Goal: Task Accomplishment & Management: Complete application form

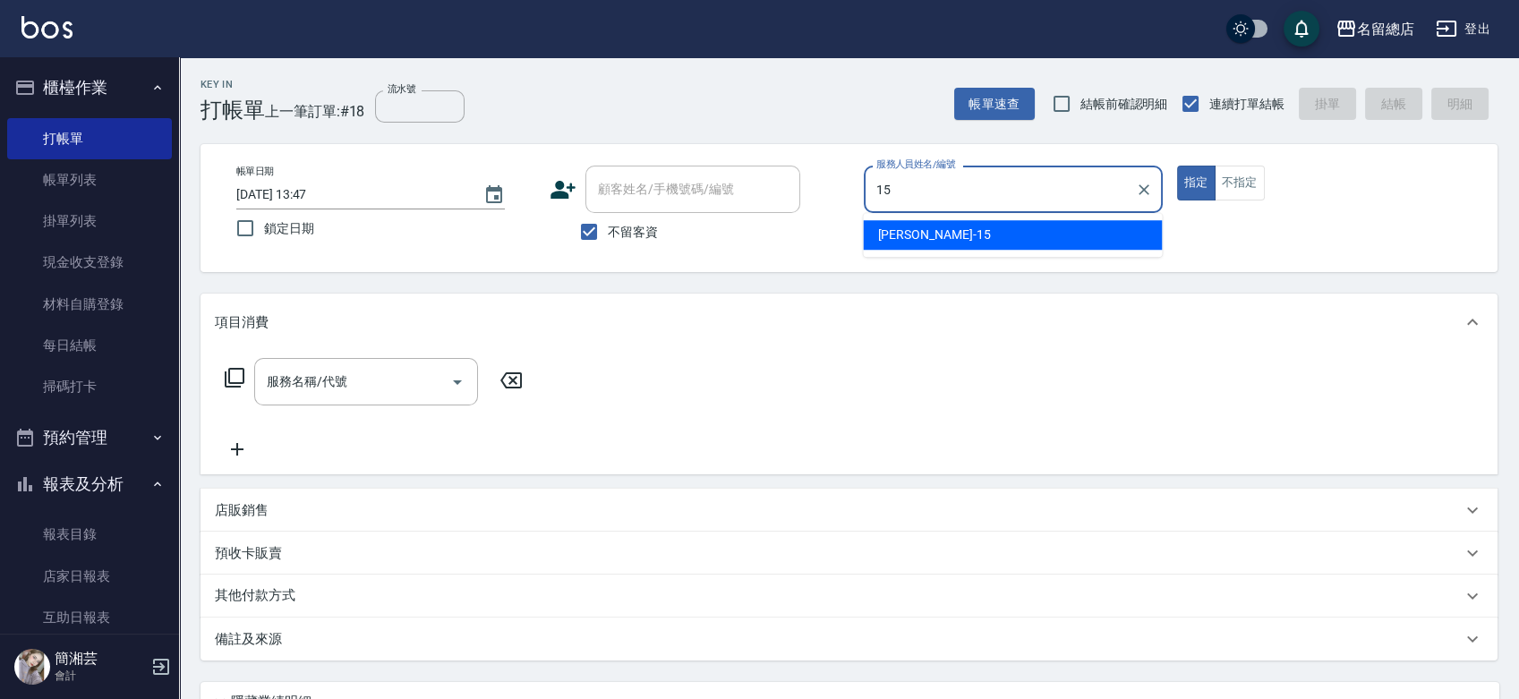
type input "[PERSON_NAME]-15"
type button "true"
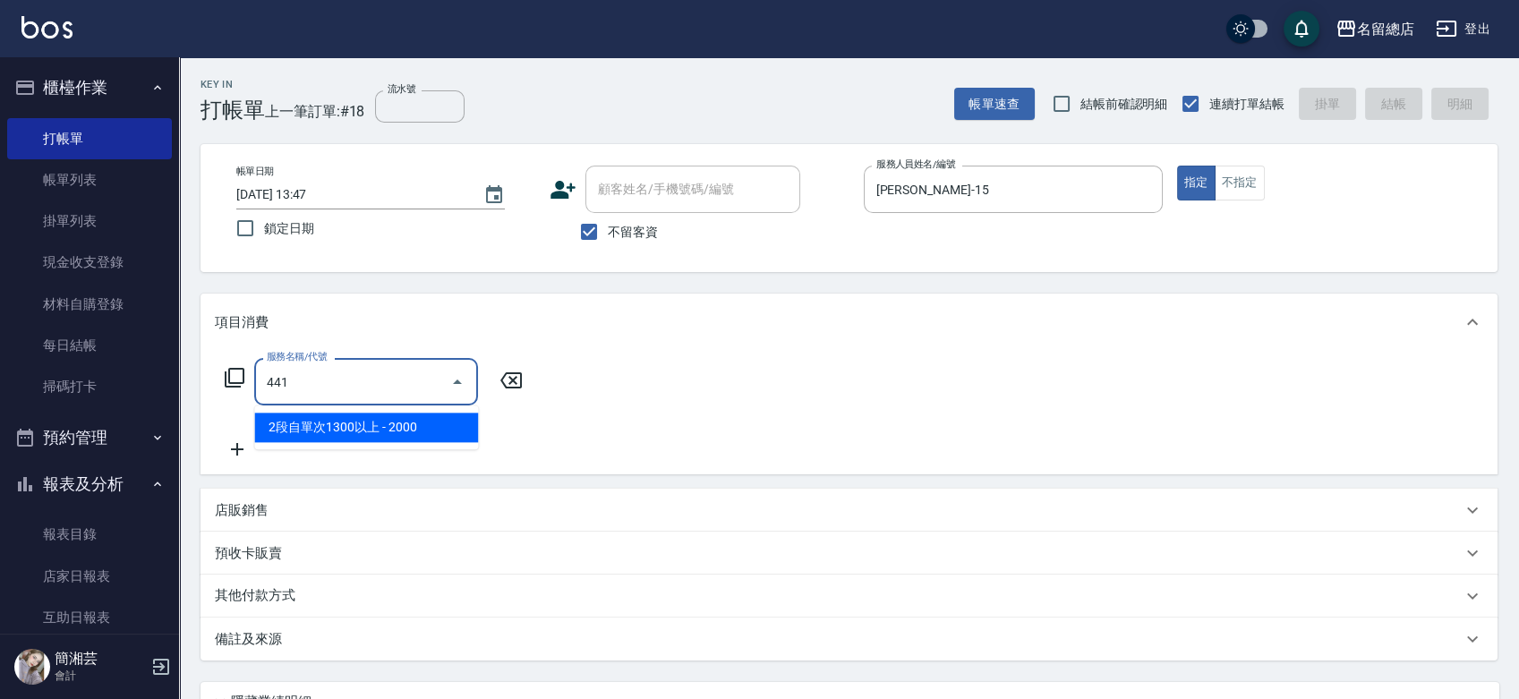
type input "2段自單次1300以上(441)"
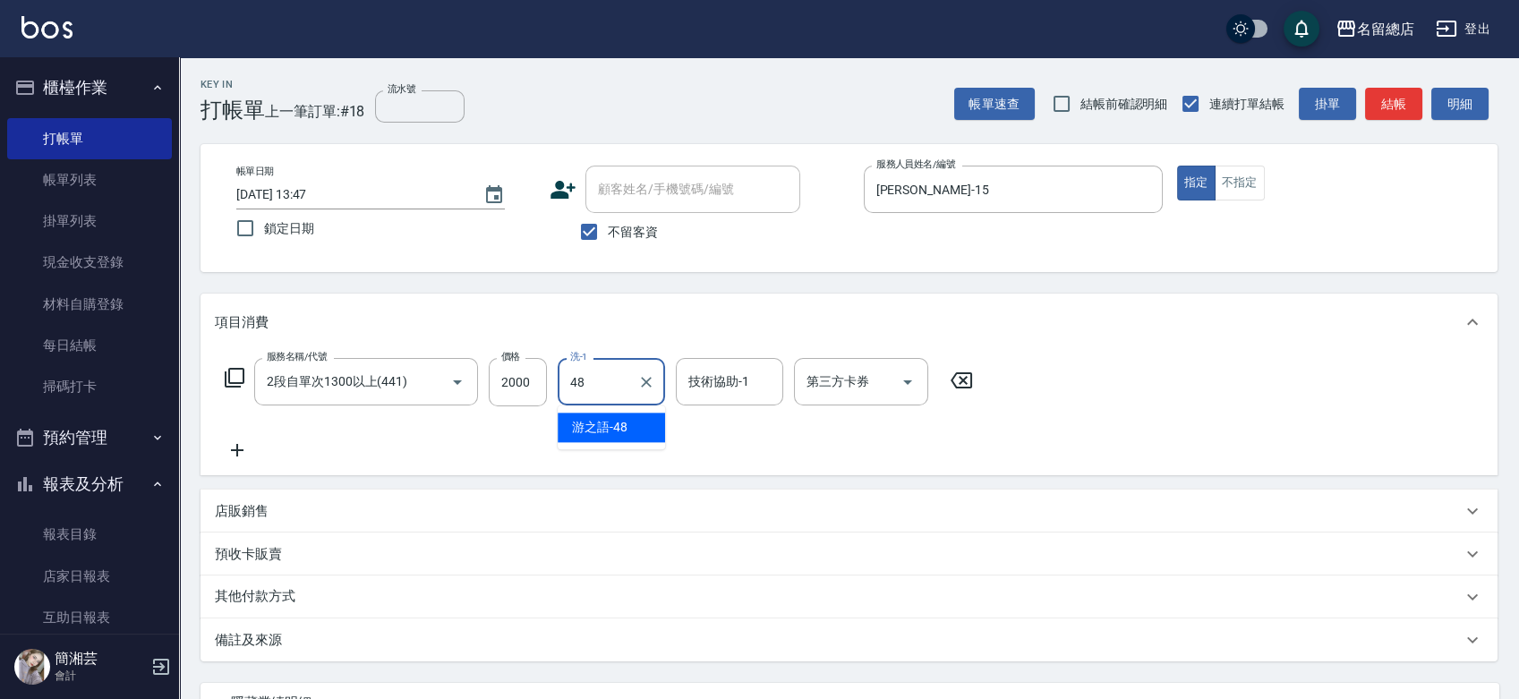
type input "游之語-48"
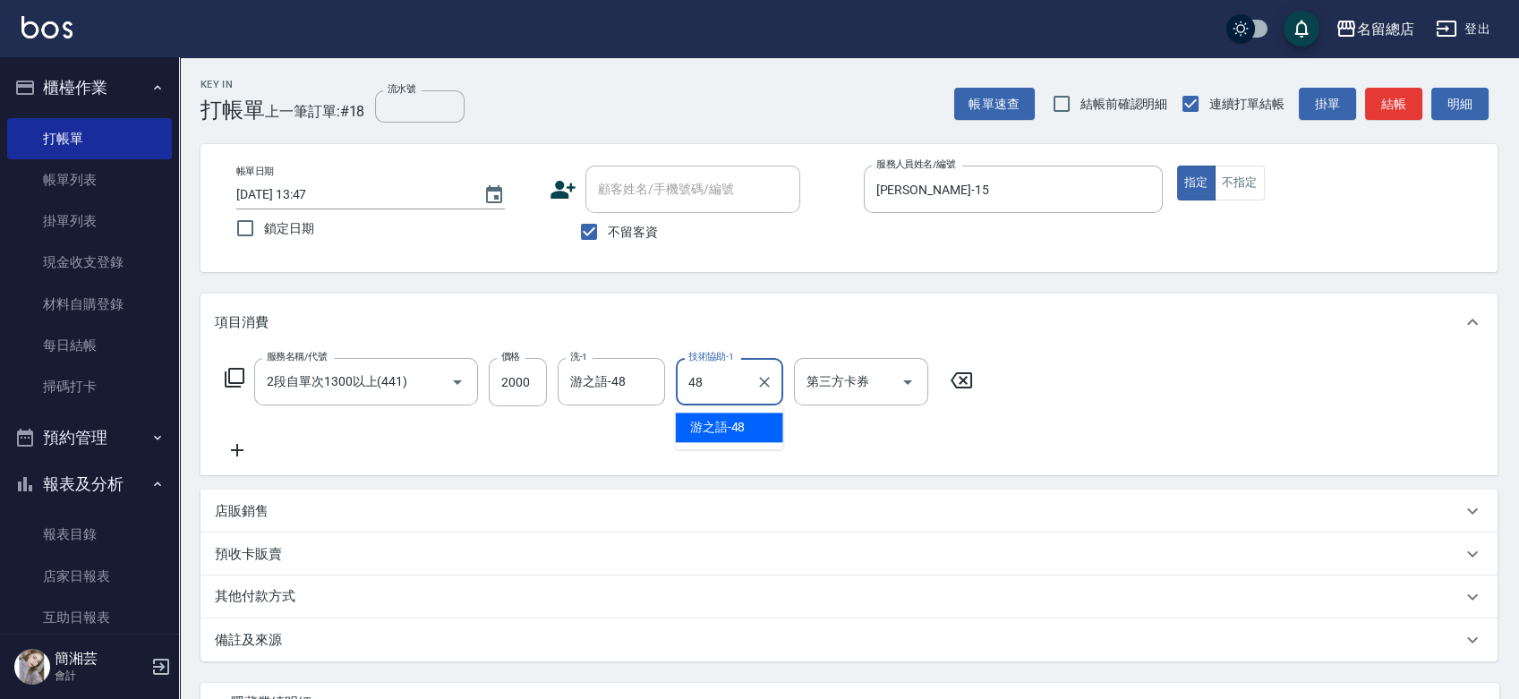
type input "游之語-48"
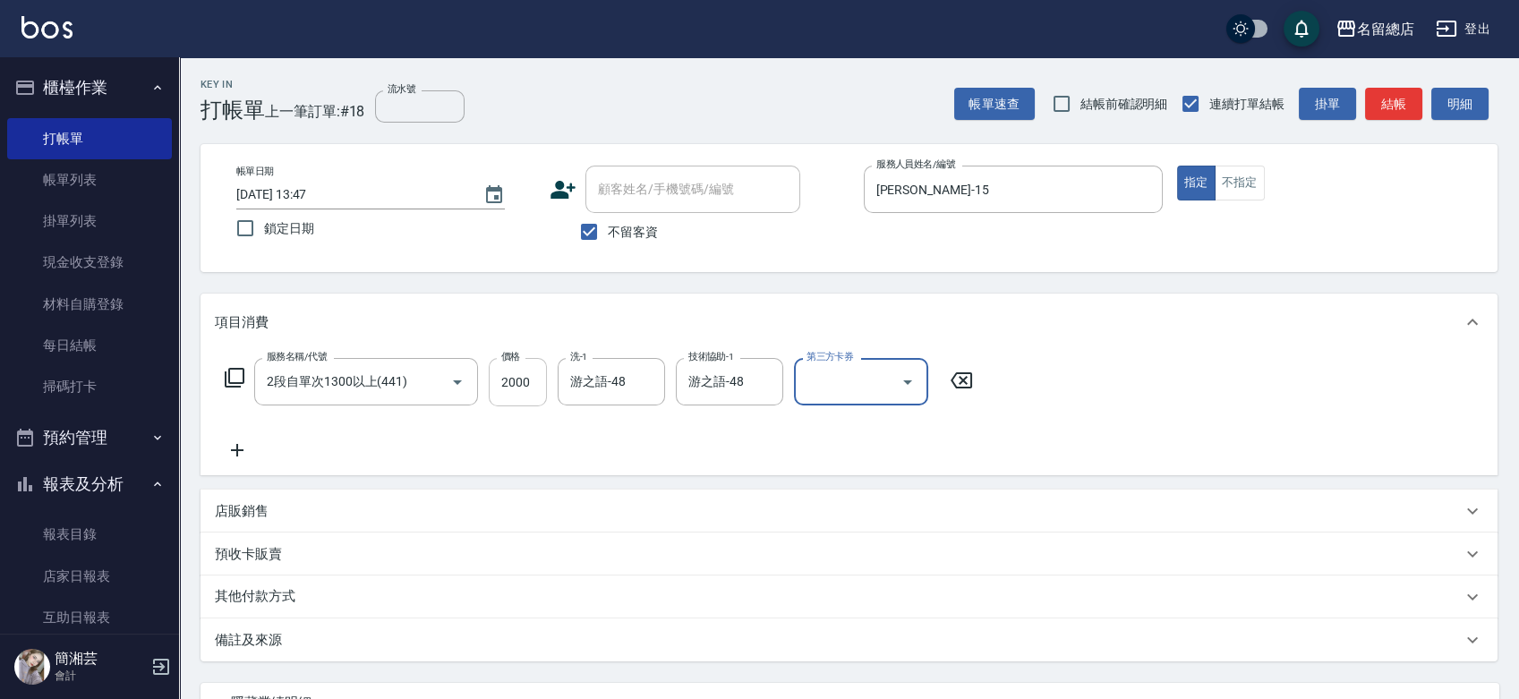
click at [530, 373] on input "2000" at bounding box center [518, 382] width 58 height 48
type input "1300"
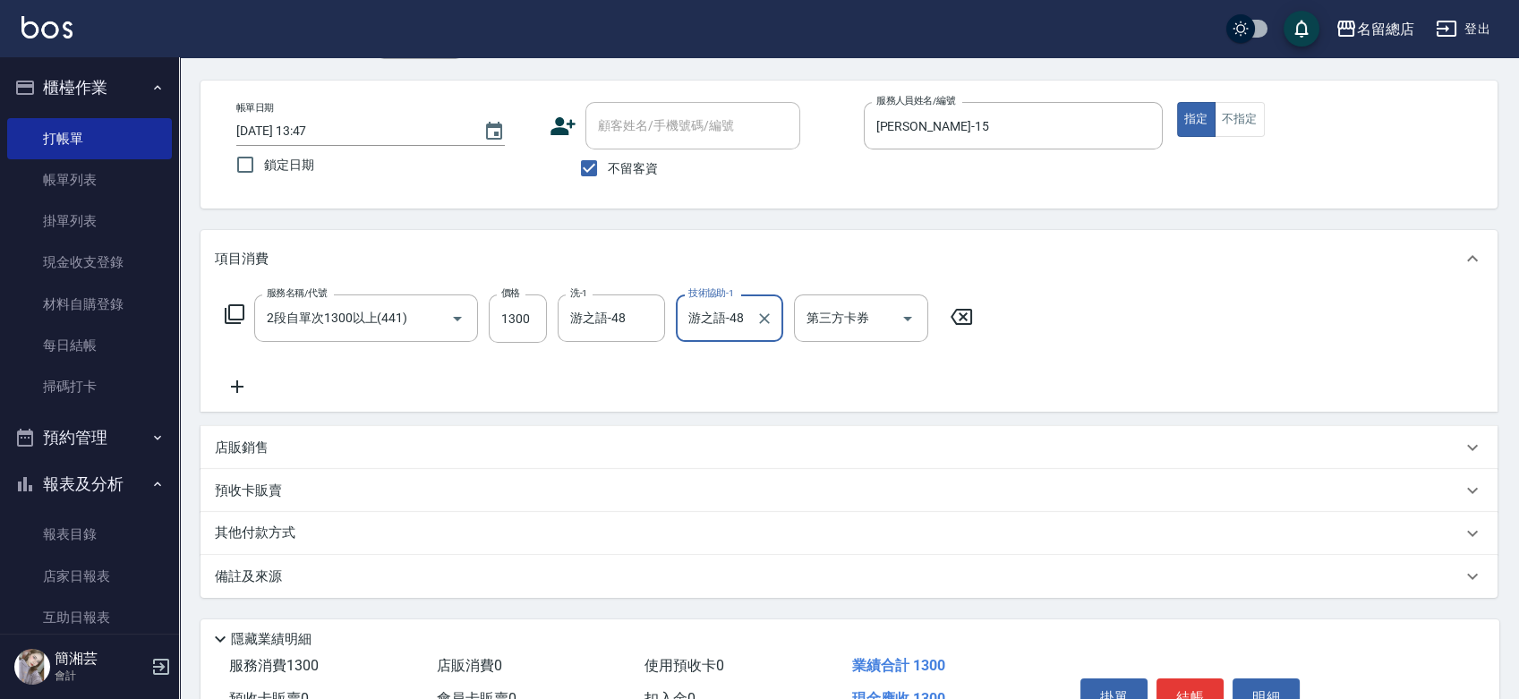
scroll to position [162, 0]
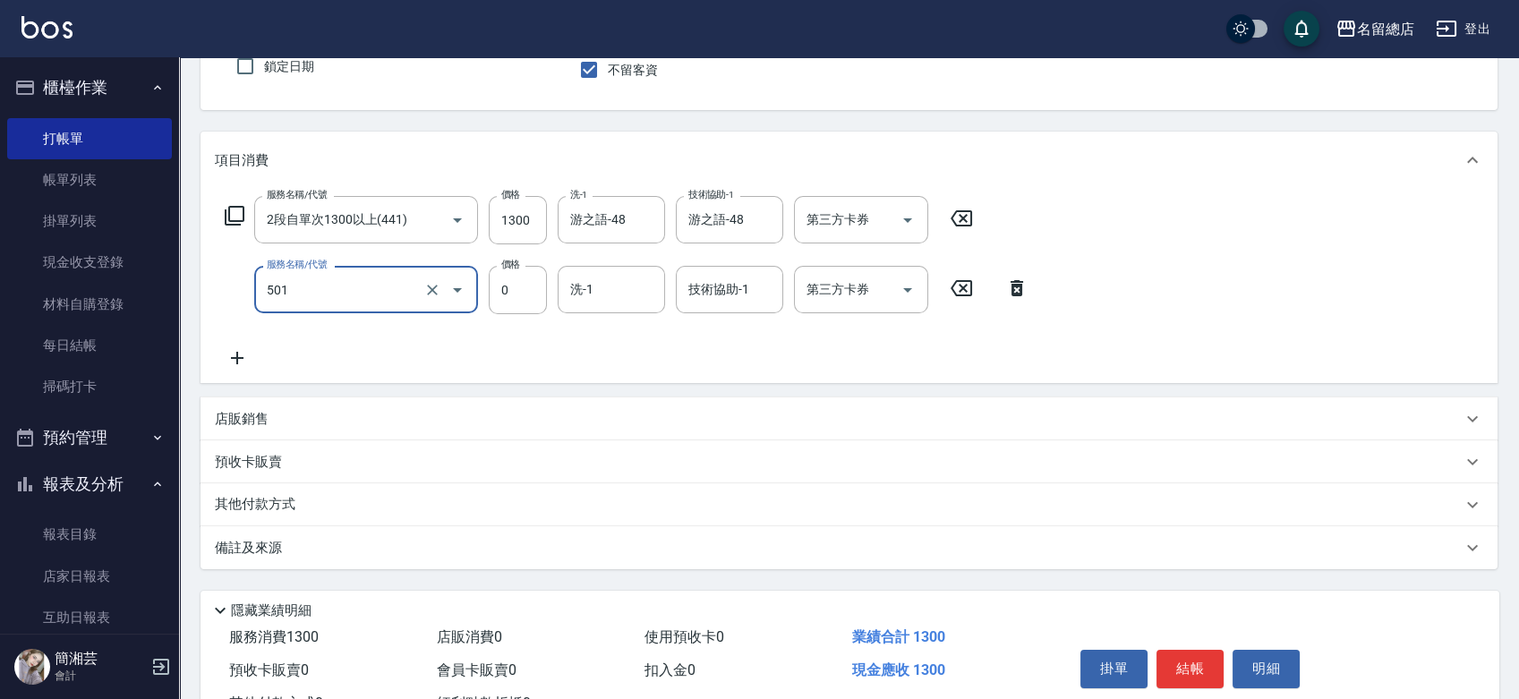
type input "2段蓋卡1300以上(501)"
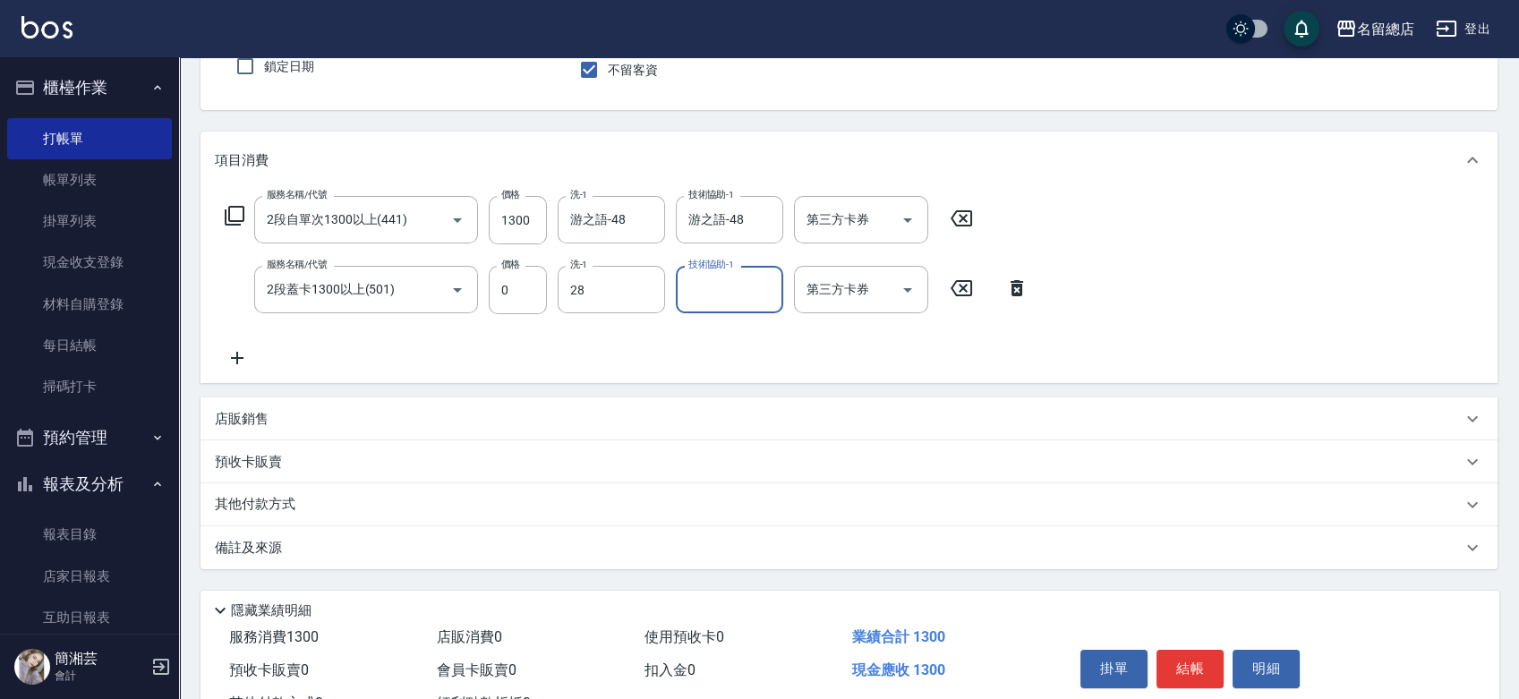
type input "陳予歆-28"
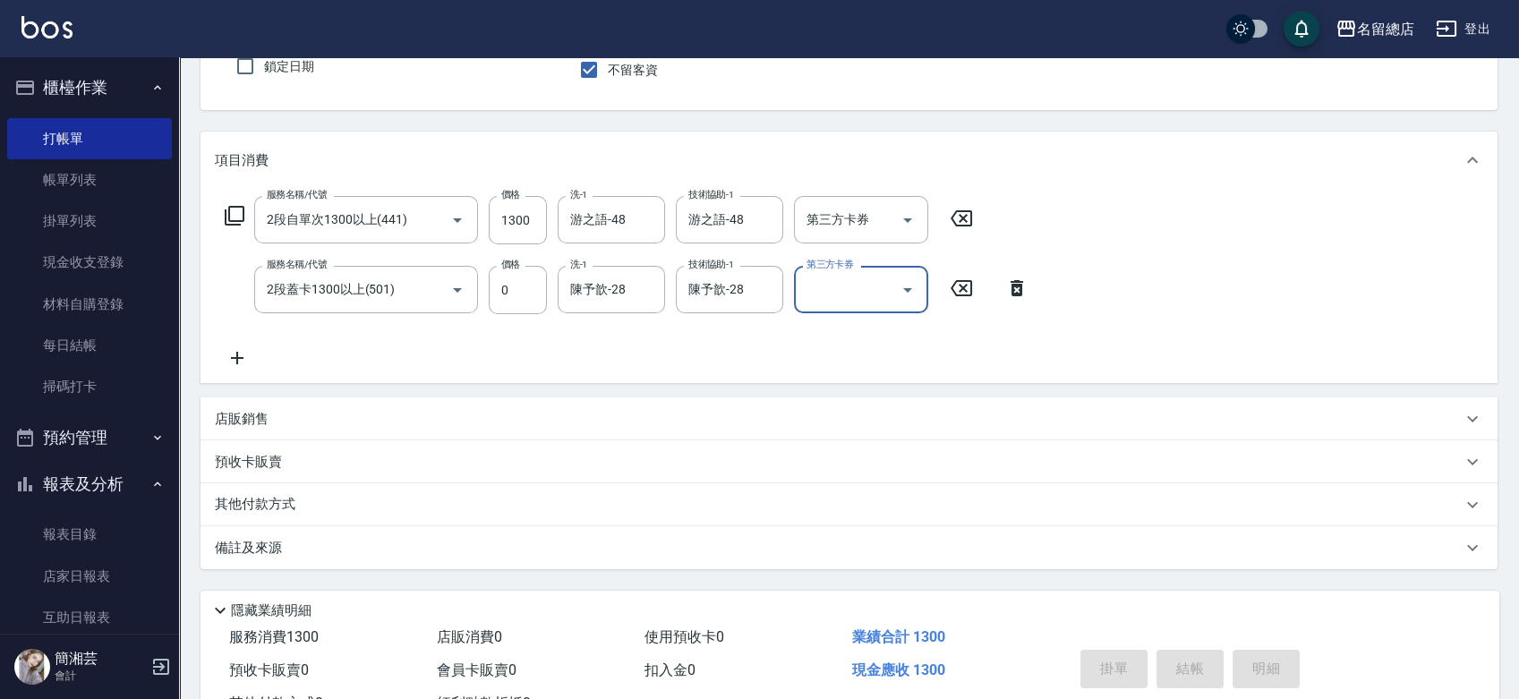
type input "[DATE] 14:46"
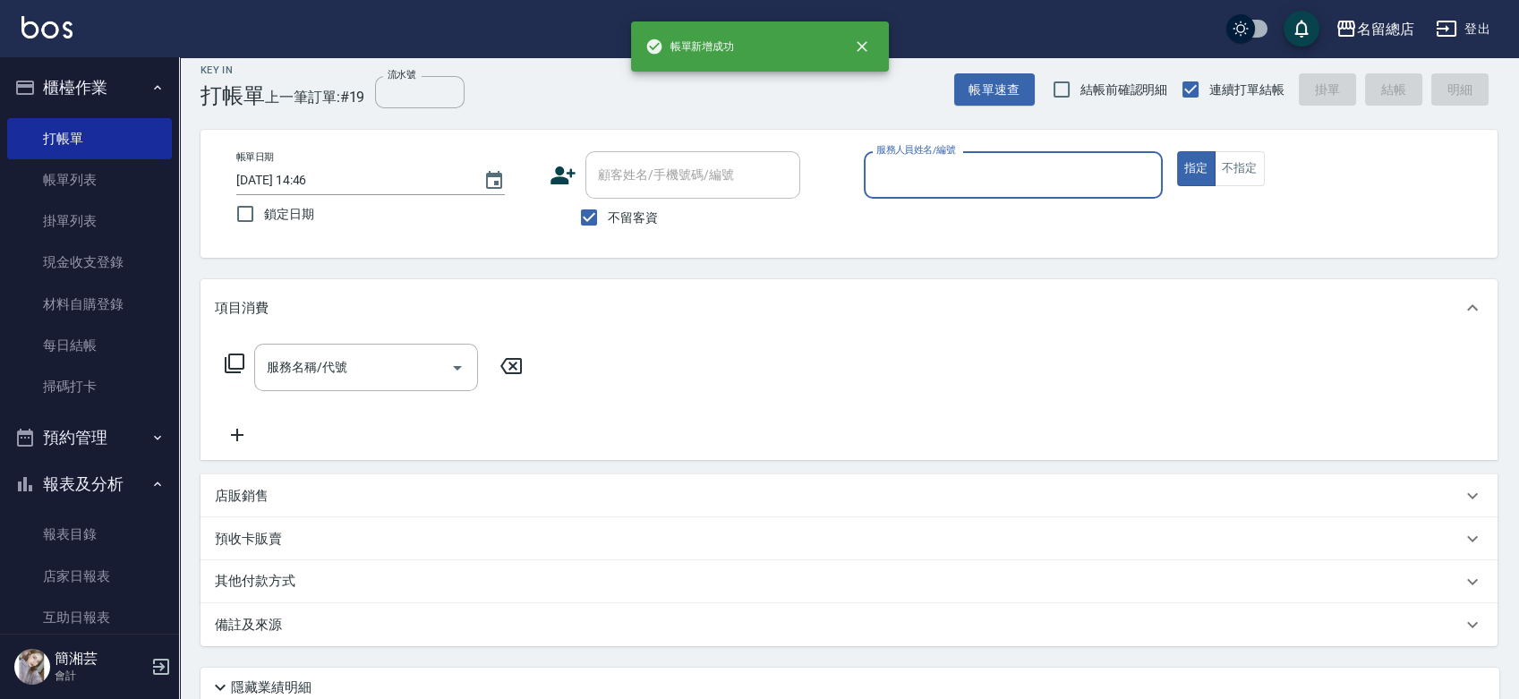
scroll to position [0, 0]
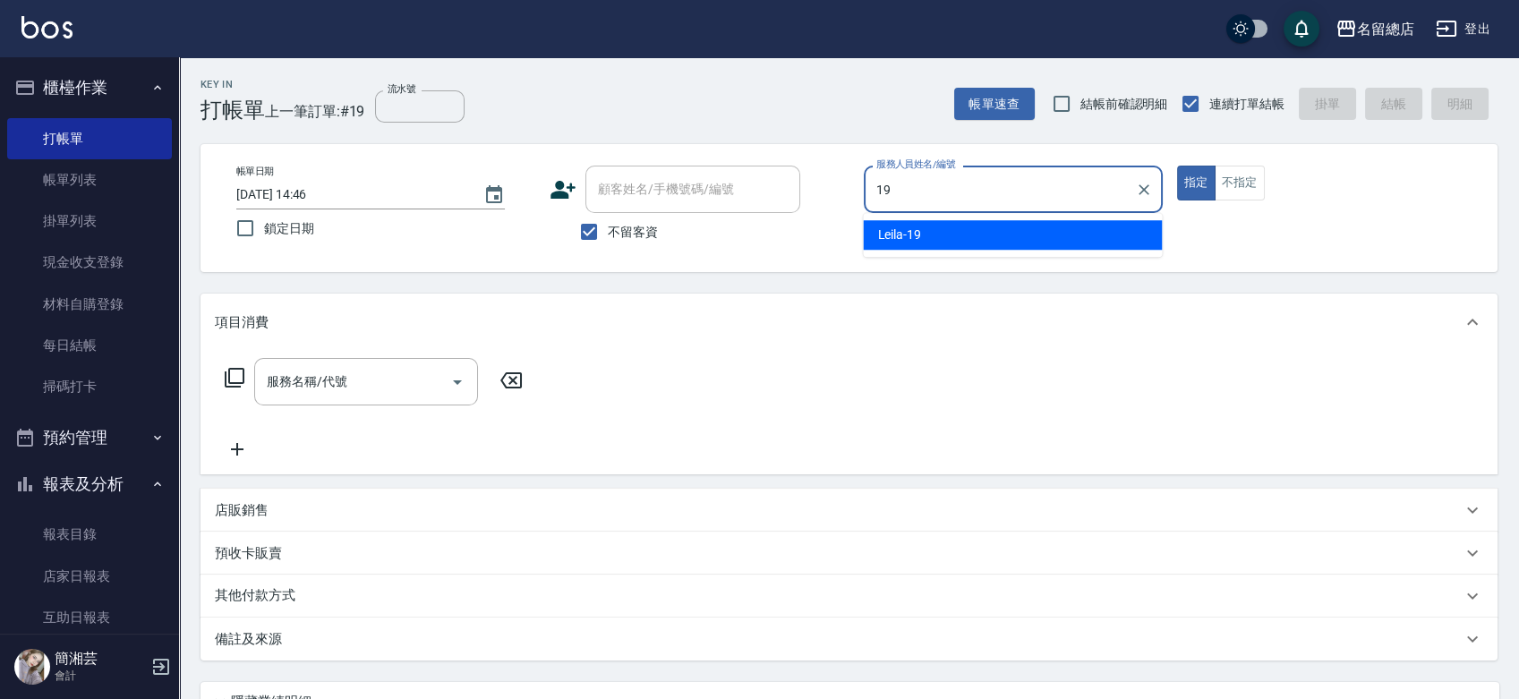
type input "Leila-19"
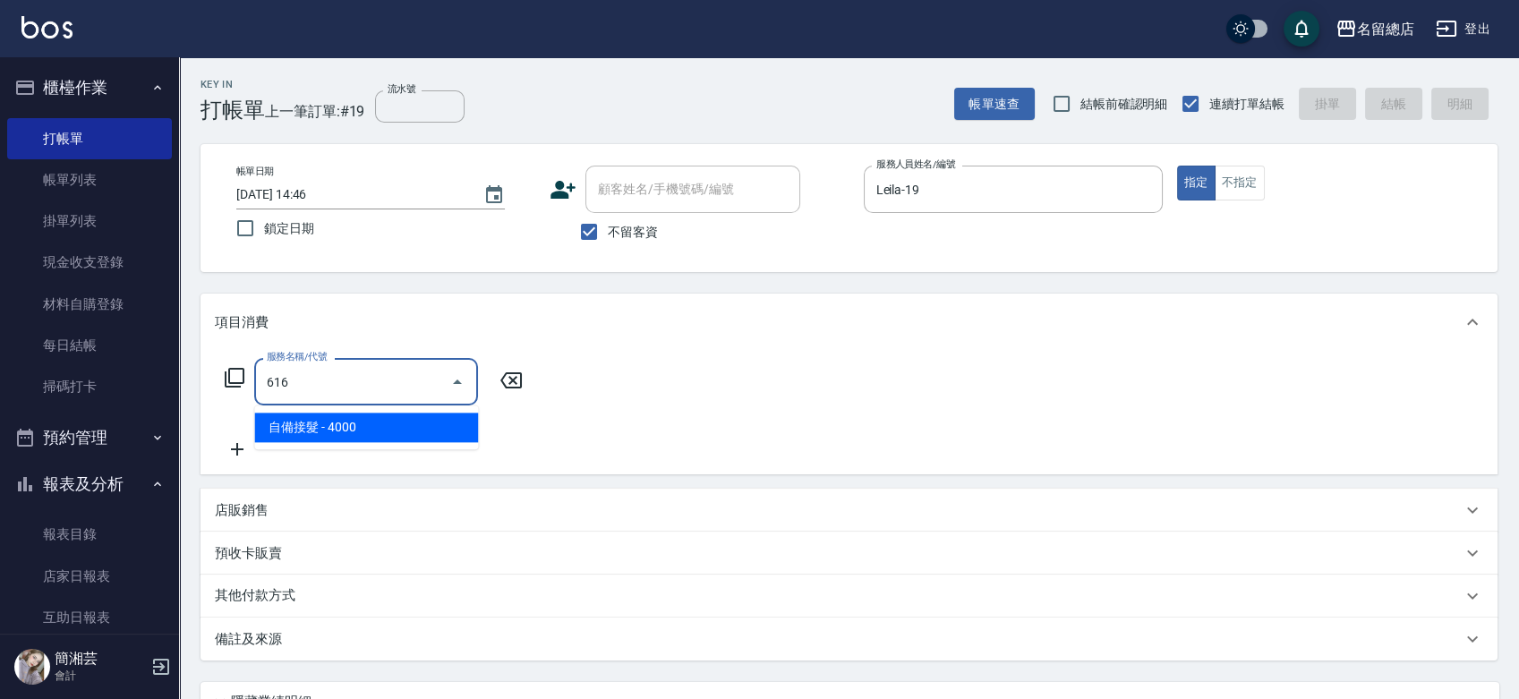
type input "自備接髮(616)"
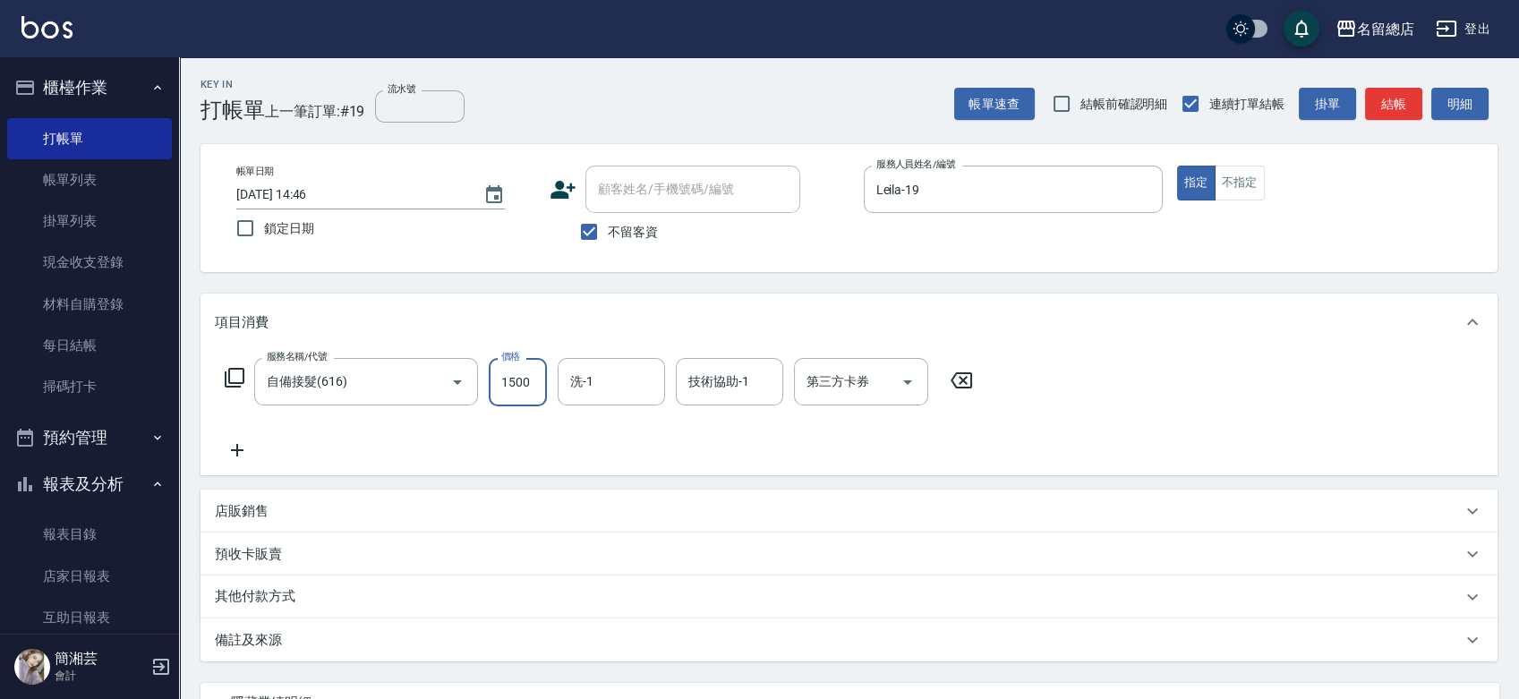
type input "1500"
type input "[PERSON_NAME]-33"
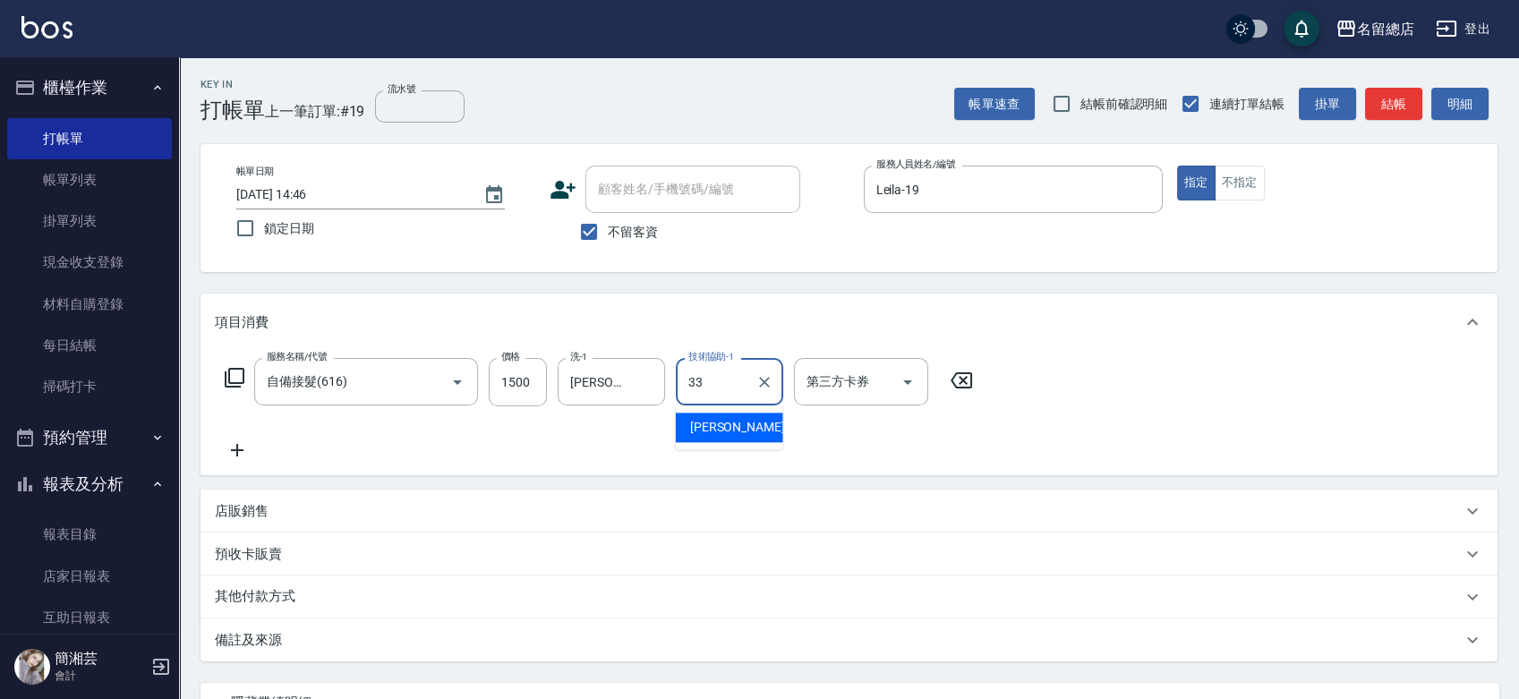
type input "[PERSON_NAME]-33"
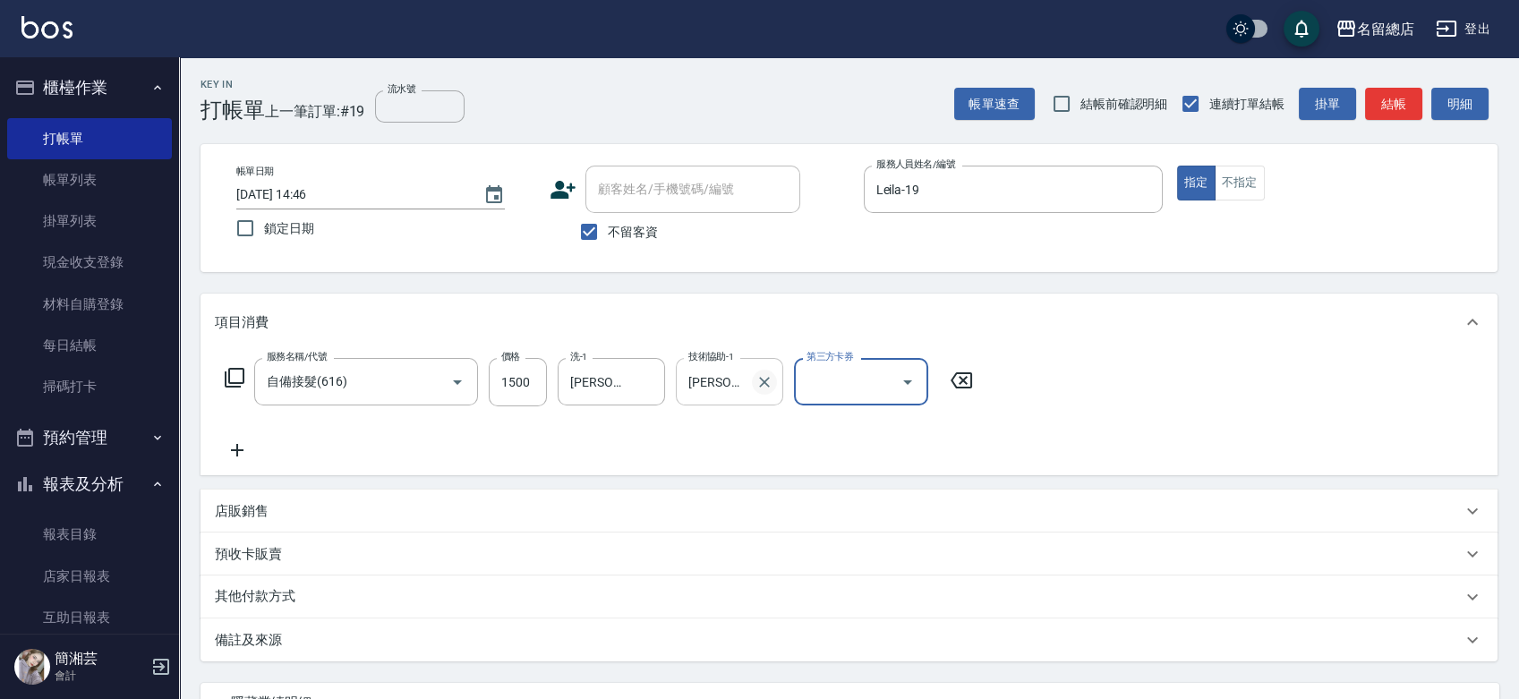
click at [766, 373] on icon "Clear" at bounding box center [765, 382] width 18 height 18
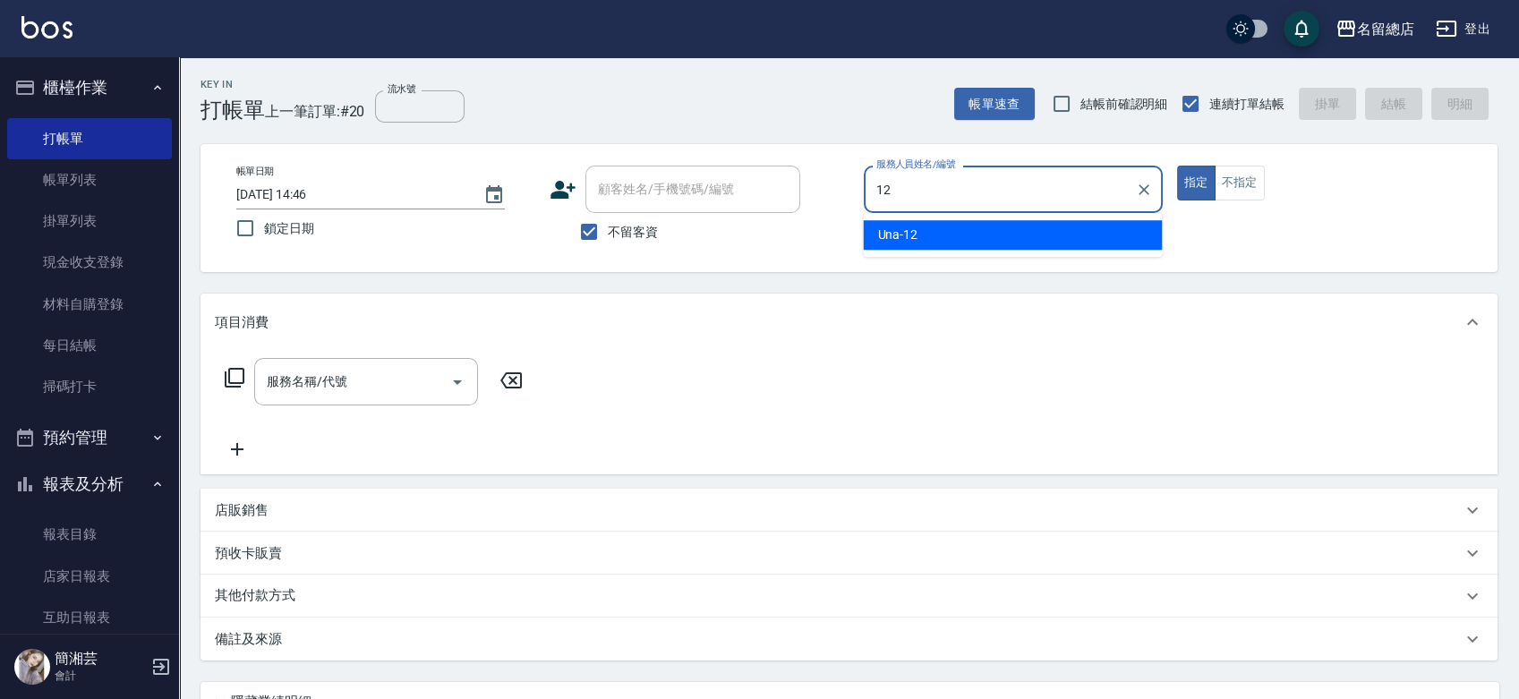
type input "Una-12"
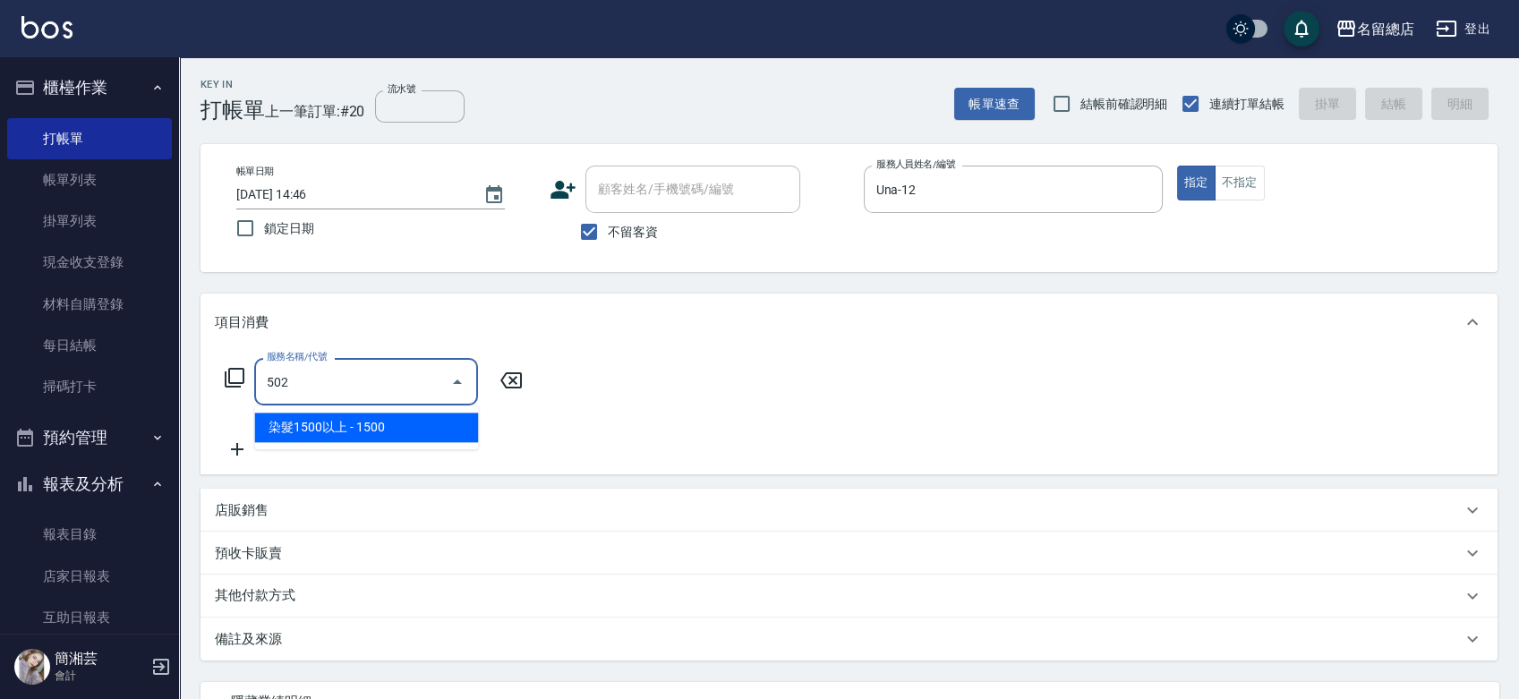
type input "染髮1500以上(502)"
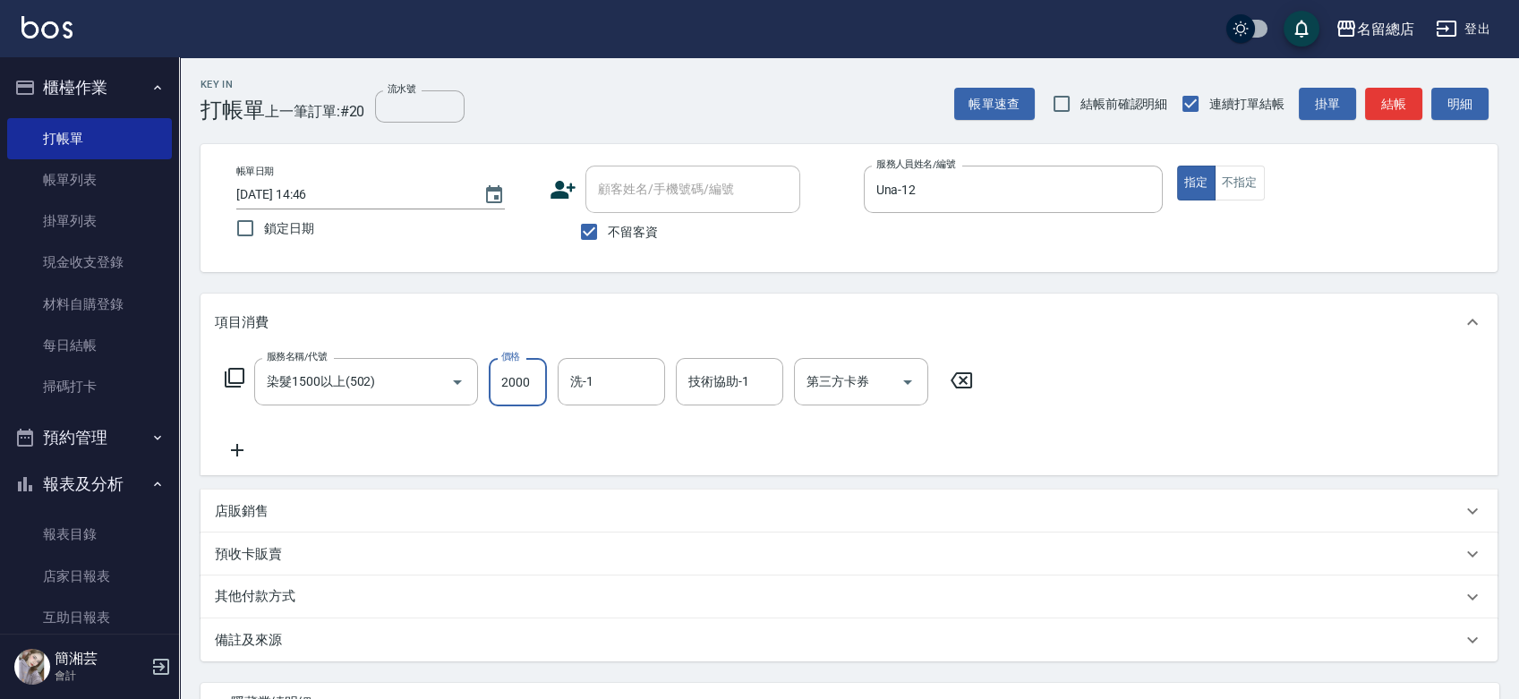
type input "2000"
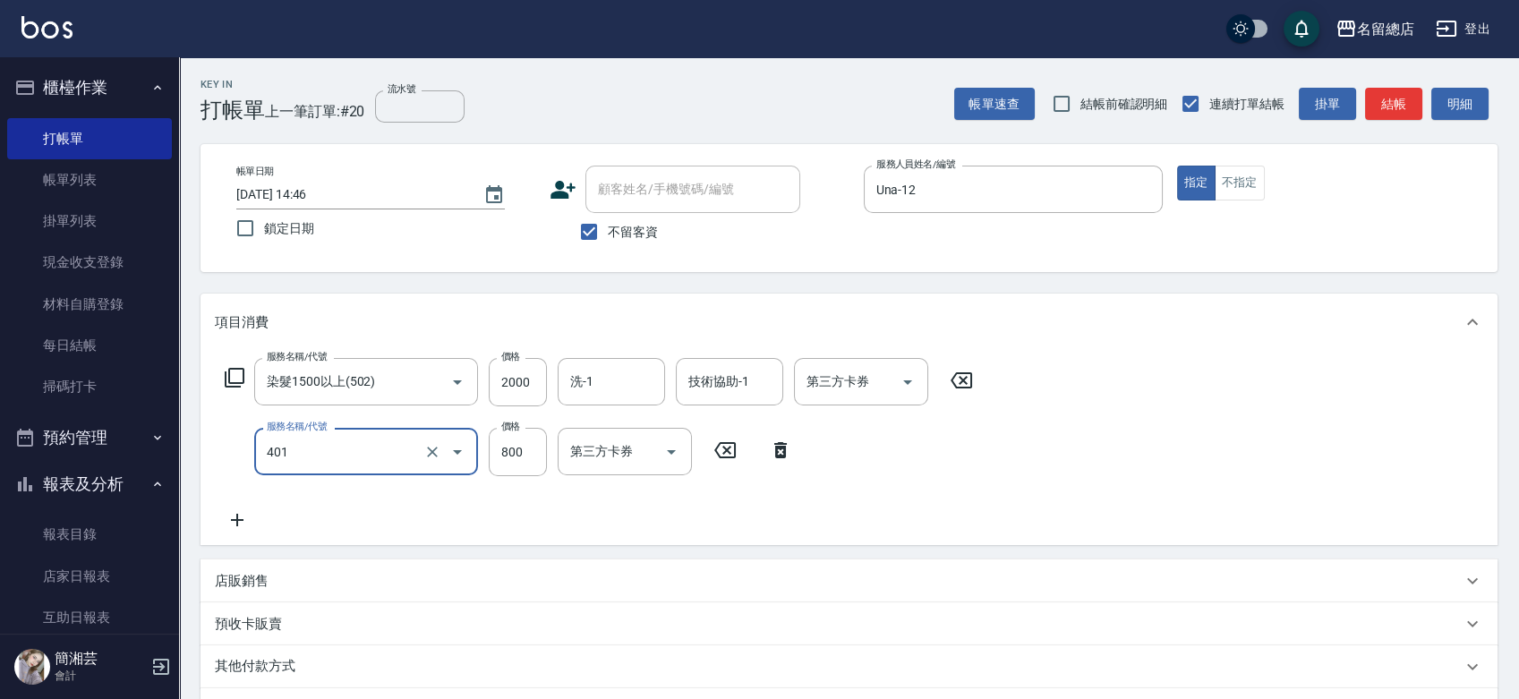
type input "自備護髮(401)"
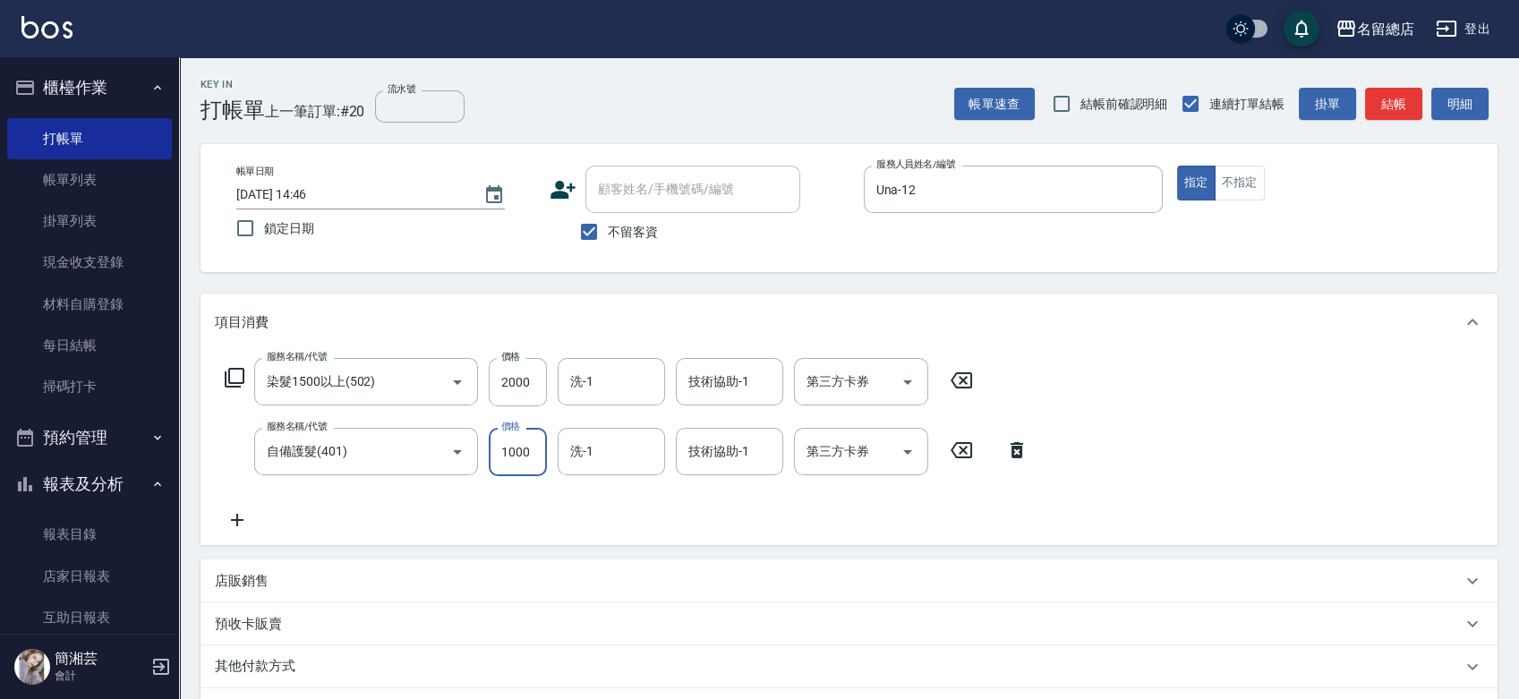
type input "1000"
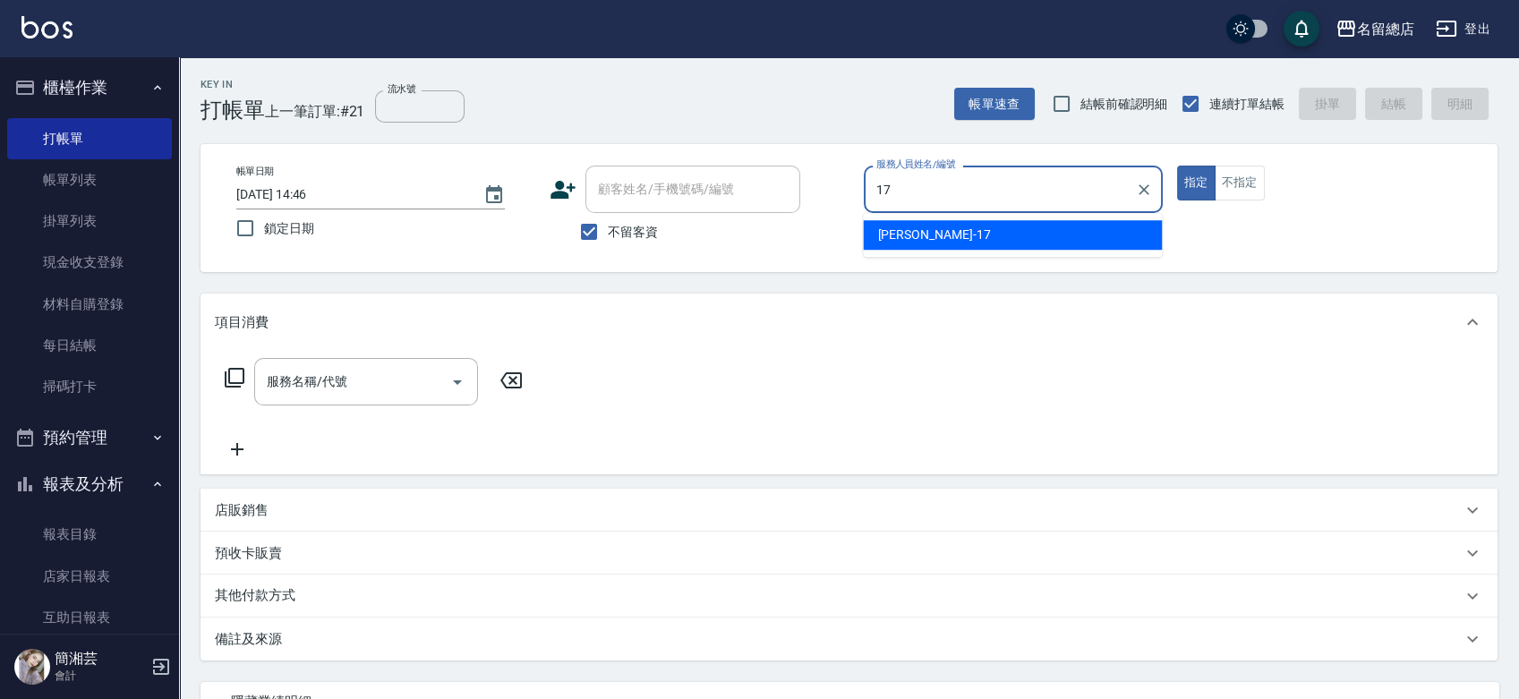
type input "[PERSON_NAME]-17"
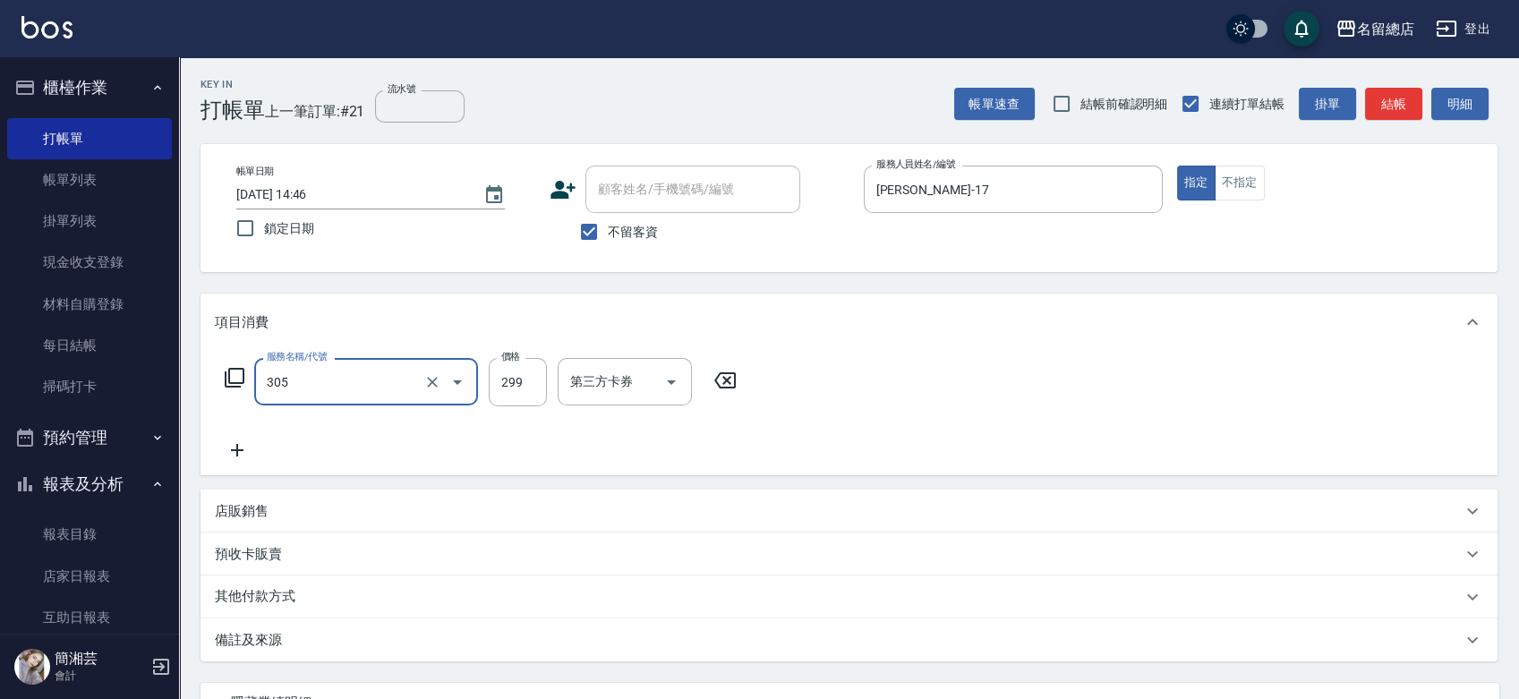
type input "剪髮(305)"
type input "400"
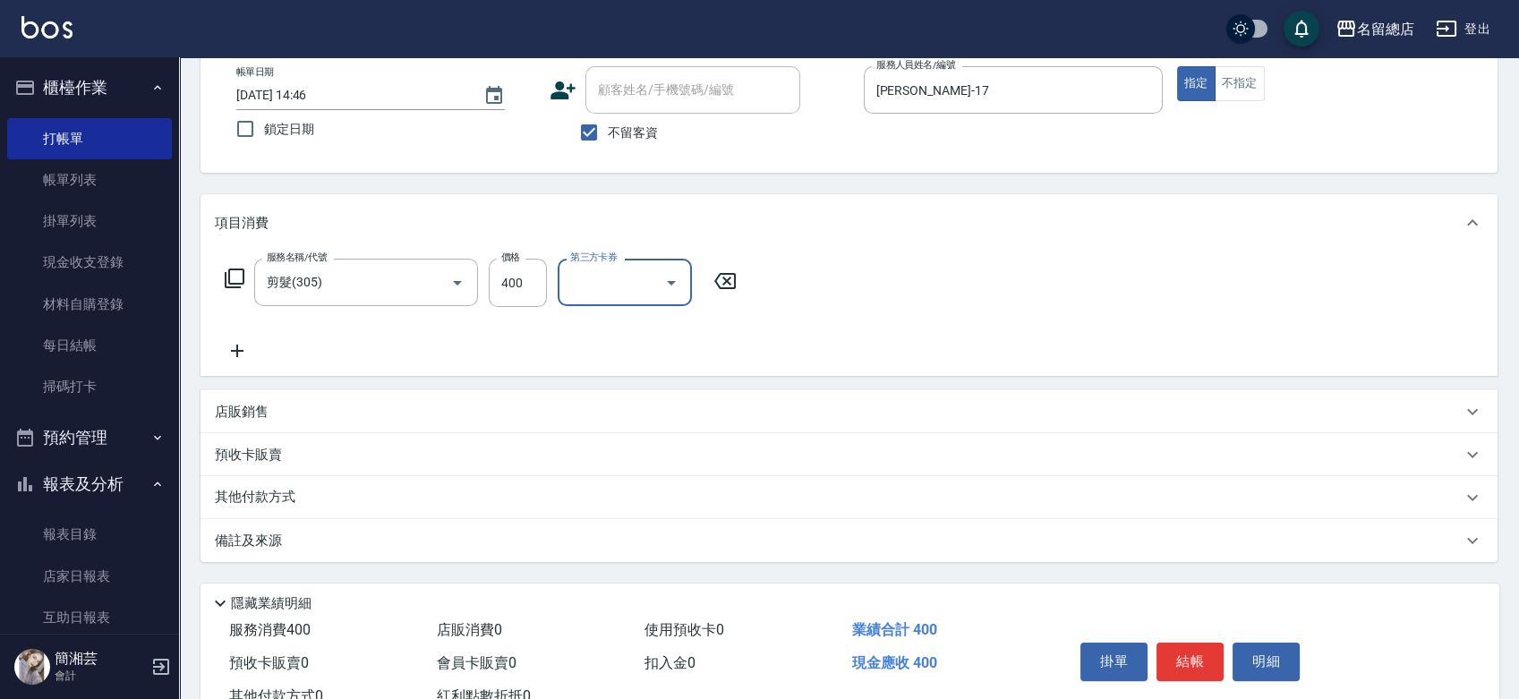
scroll to position [162, 0]
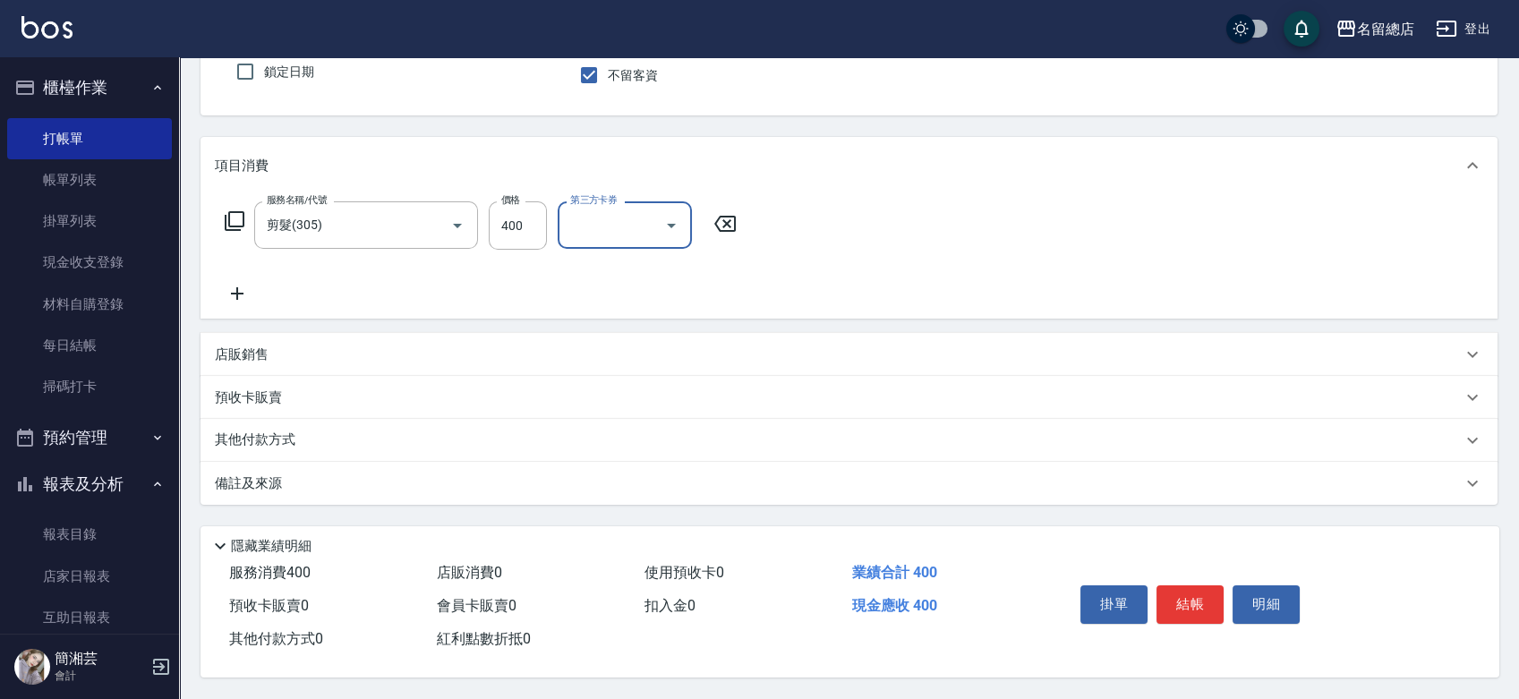
click at [279, 442] on p "其他付款方式" at bounding box center [260, 441] width 90 height 20
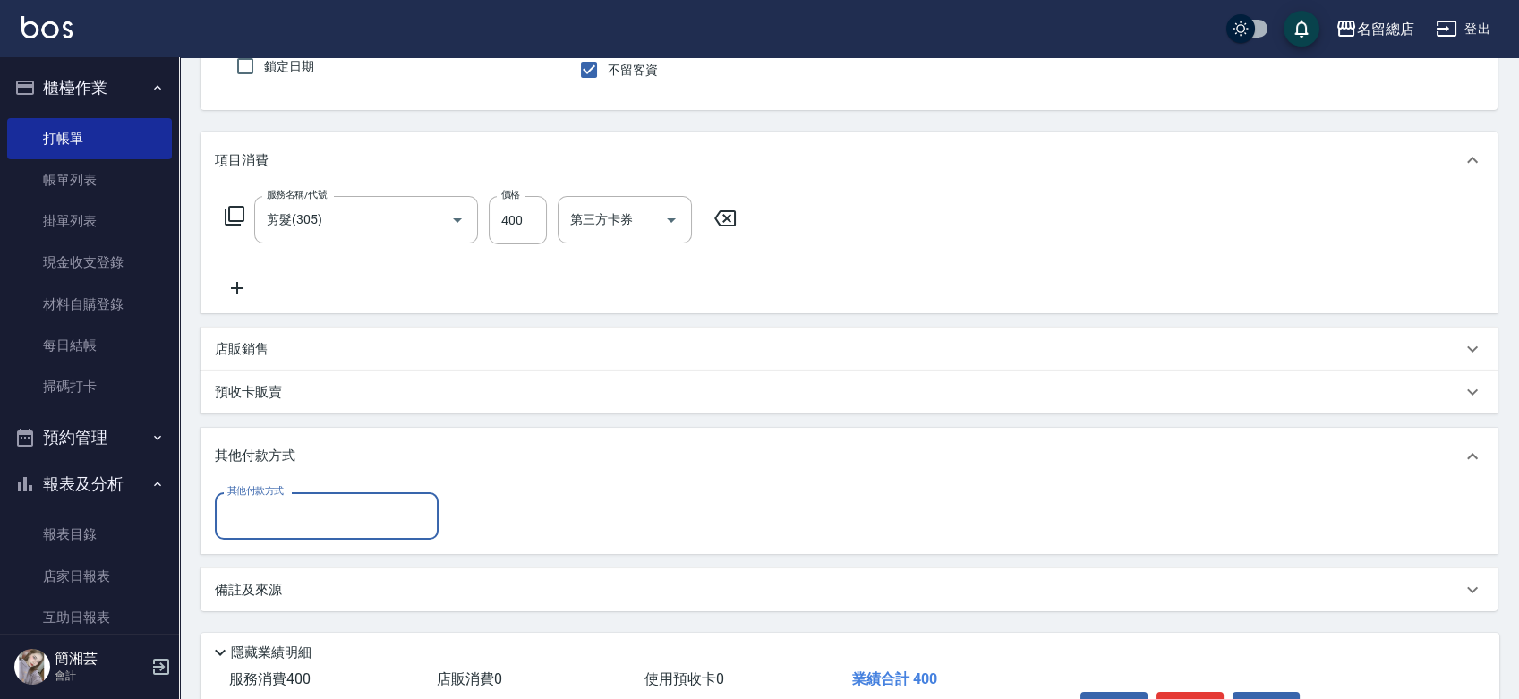
scroll to position [0, 0]
click at [294, 510] on input "其他付款方式" at bounding box center [327, 516] width 208 height 31
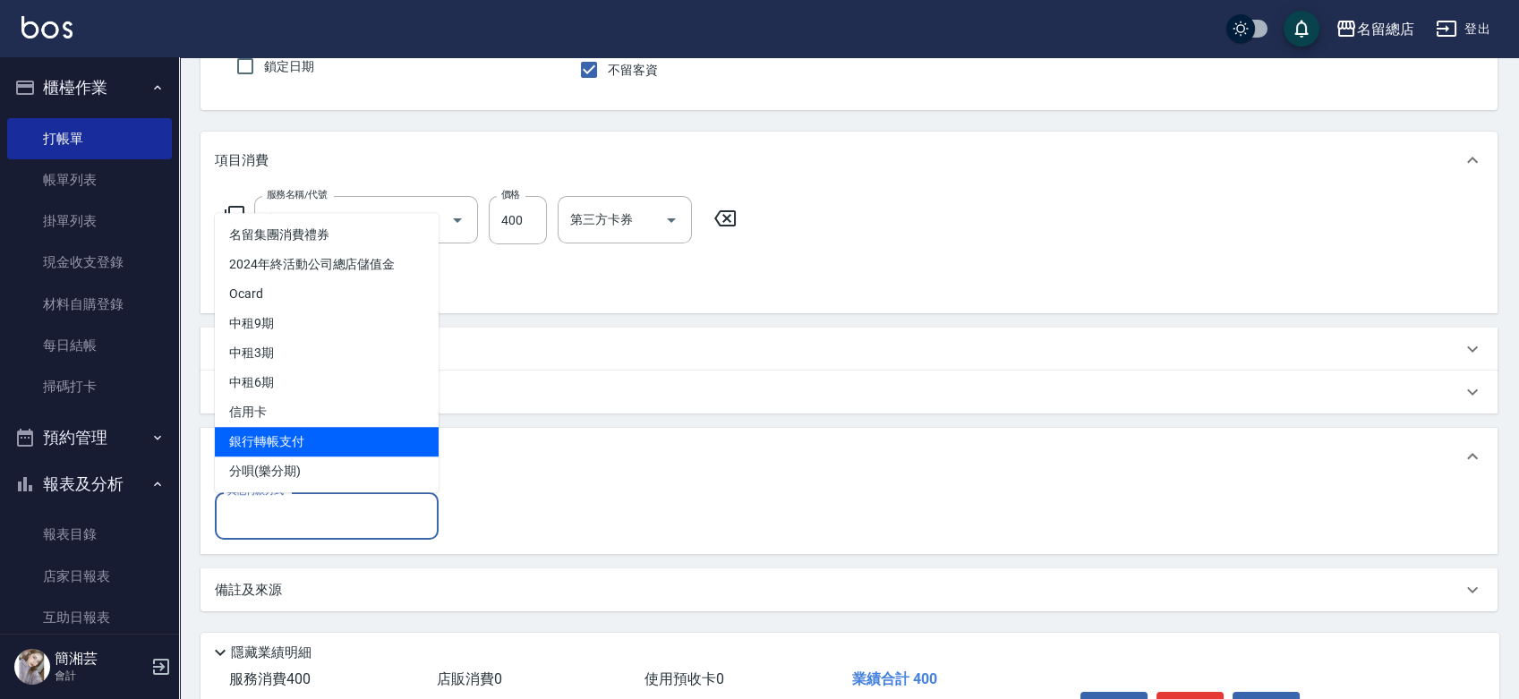
click at [297, 439] on span "銀行轉帳支付" at bounding box center [327, 442] width 224 height 30
type input "銀行轉帳支付"
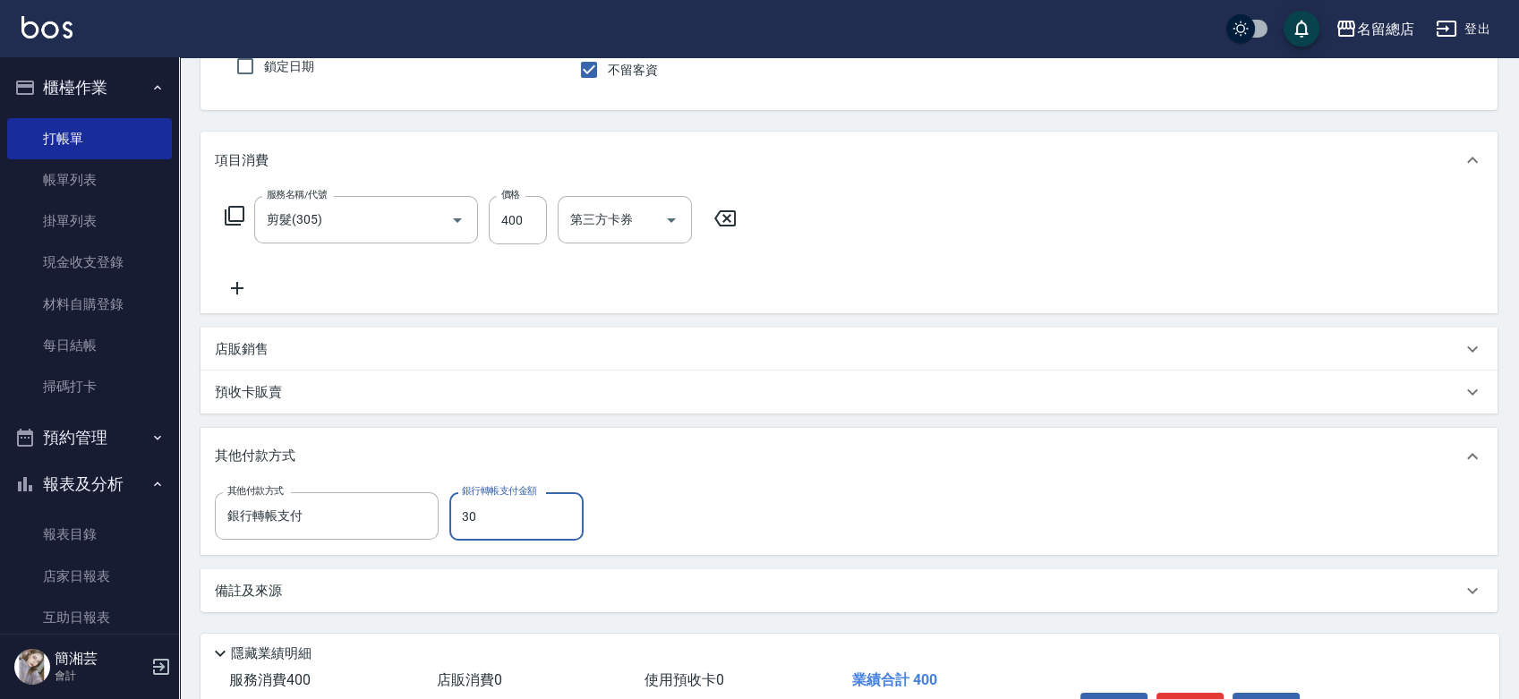
type input "300"
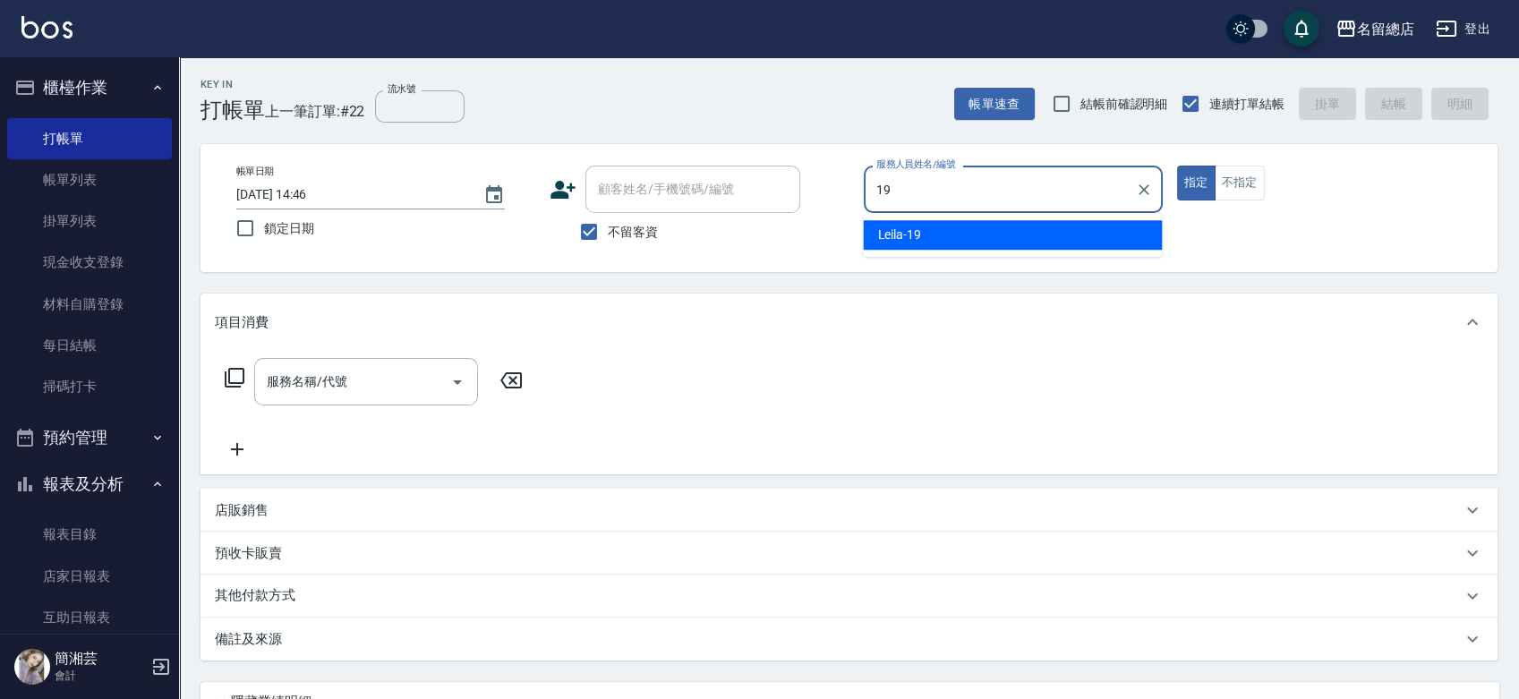
type input "Leila-19"
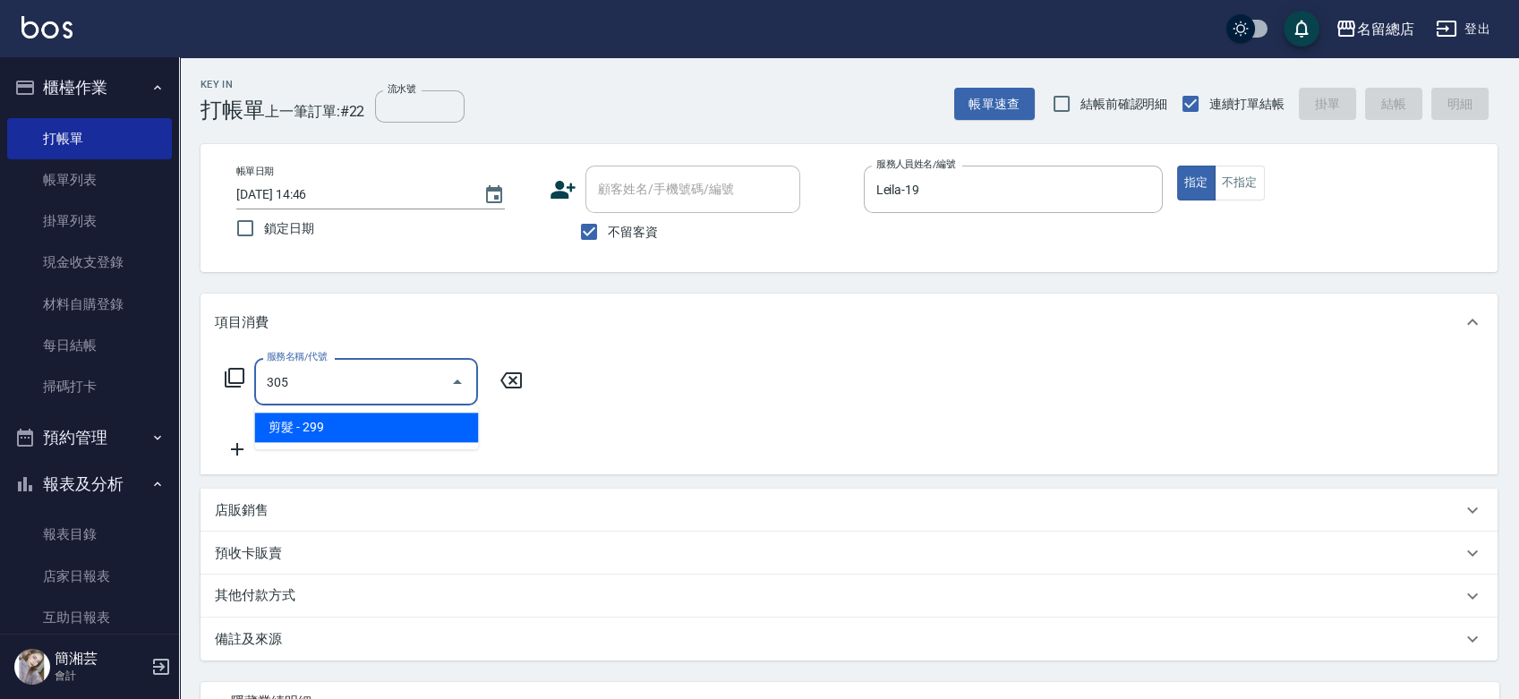
type input "剪髮(305)"
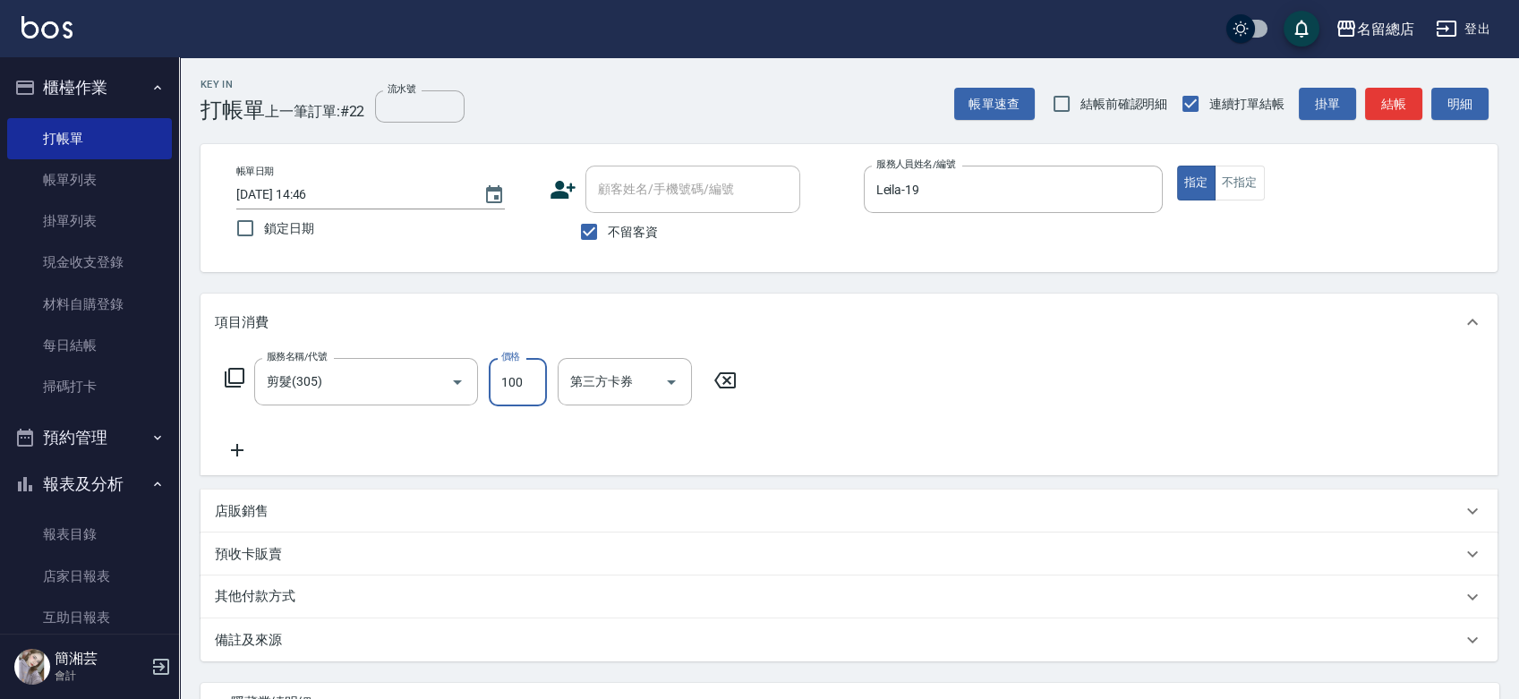
type input "100"
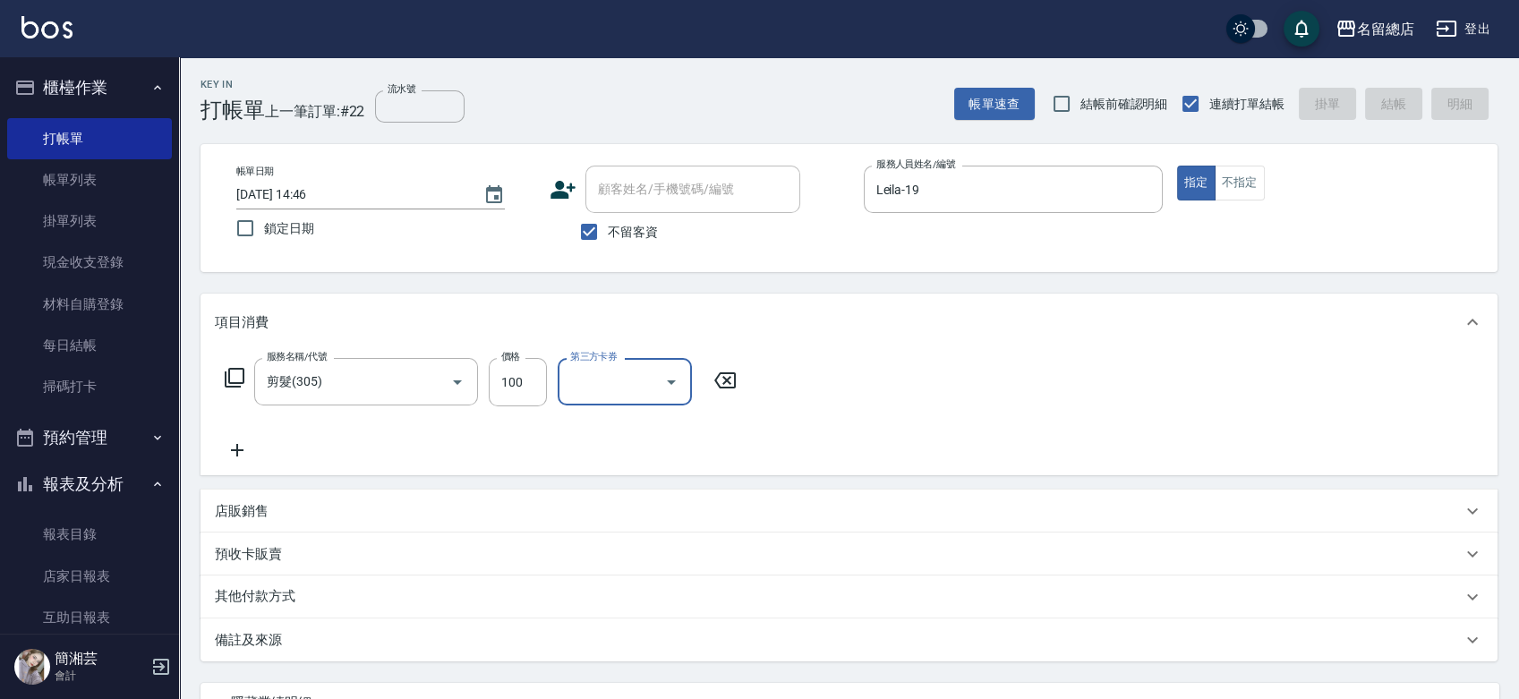
type input "[DATE] 14:47"
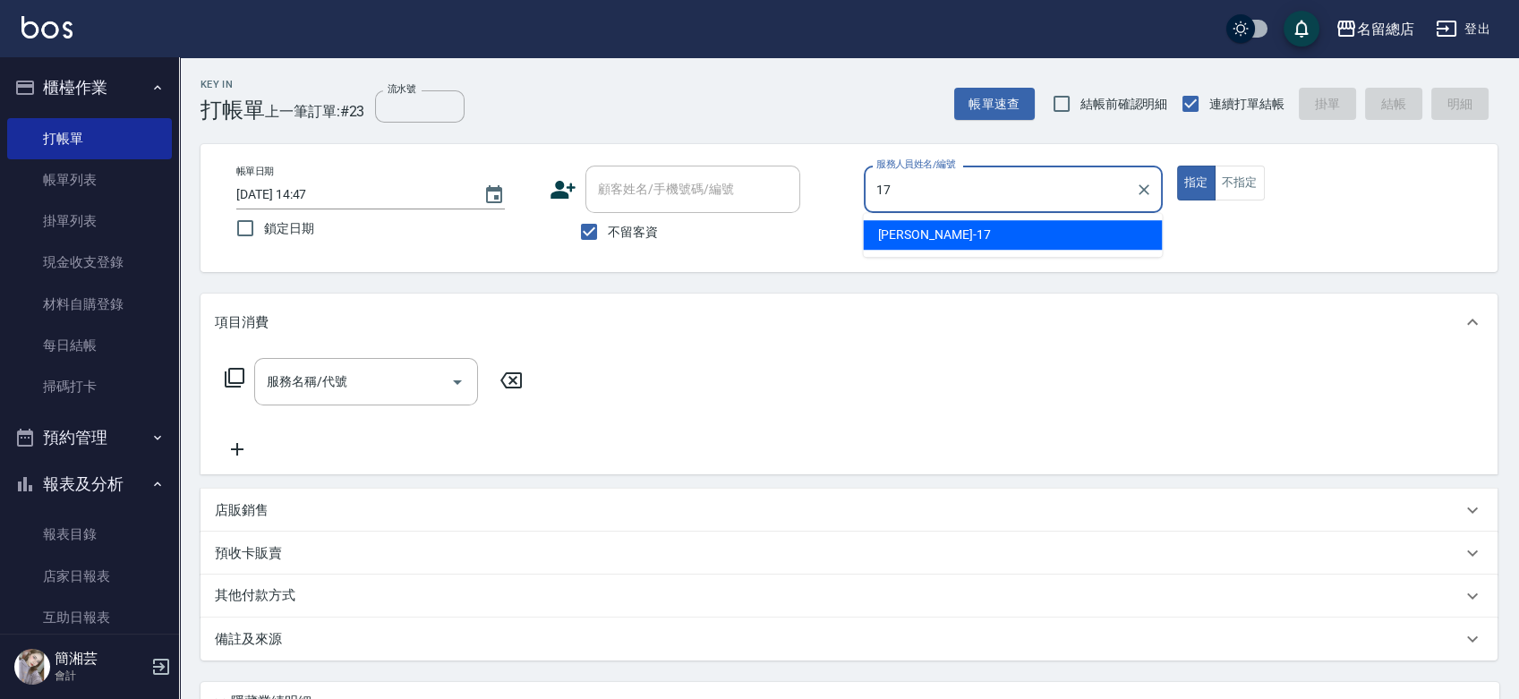
type input "[PERSON_NAME]-17"
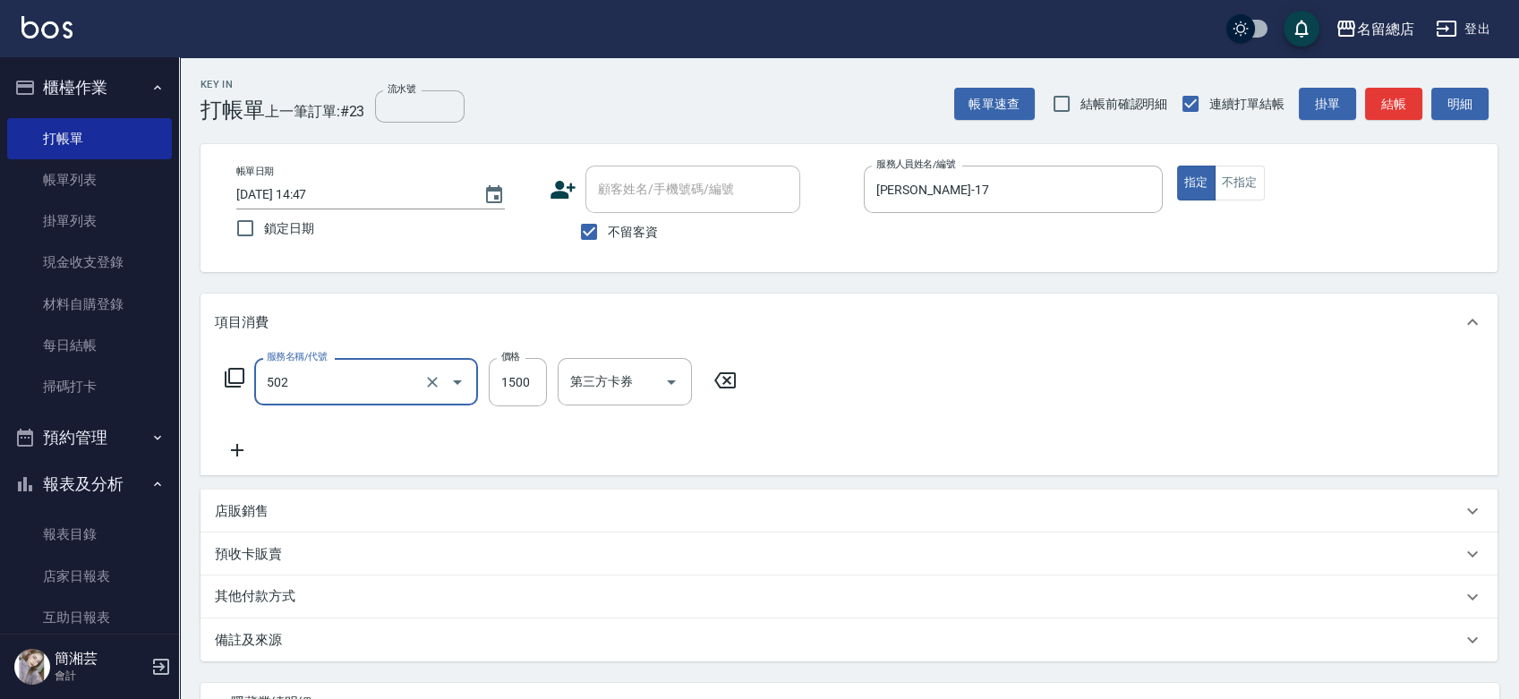
type input "染髮1500以上(502)"
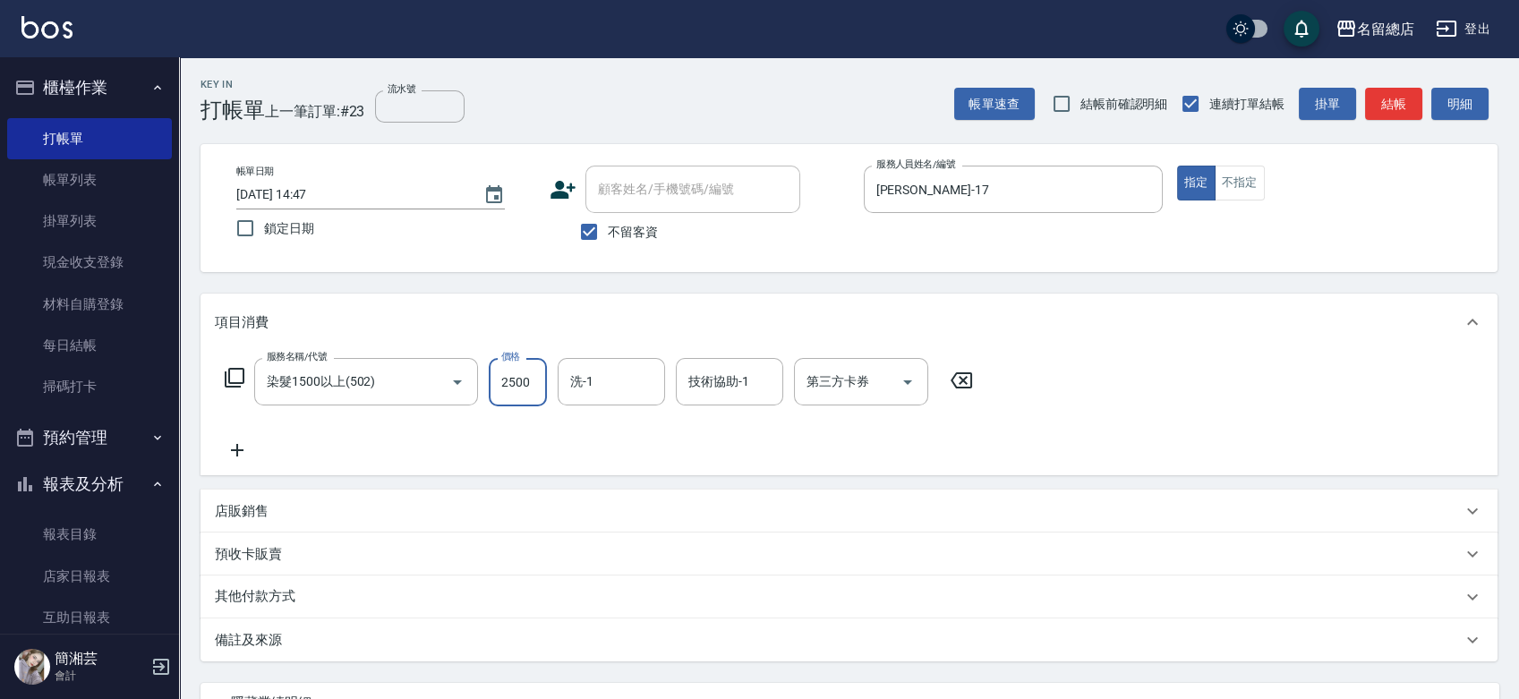
type input "2500"
type input "陳予歆-28"
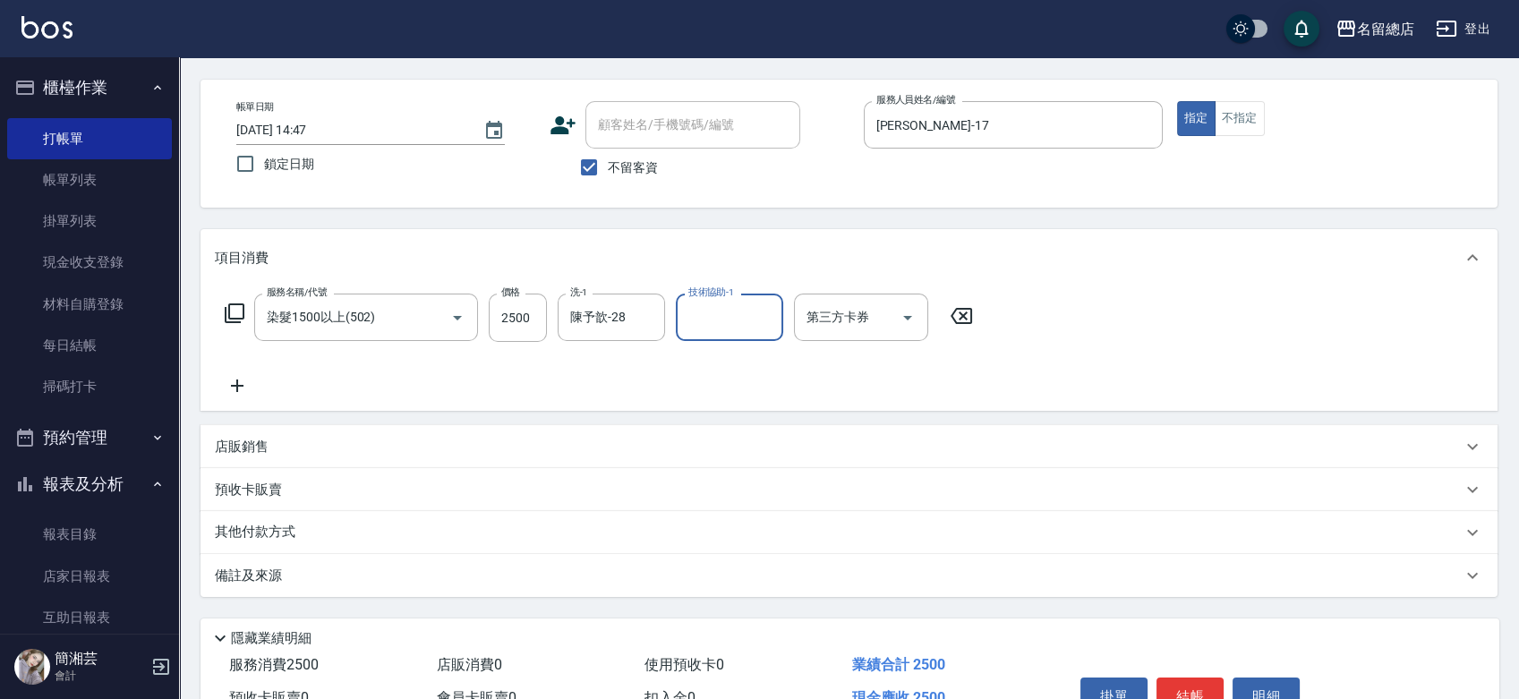
scroll to position [99, 0]
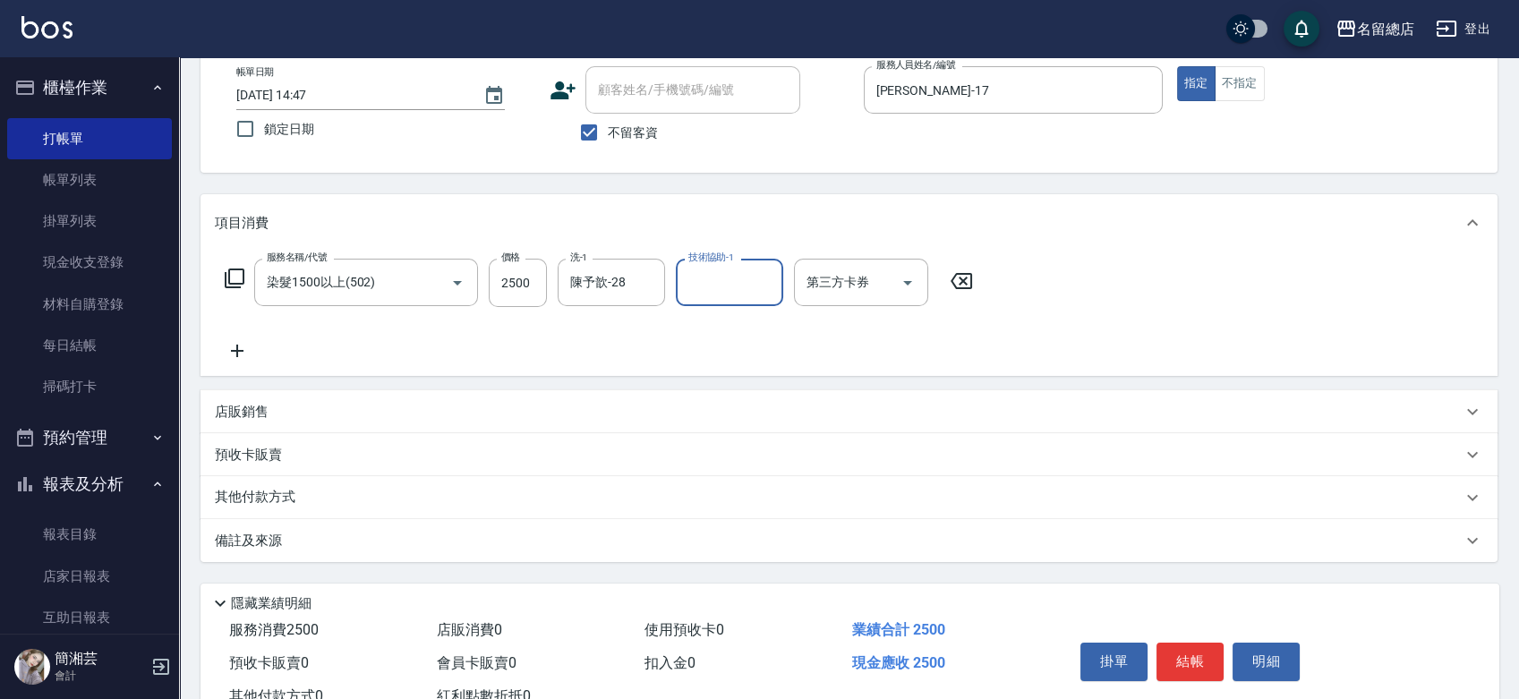
click at [312, 492] on div "其他付款方式" at bounding box center [838, 498] width 1247 height 20
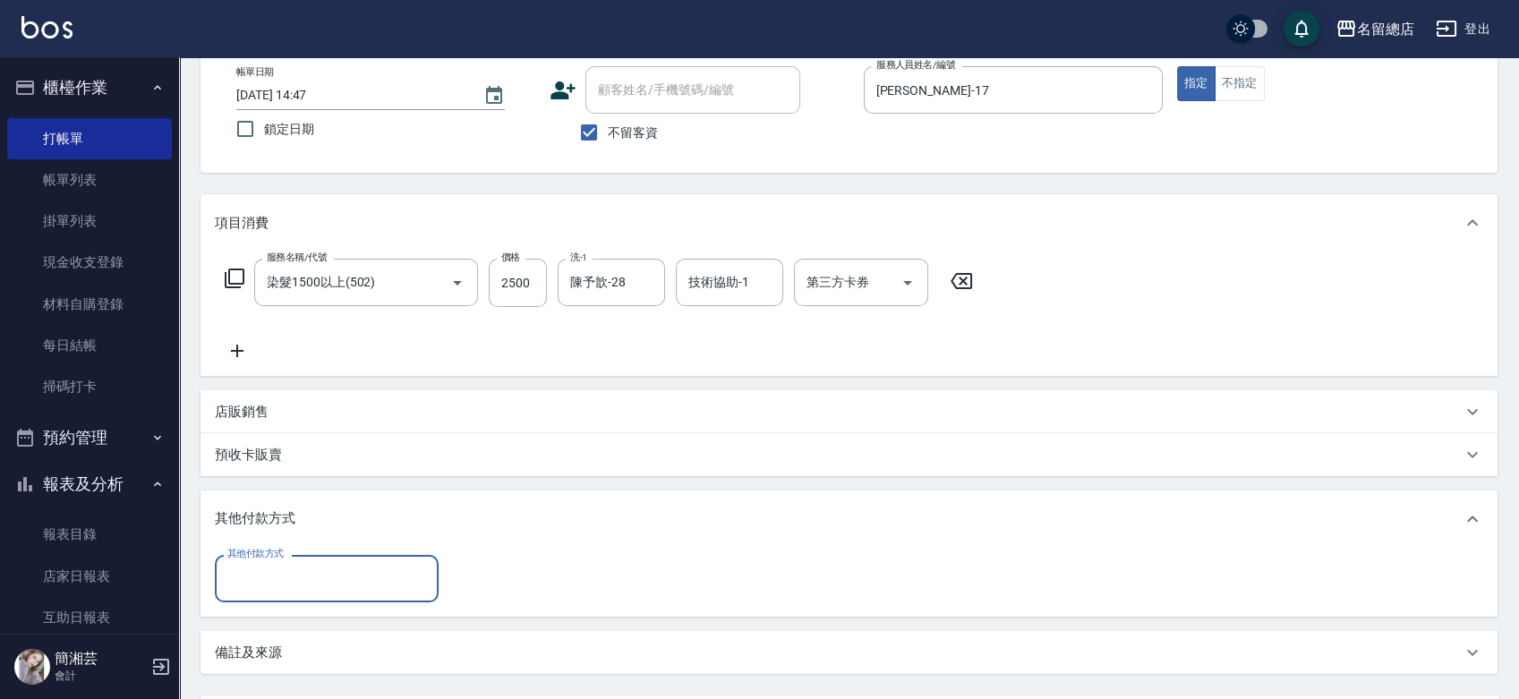
scroll to position [0, 0]
click at [298, 586] on input "其他付款方式" at bounding box center [327, 578] width 208 height 31
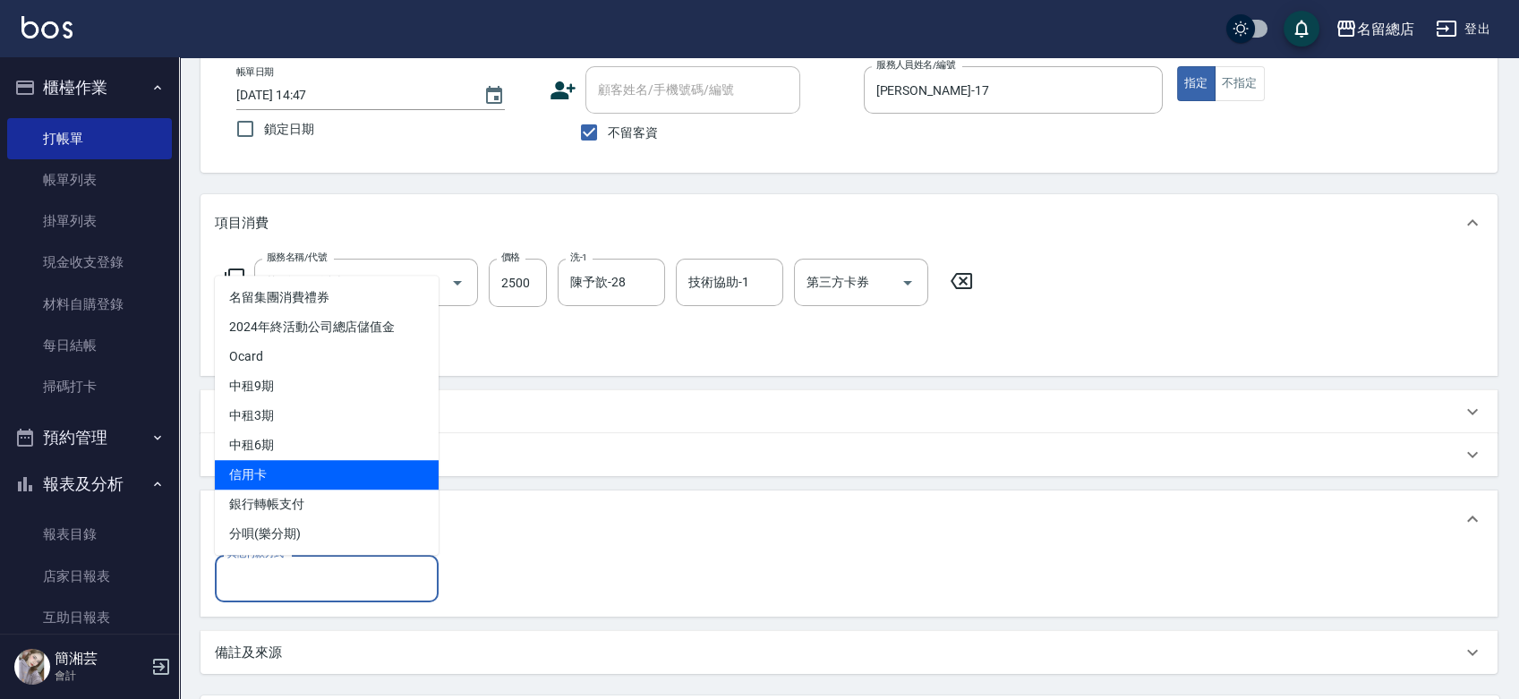
click at [314, 483] on span "信用卡" at bounding box center [327, 475] width 224 height 30
type input "信用卡"
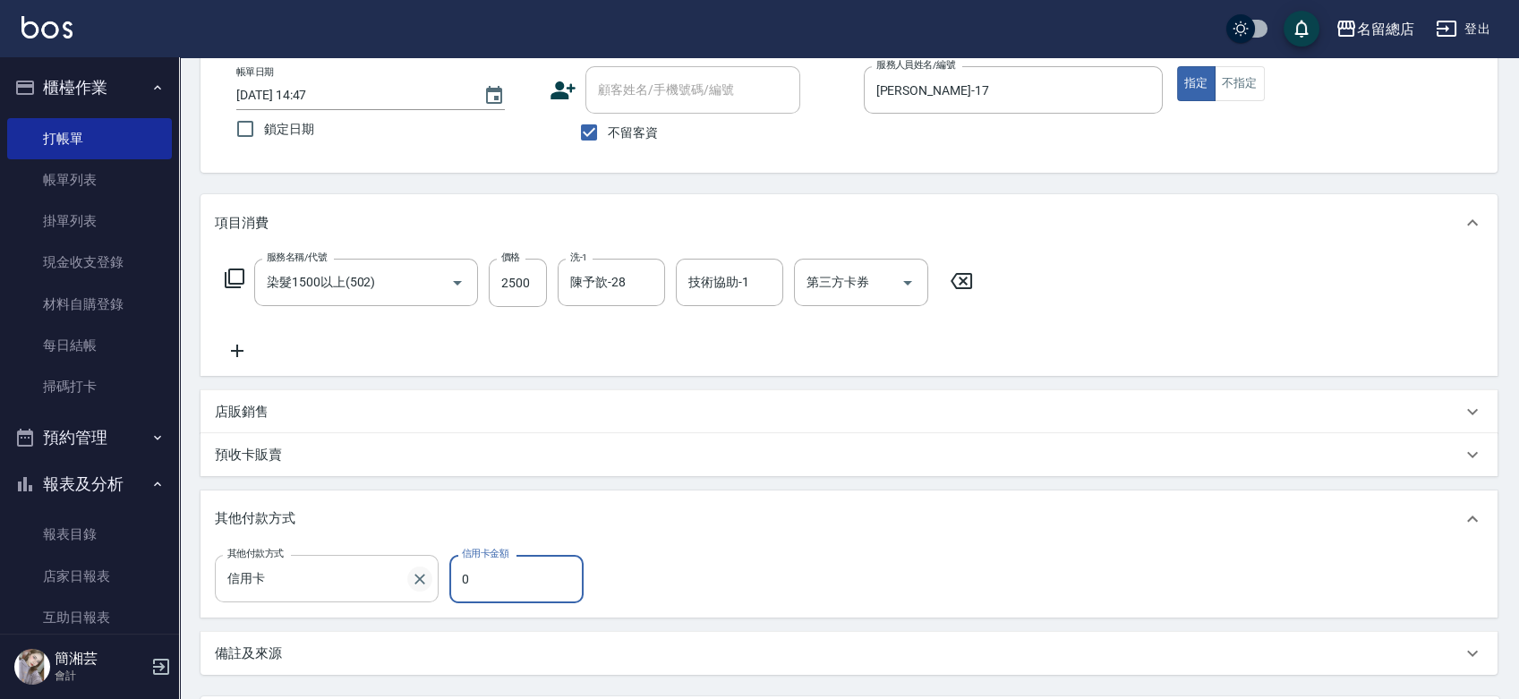
click at [423, 572] on icon "Clear" at bounding box center [420, 579] width 18 height 18
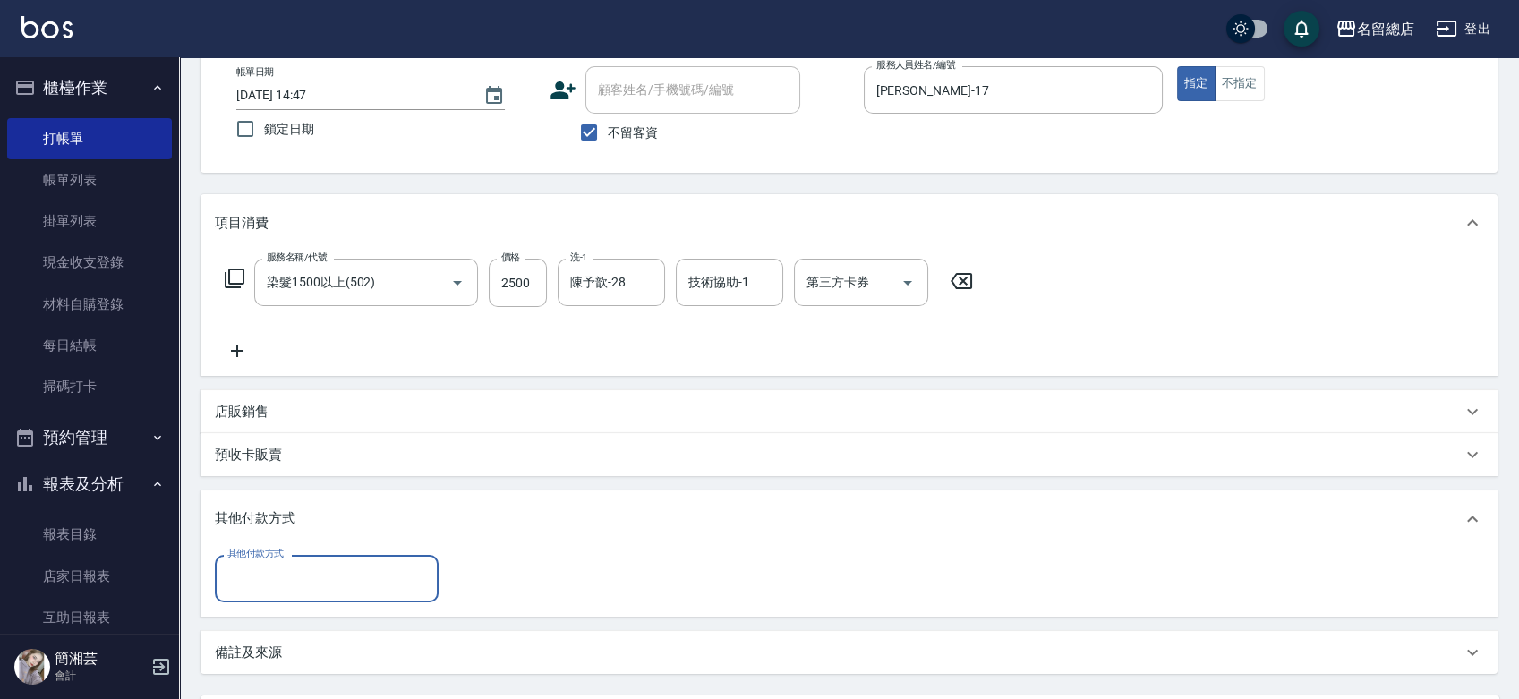
click at [337, 595] on div "其他付款方式" at bounding box center [327, 578] width 224 height 47
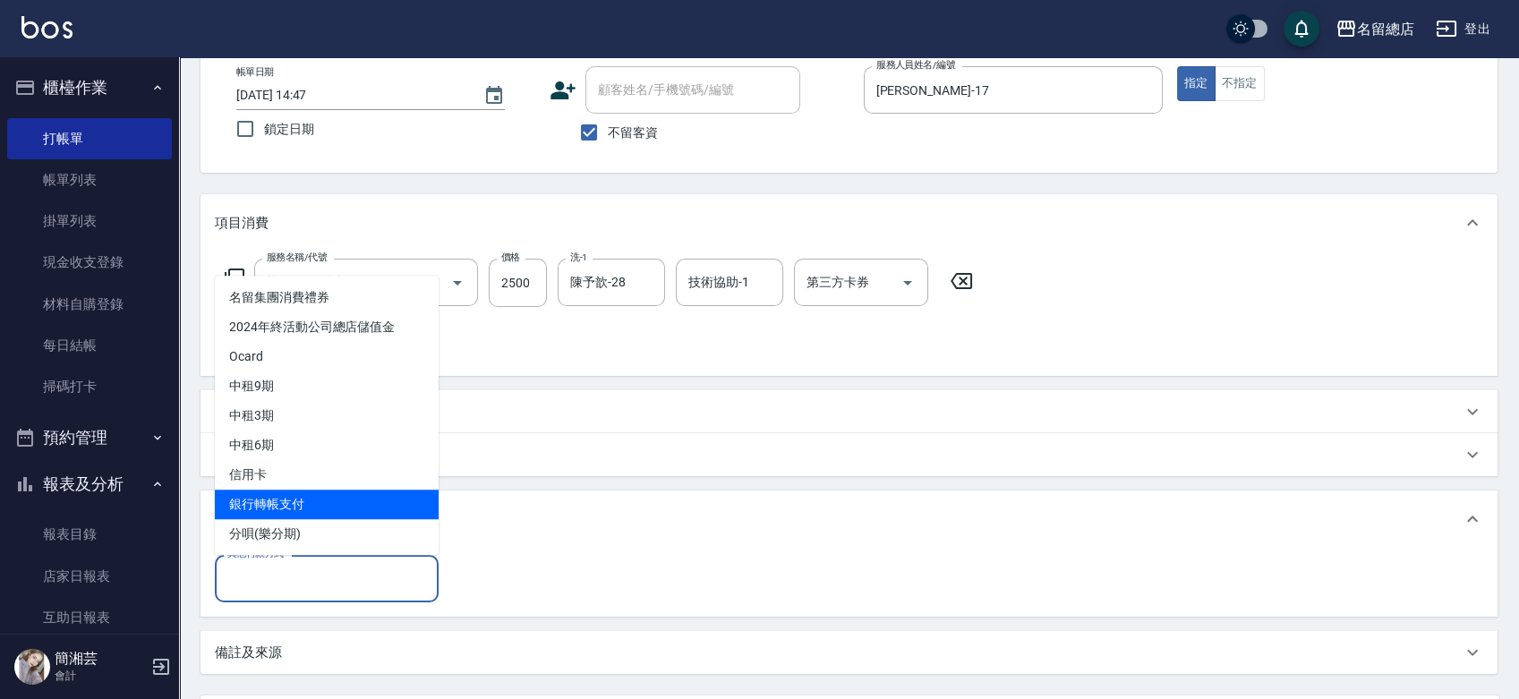
click at [310, 506] on span "銀行轉帳支付" at bounding box center [327, 505] width 224 height 30
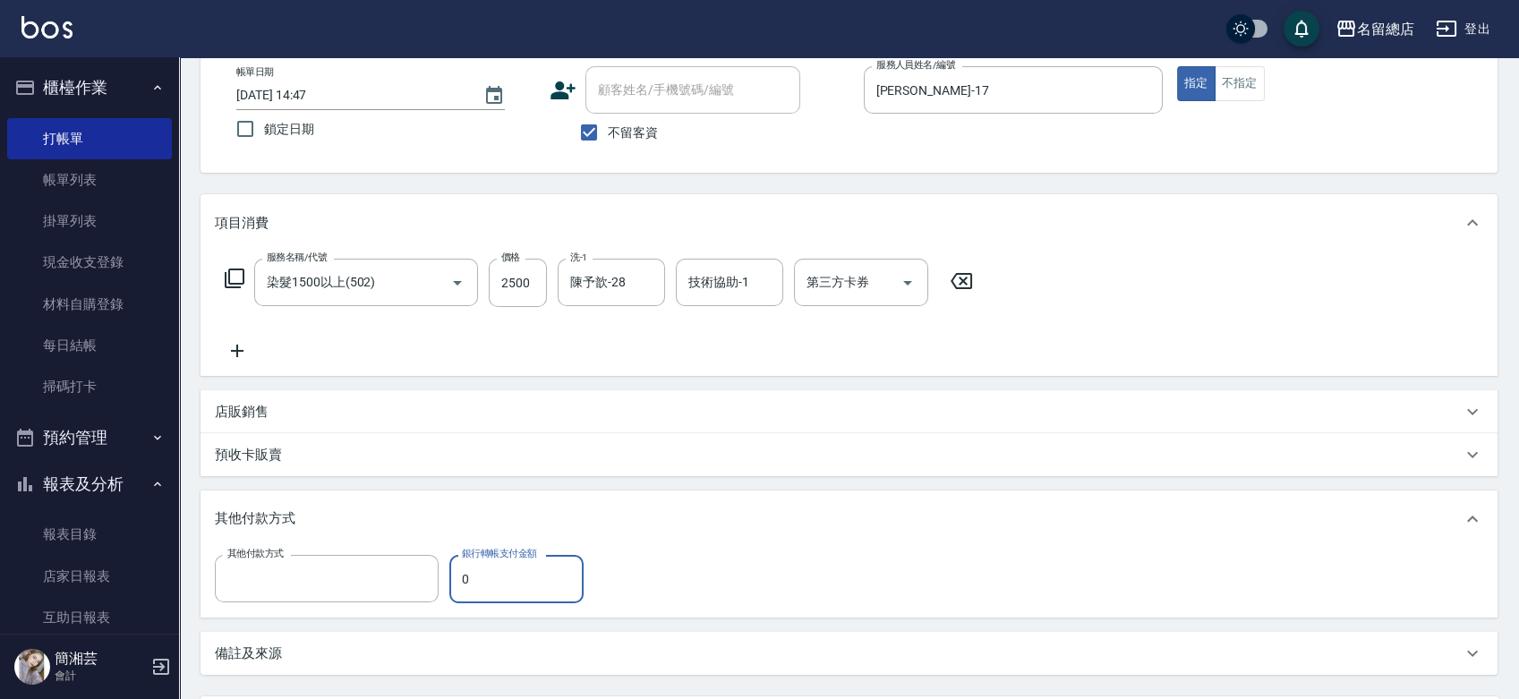
type input "銀行轉帳支付"
type input "2500"
type input "[DATE] 14:48"
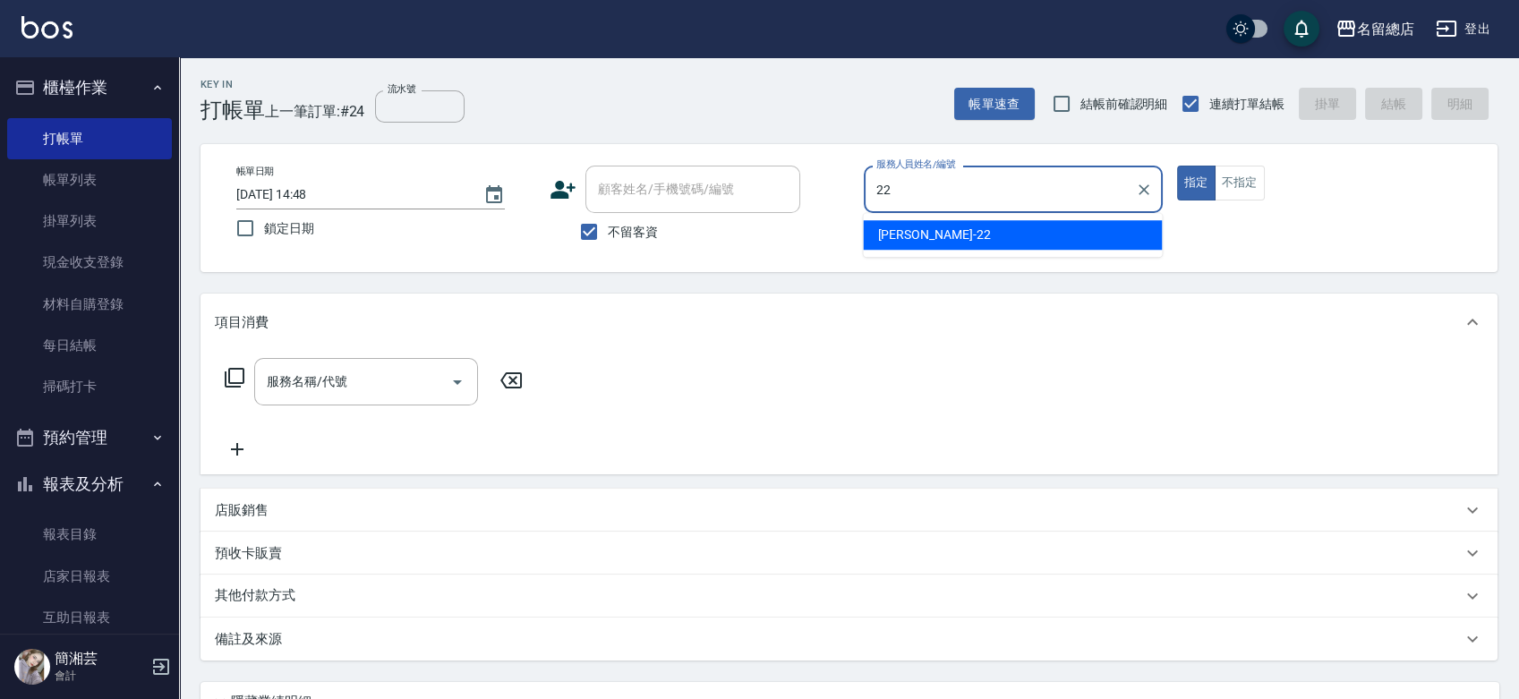
type input "Lydia-22"
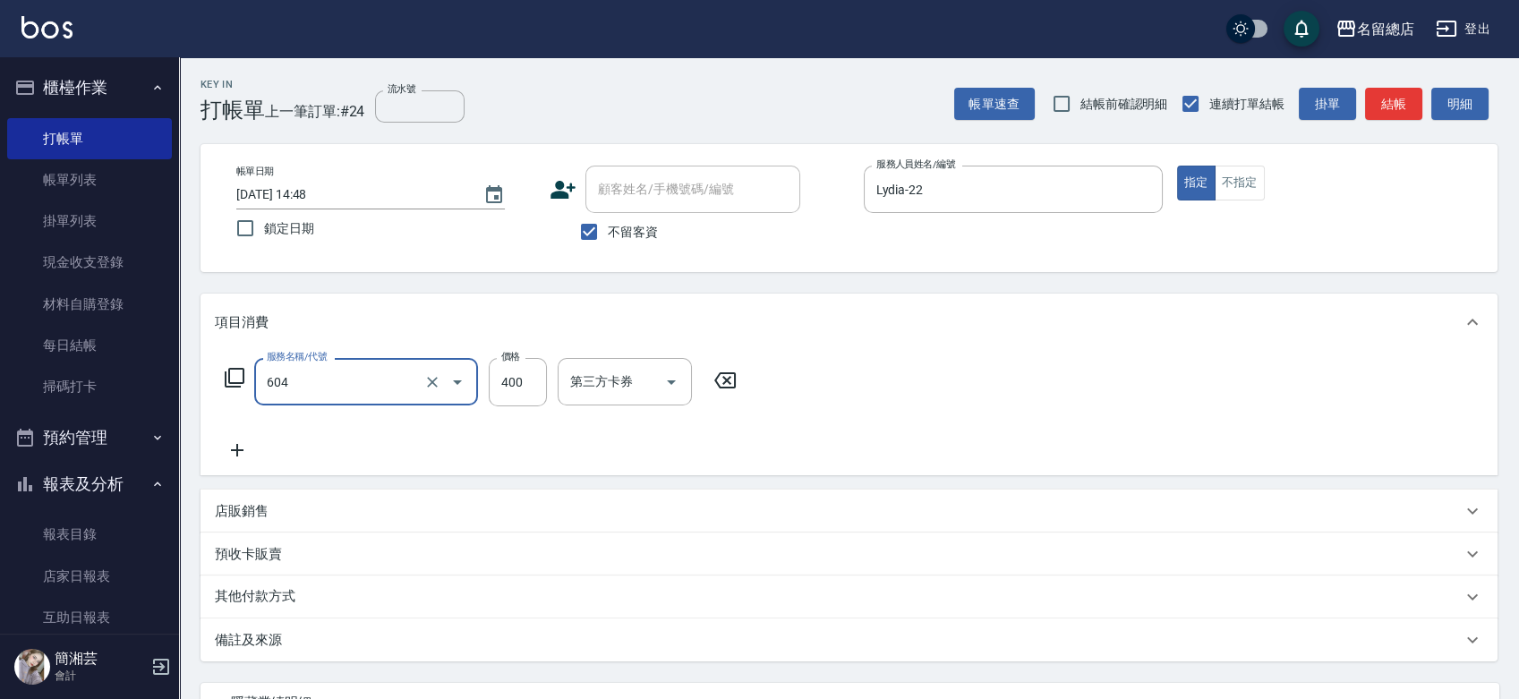
type input "健康洗髮(604)"
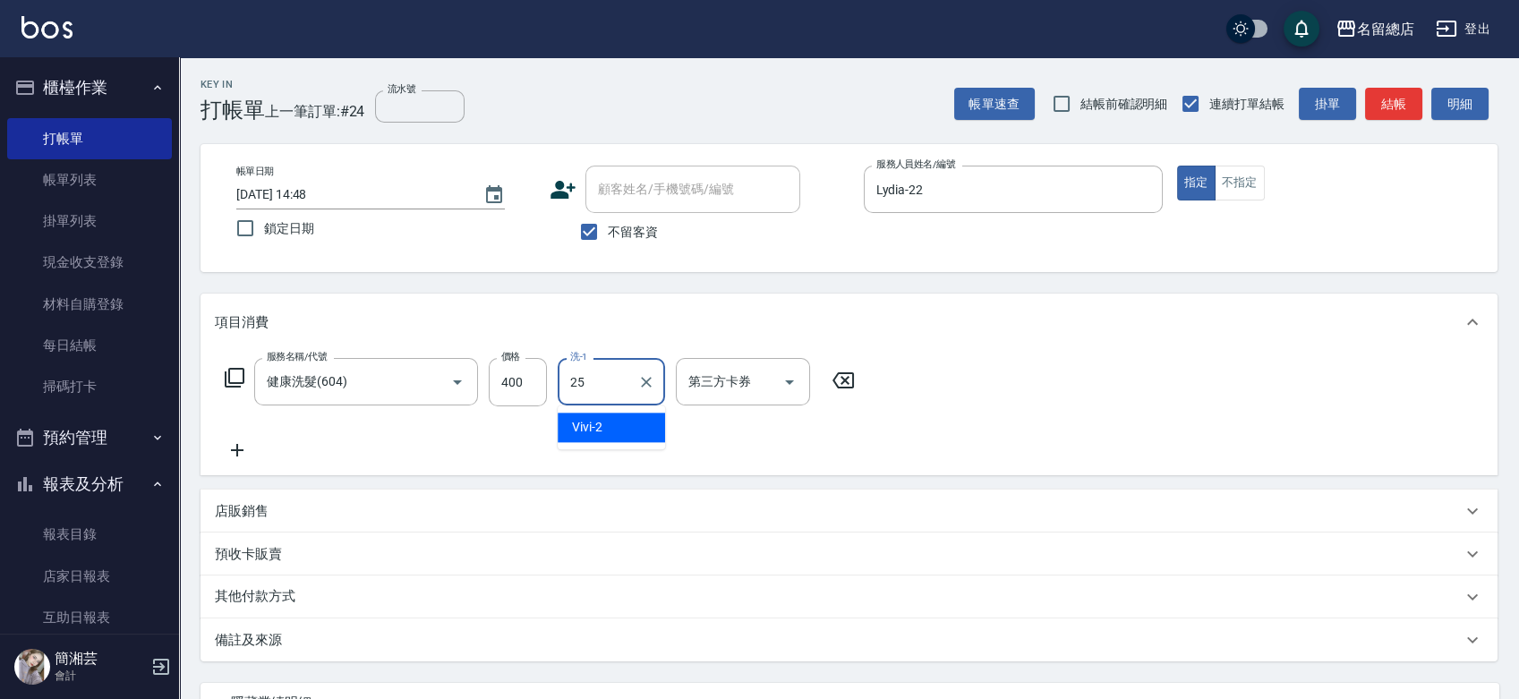
type input "[PERSON_NAME]-25"
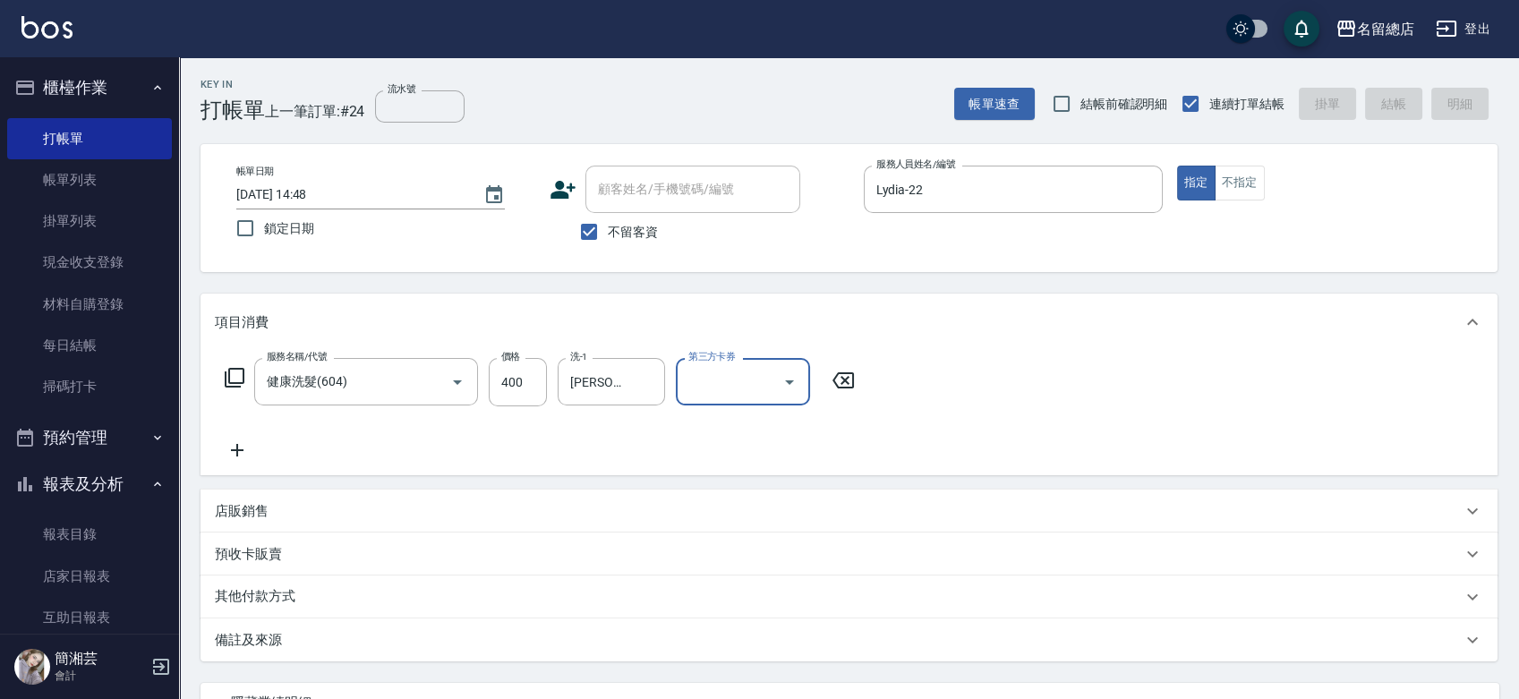
type input "[DATE] 14:49"
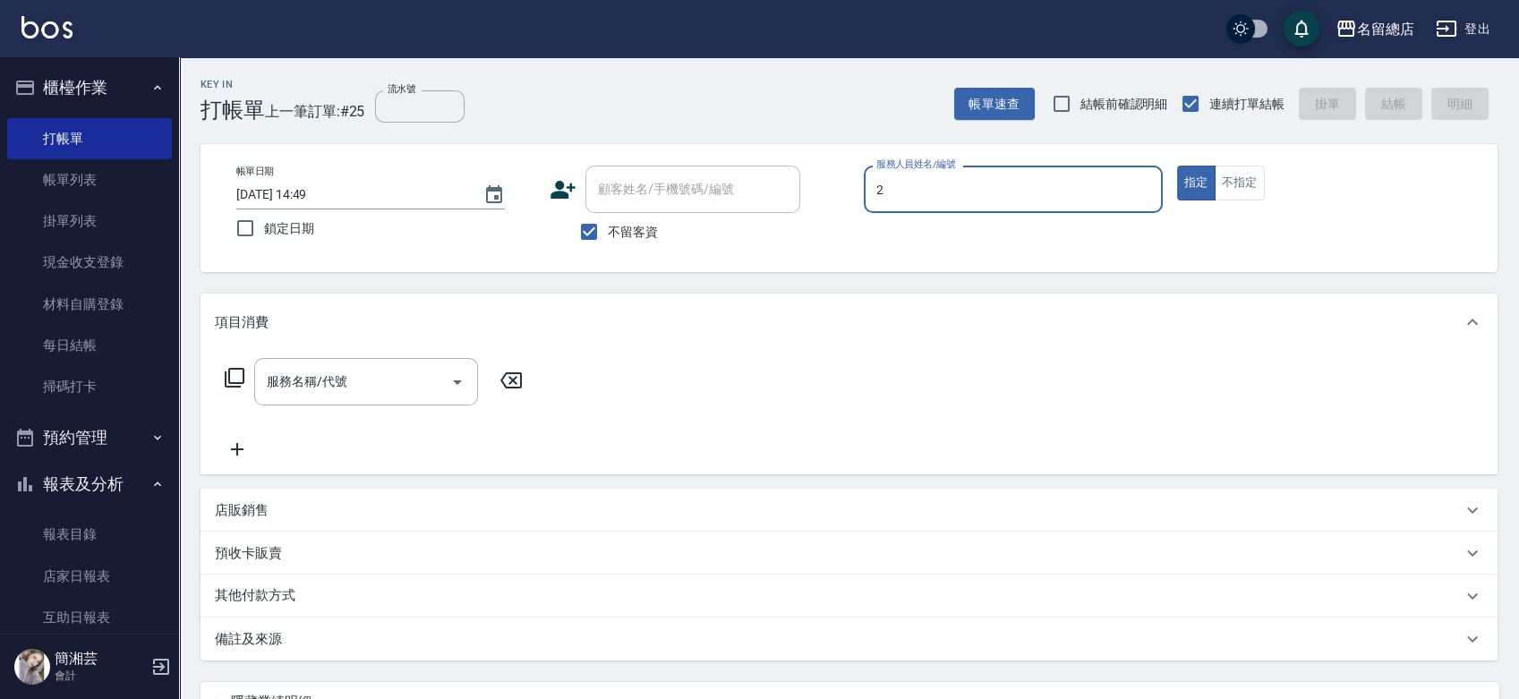
type input "Vivi-2"
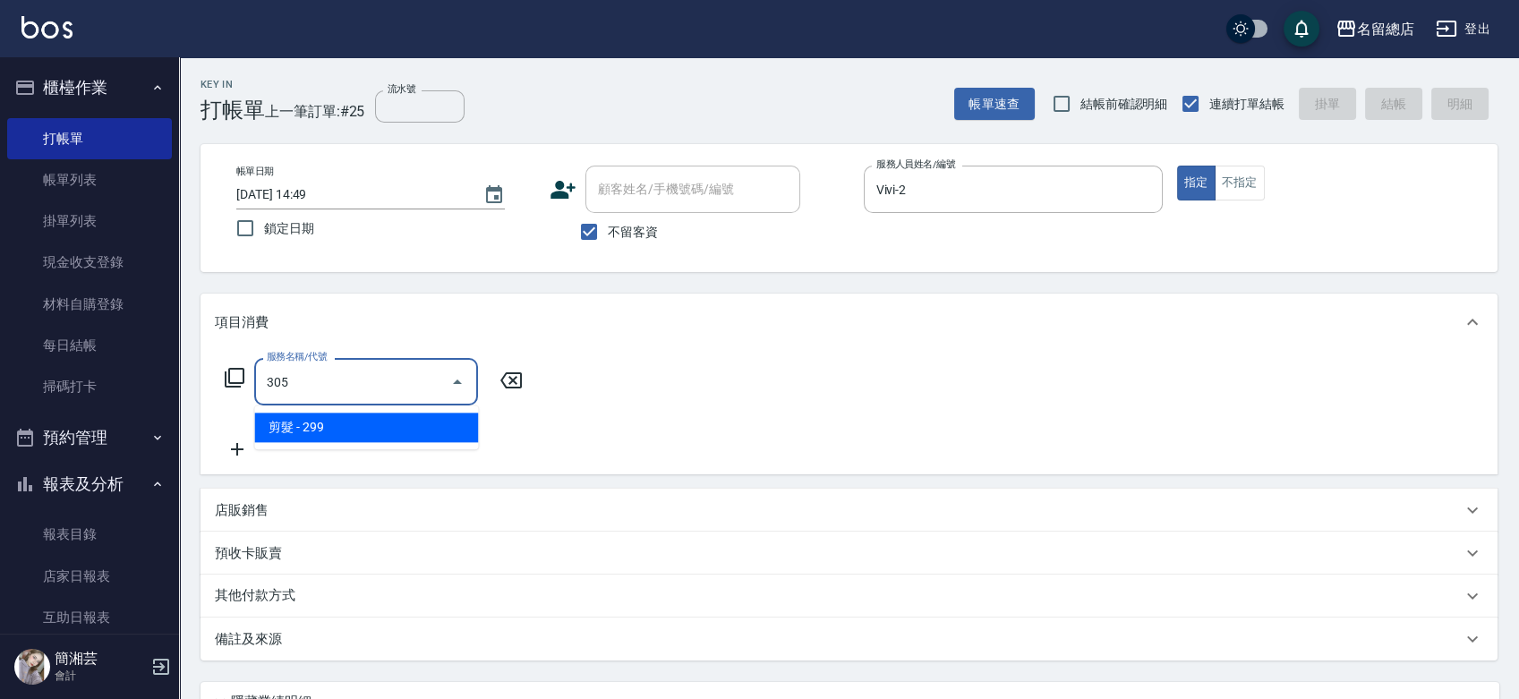
type input "剪髮(305)"
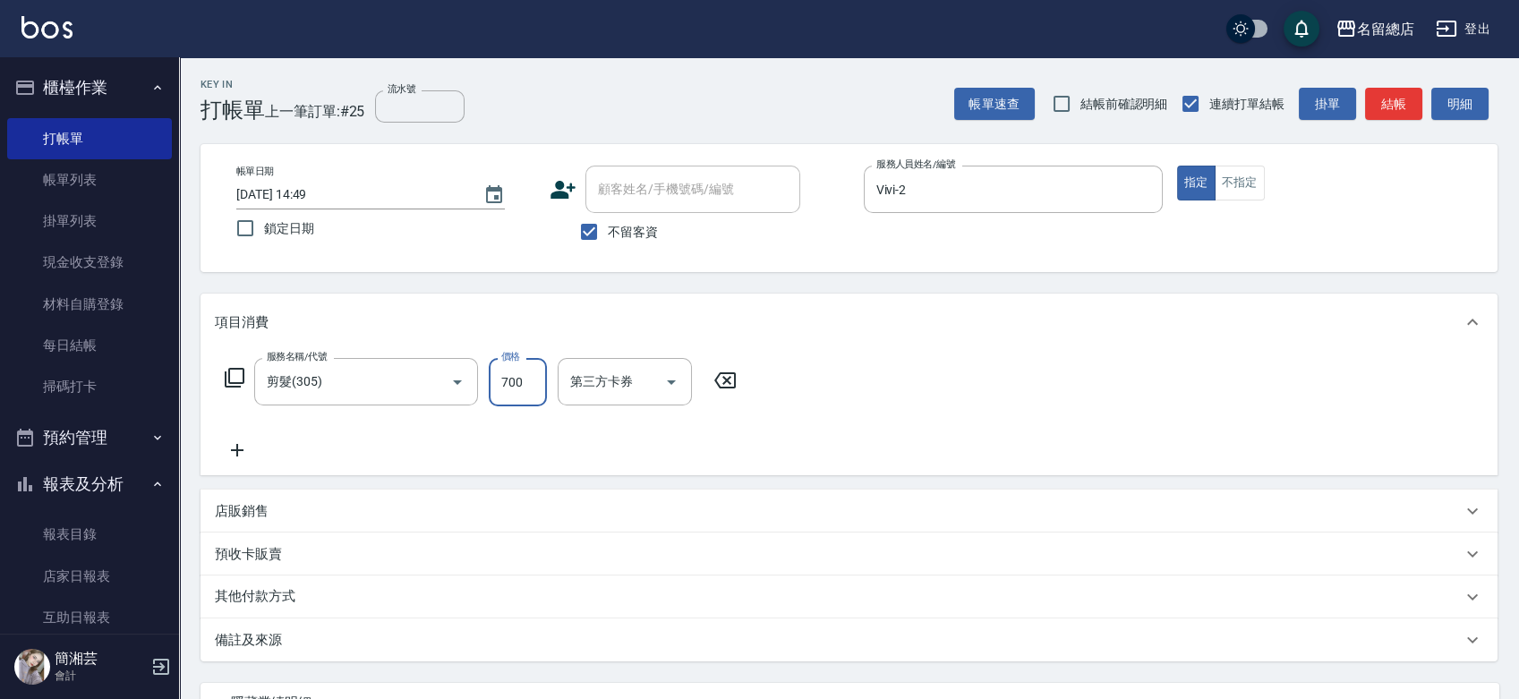
type input "700"
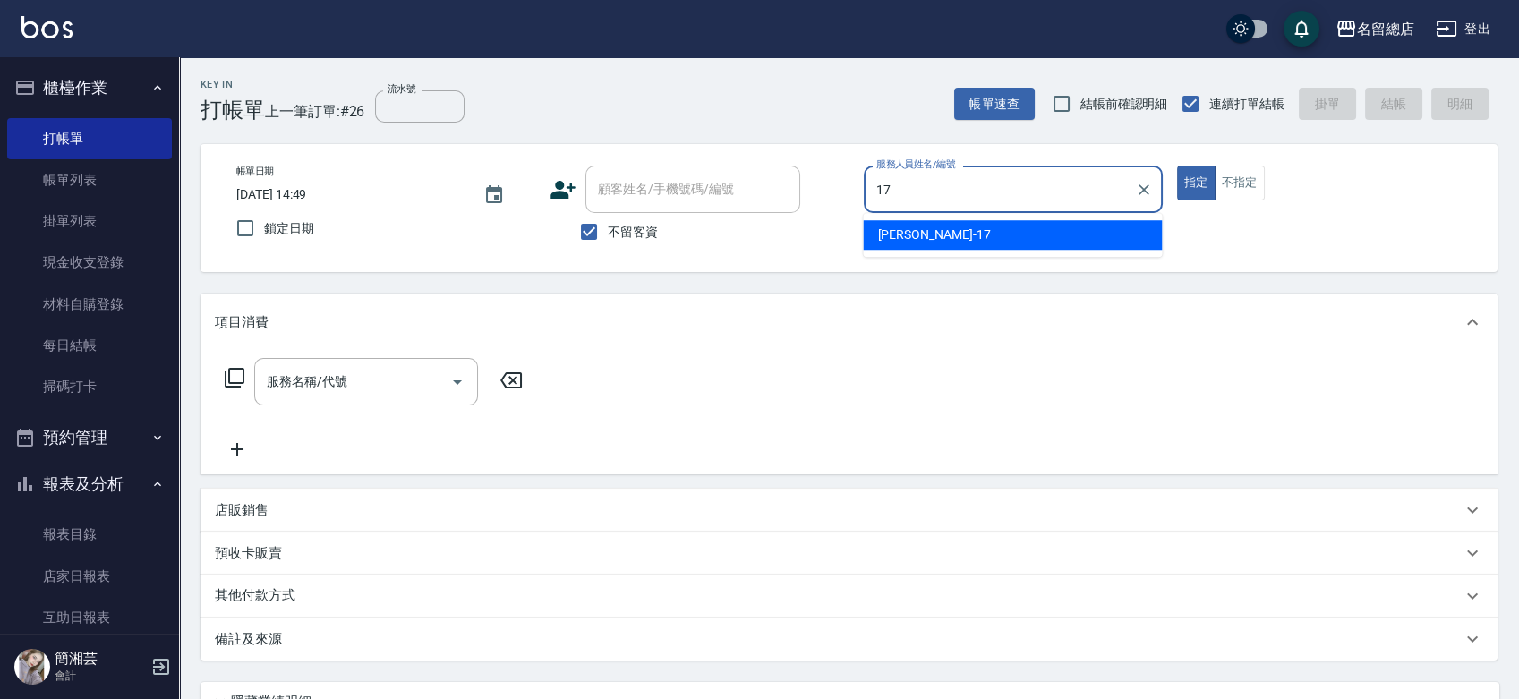
type input "[PERSON_NAME]-17"
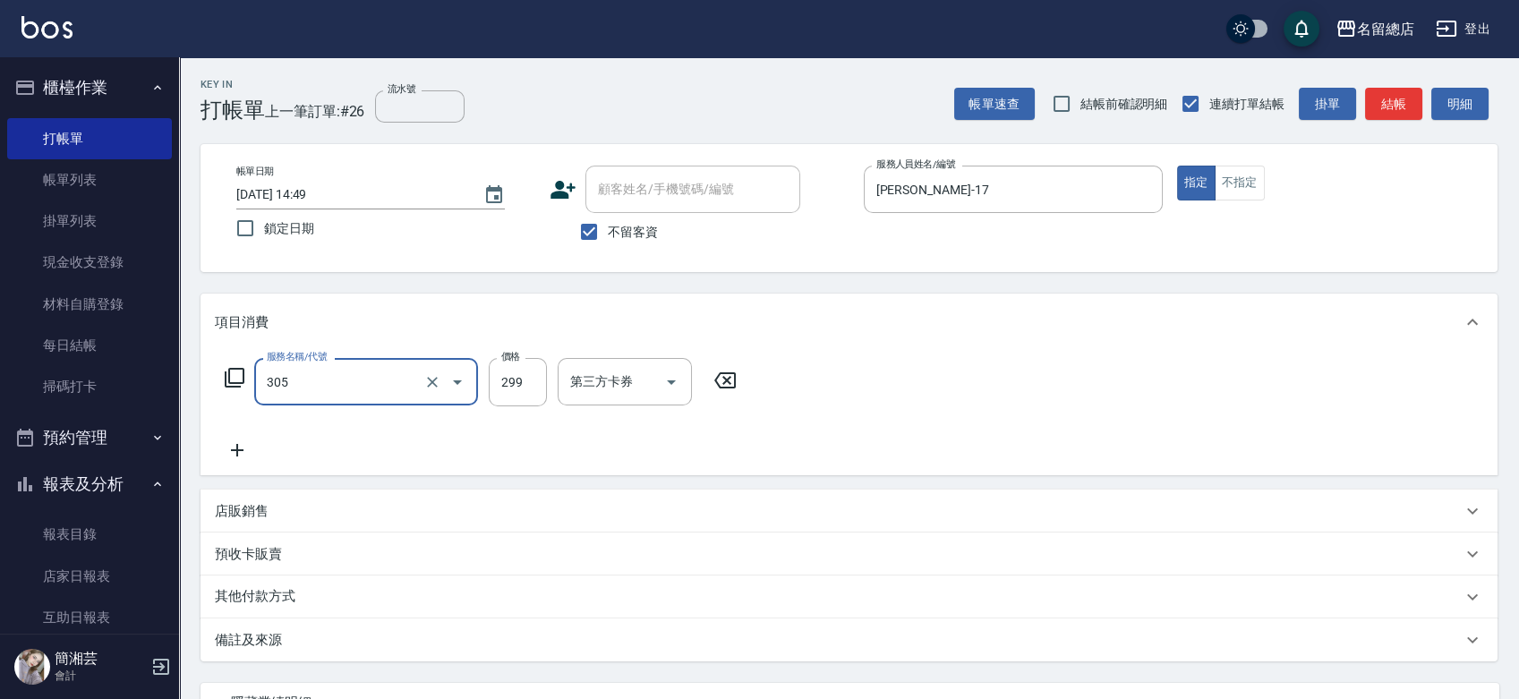
type input "剪髮(305)"
type input "300"
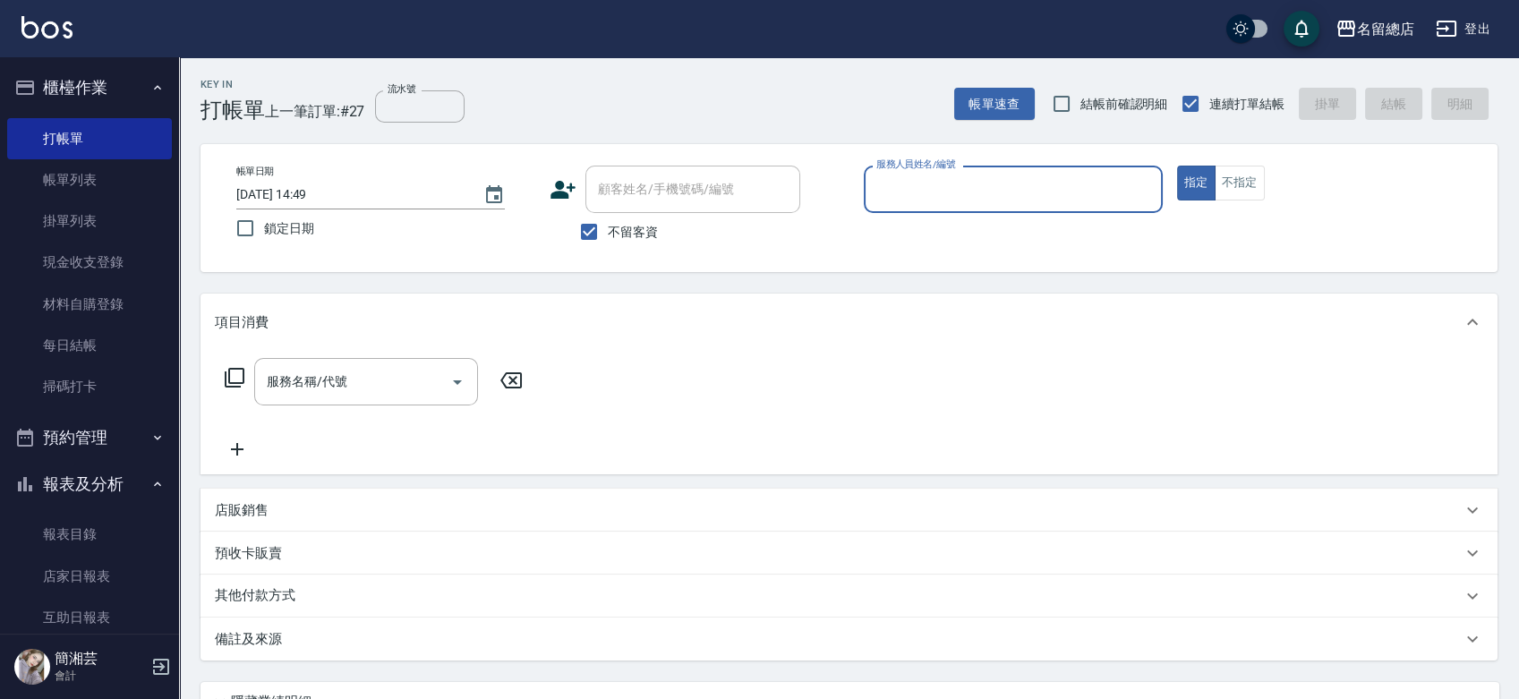
drag, startPoint x: 613, startPoint y: 230, endPoint x: 626, endPoint y: 181, distance: 50.8
click at [613, 227] on span "不留客資" at bounding box center [633, 232] width 50 height 19
click at [608, 227] on input "不留客資" at bounding box center [589, 232] width 38 height 38
checkbox input "false"
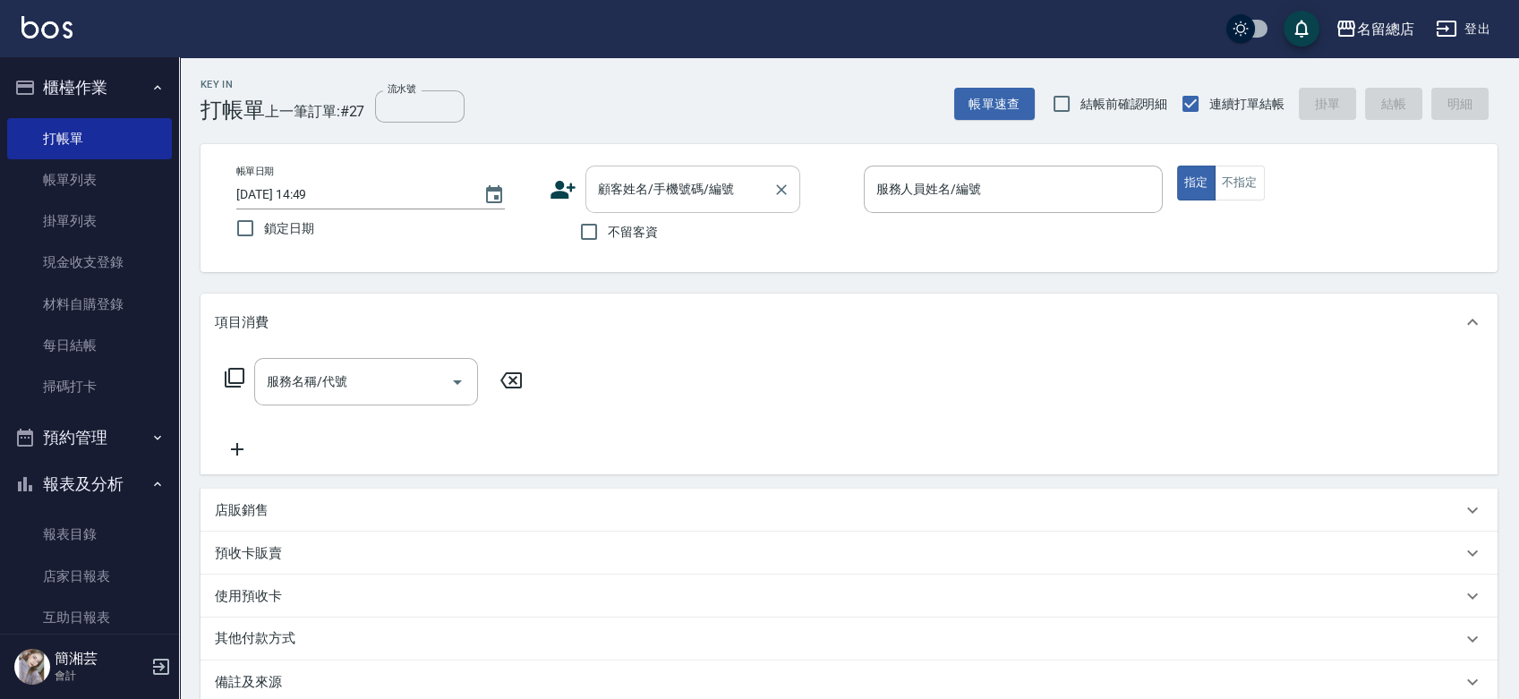
click at [626, 180] on input "顧客姓名/手機號碼/編號" at bounding box center [680, 189] width 172 height 31
type input "[PERSON_NAME]/0932032187/"
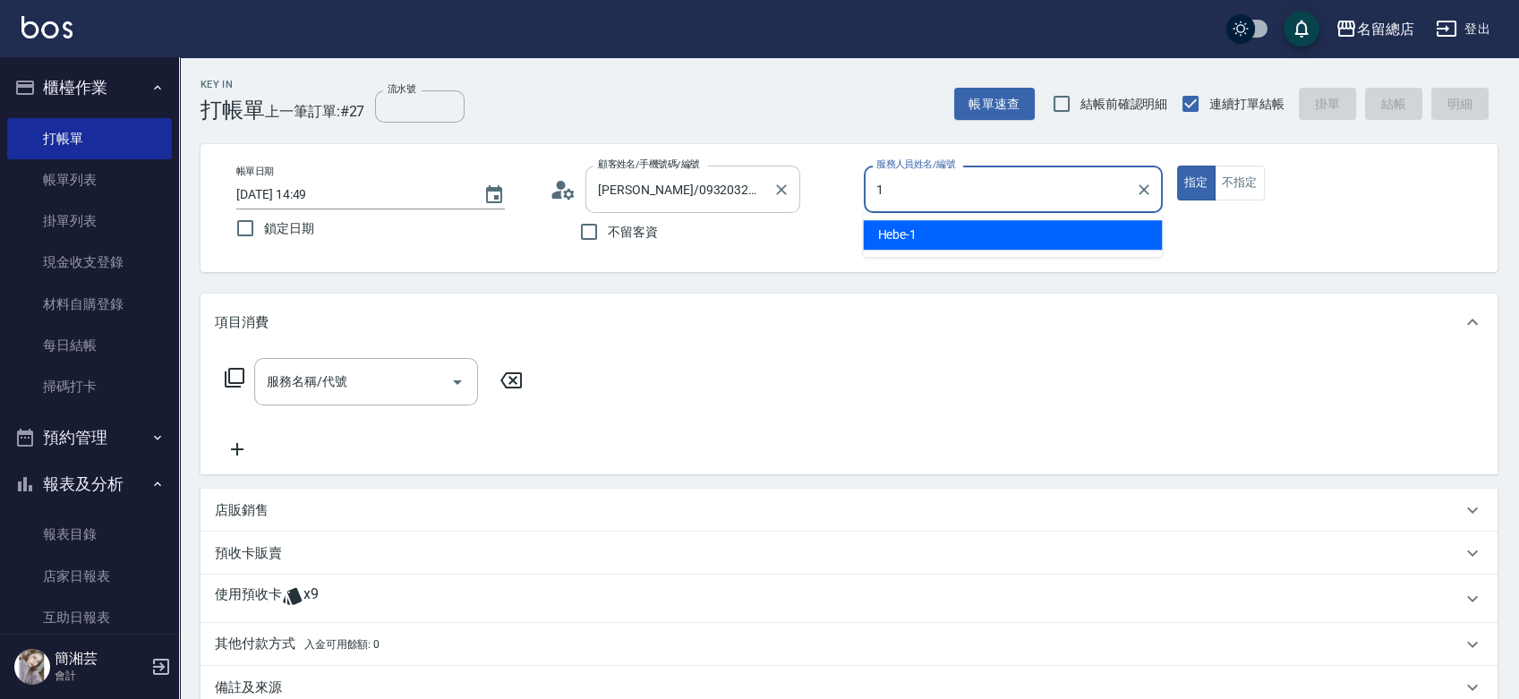
type input "Hebe-1"
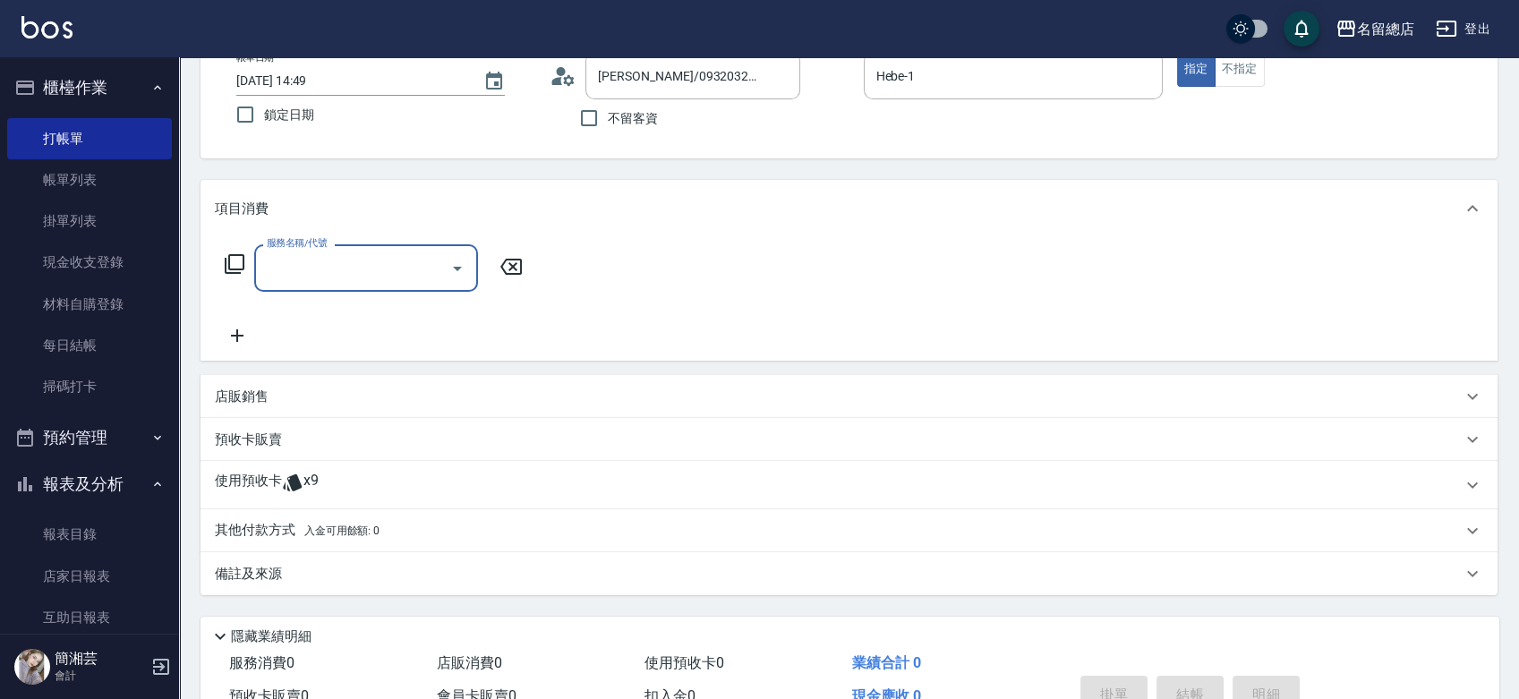
scroll to position [199, 0]
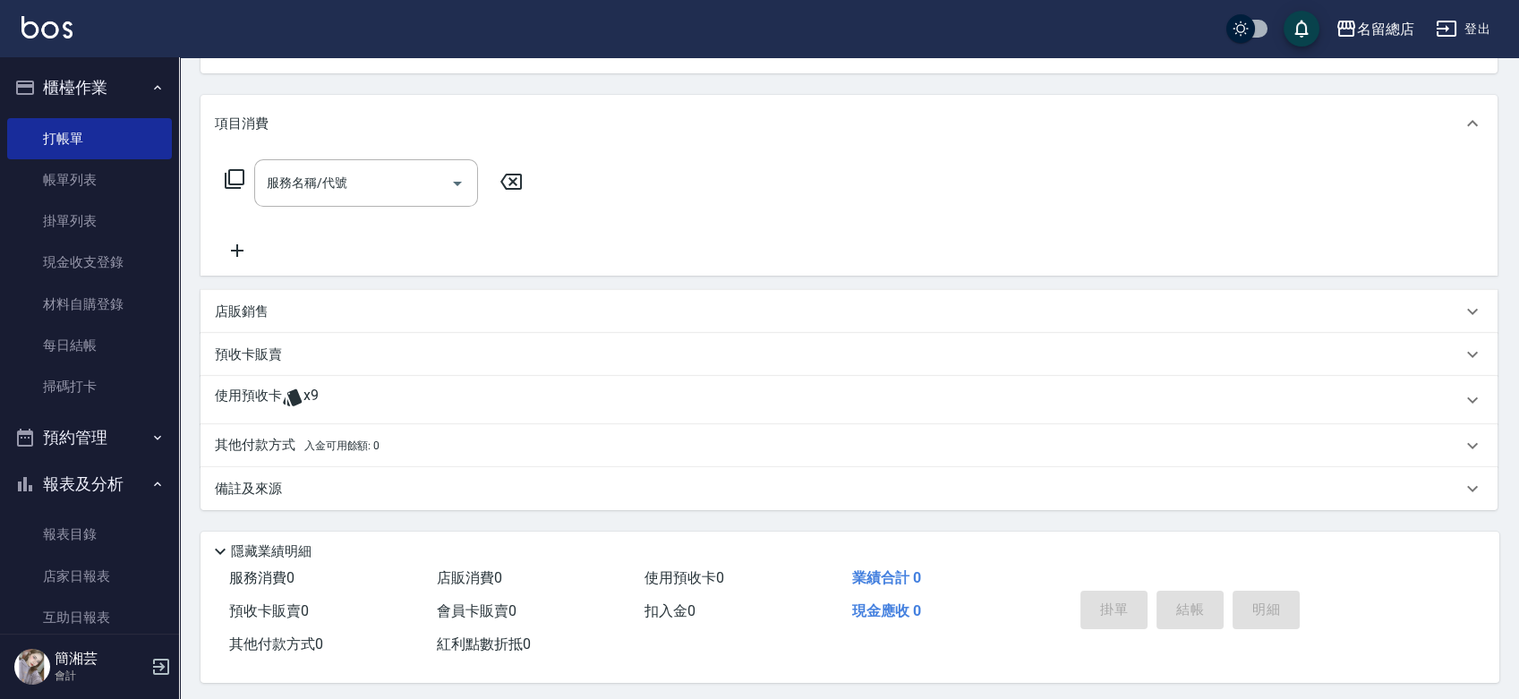
click at [275, 395] on p "使用預收卡" at bounding box center [248, 400] width 67 height 27
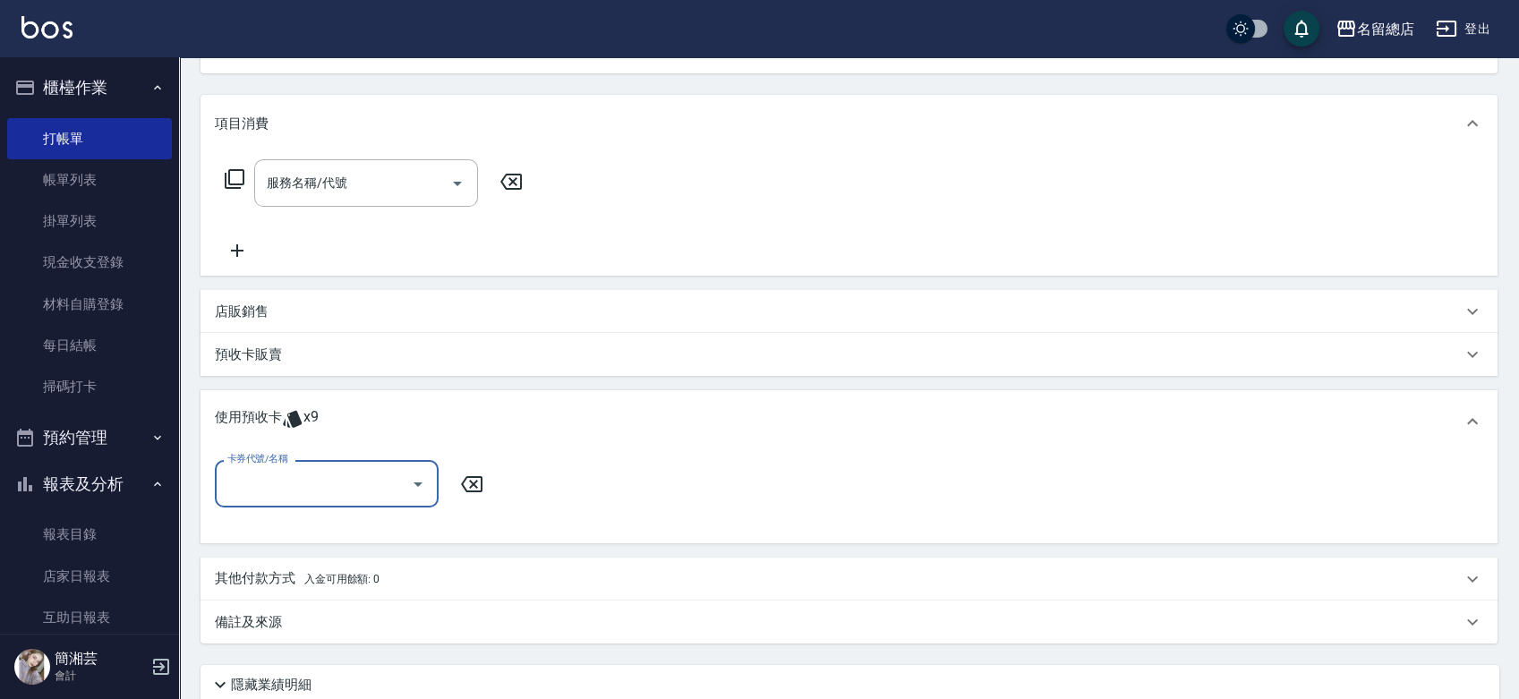
scroll to position [0, 0]
click at [259, 502] on div "卡券代號/名稱" at bounding box center [327, 483] width 224 height 47
click at [264, 306] on p "店販銷售" at bounding box center [242, 312] width 54 height 19
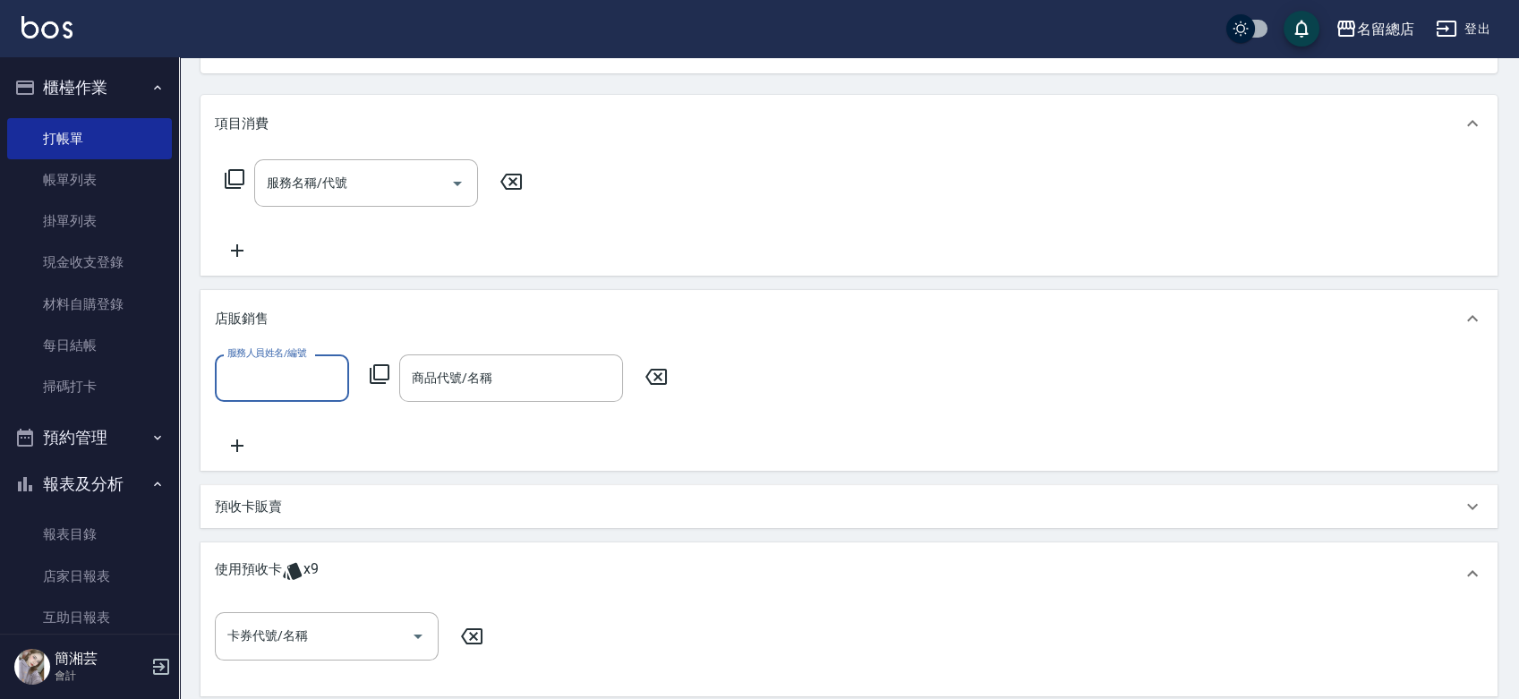
click at [259, 502] on p "預收卡販賣" at bounding box center [248, 507] width 67 height 19
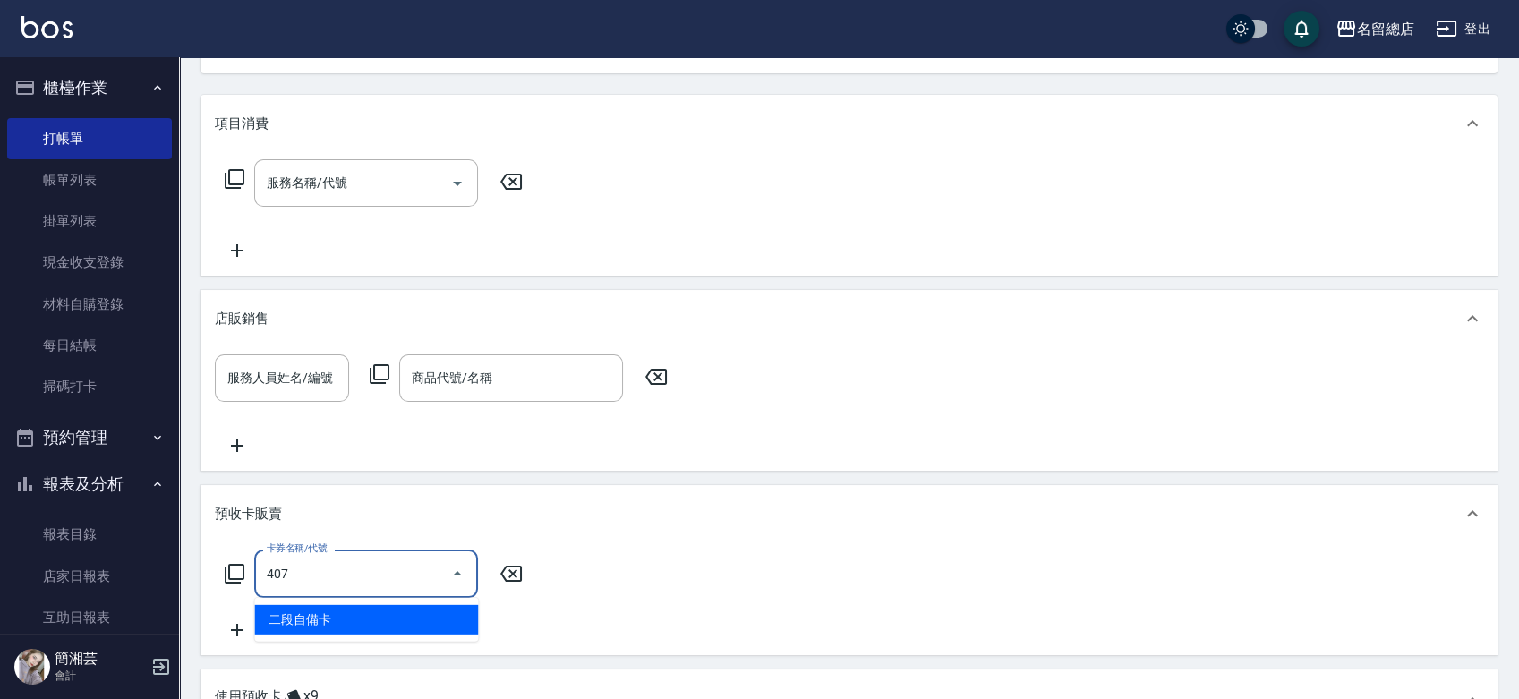
type input "二段自備卡(407)"
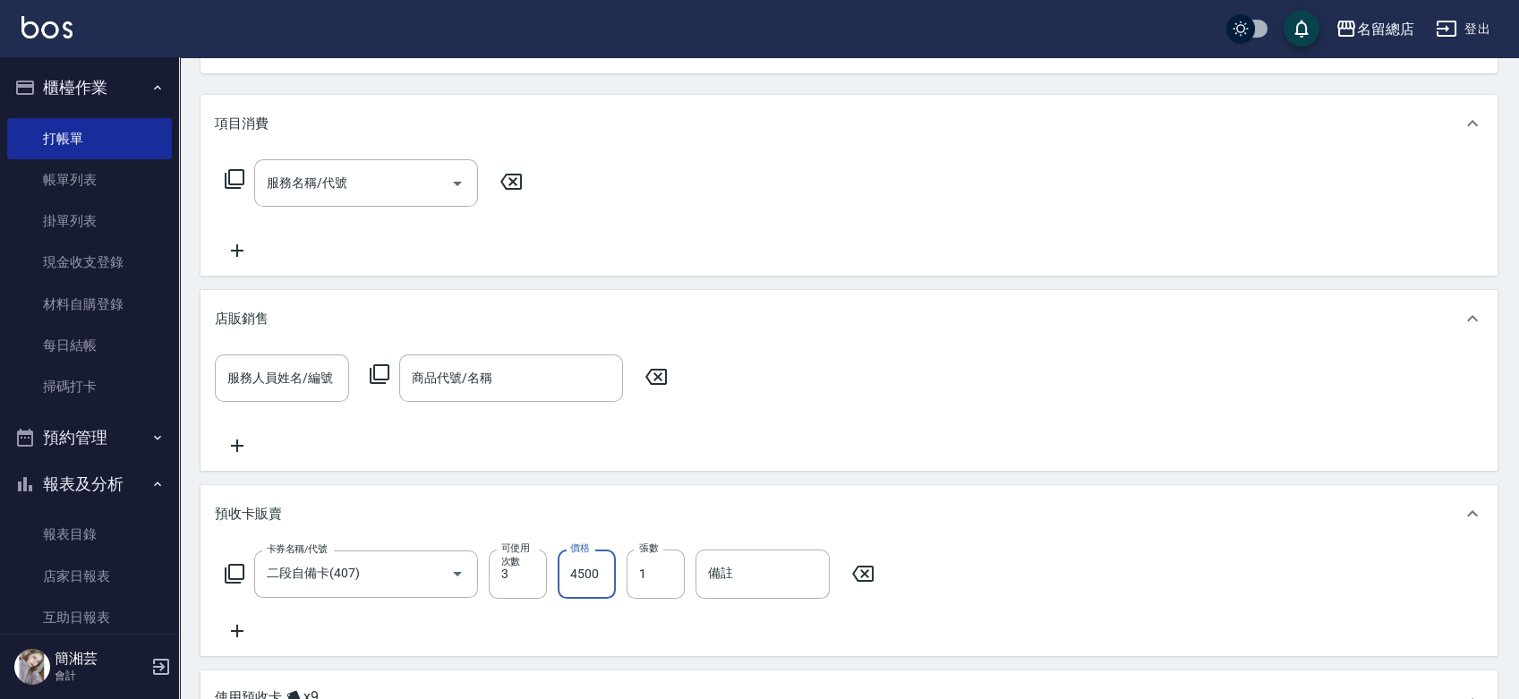
type input "4500"
type input "9224"
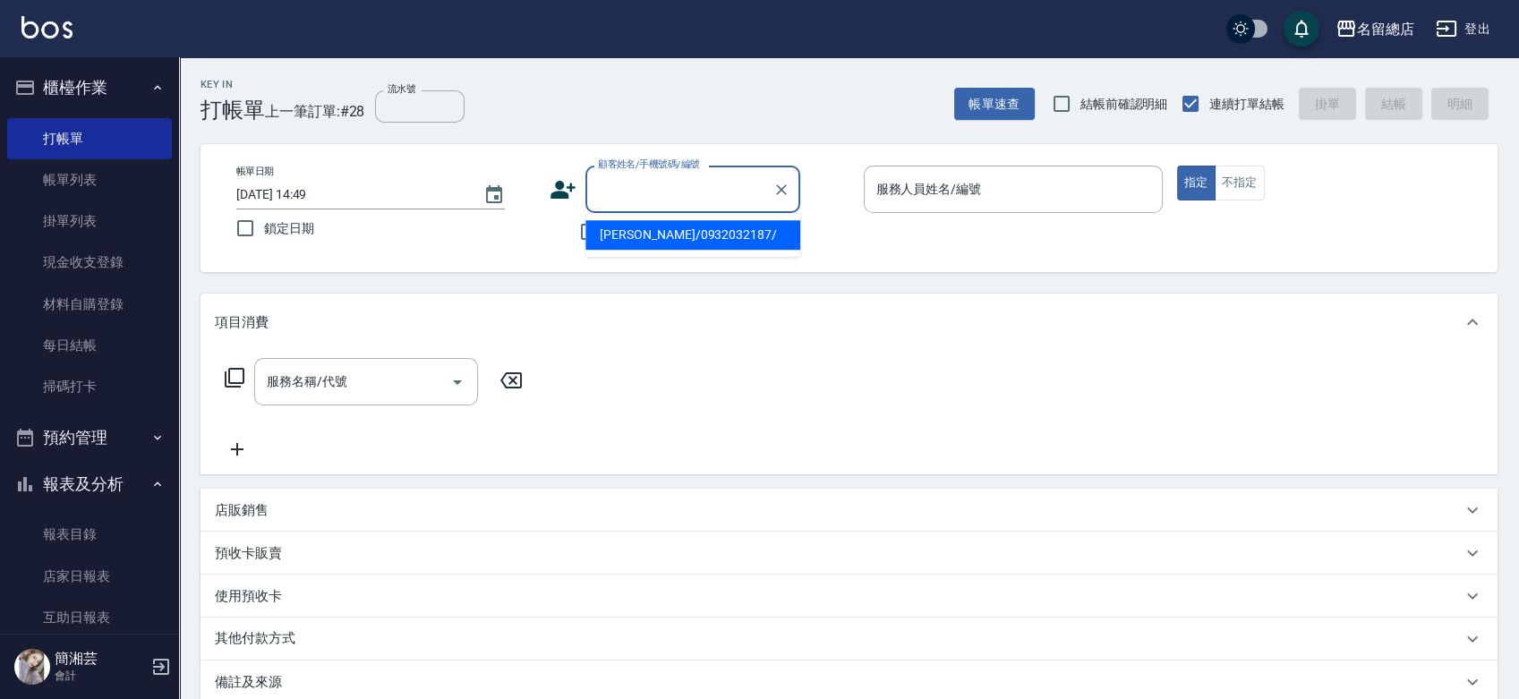
click at [624, 184] on input "顧客姓名/手機號碼/編號" at bounding box center [680, 189] width 172 height 31
click at [645, 230] on li "[PERSON_NAME]/0932032187/" at bounding box center [693, 235] width 215 height 30
type input "[PERSON_NAME]/0932032187/"
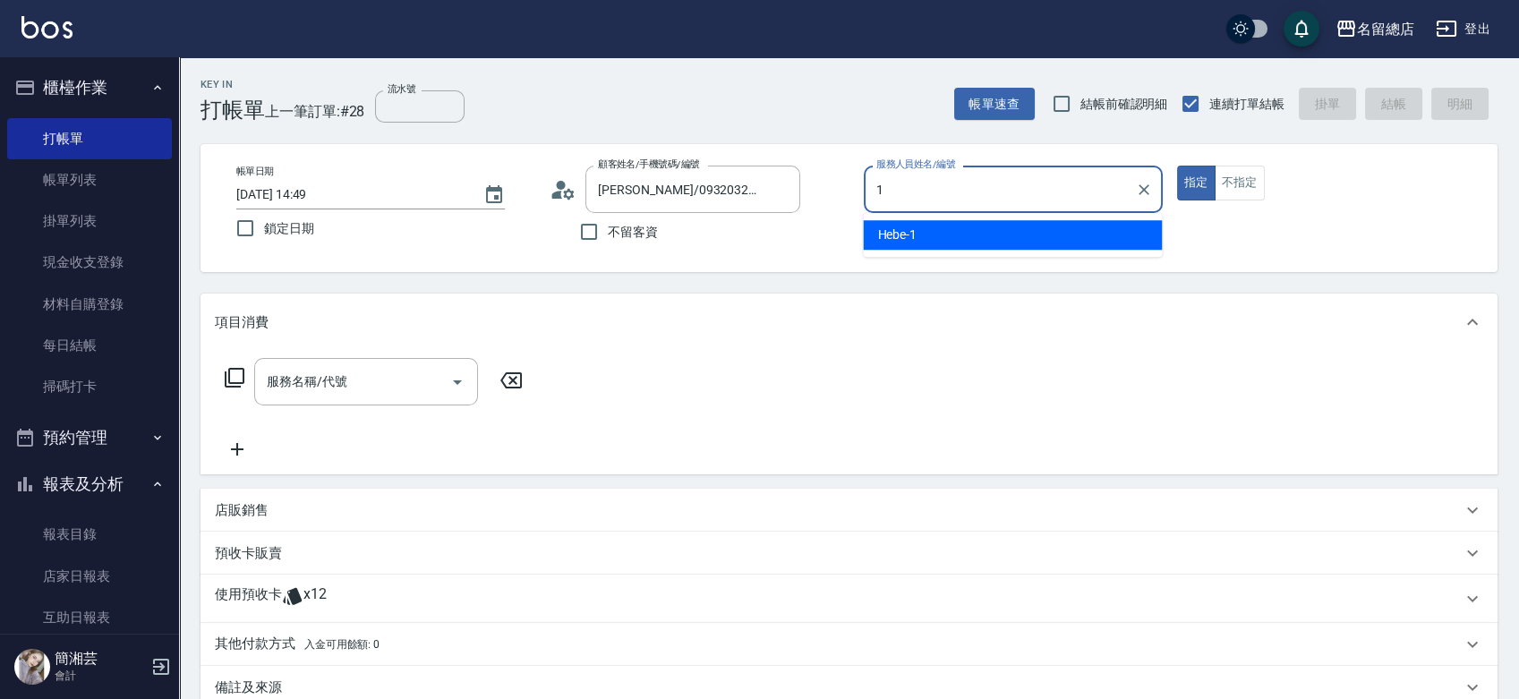
type input "Hebe-1"
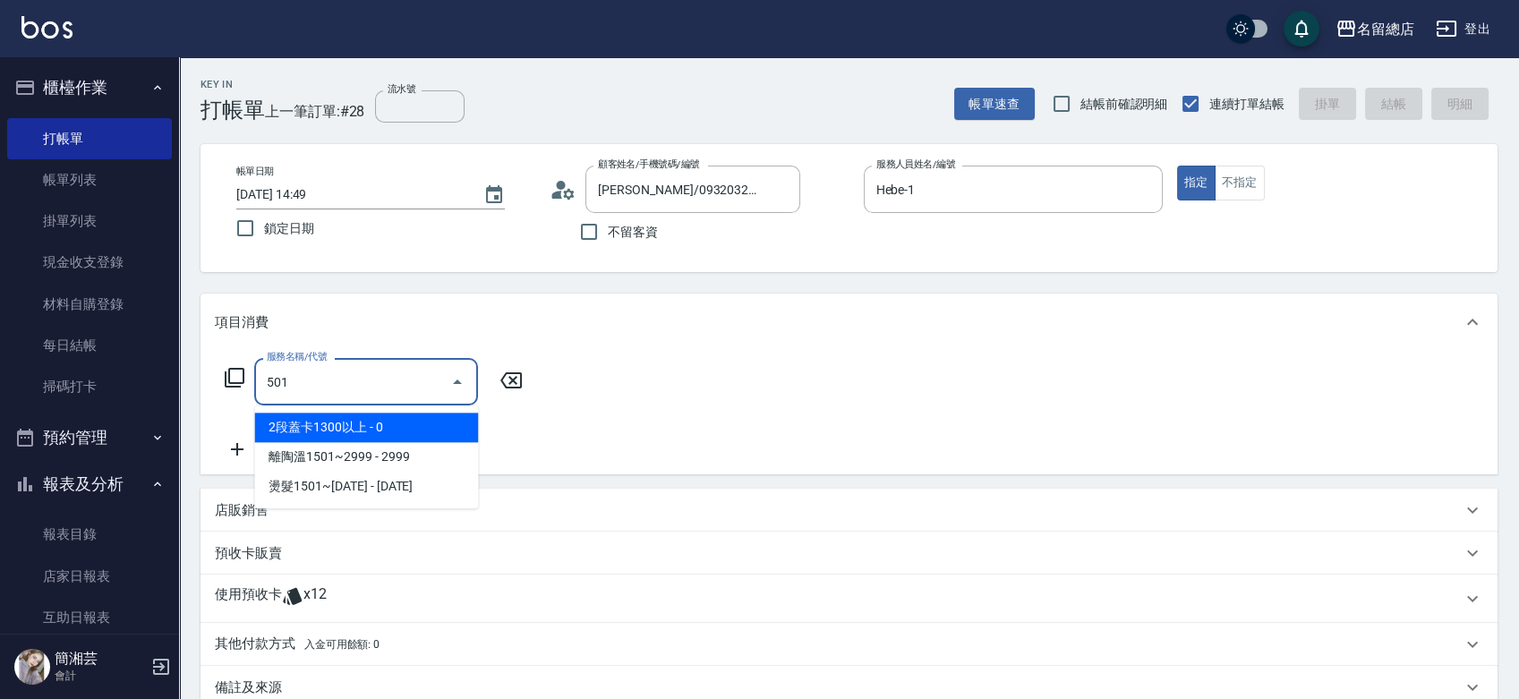
type input "2段蓋卡1300以上(501)"
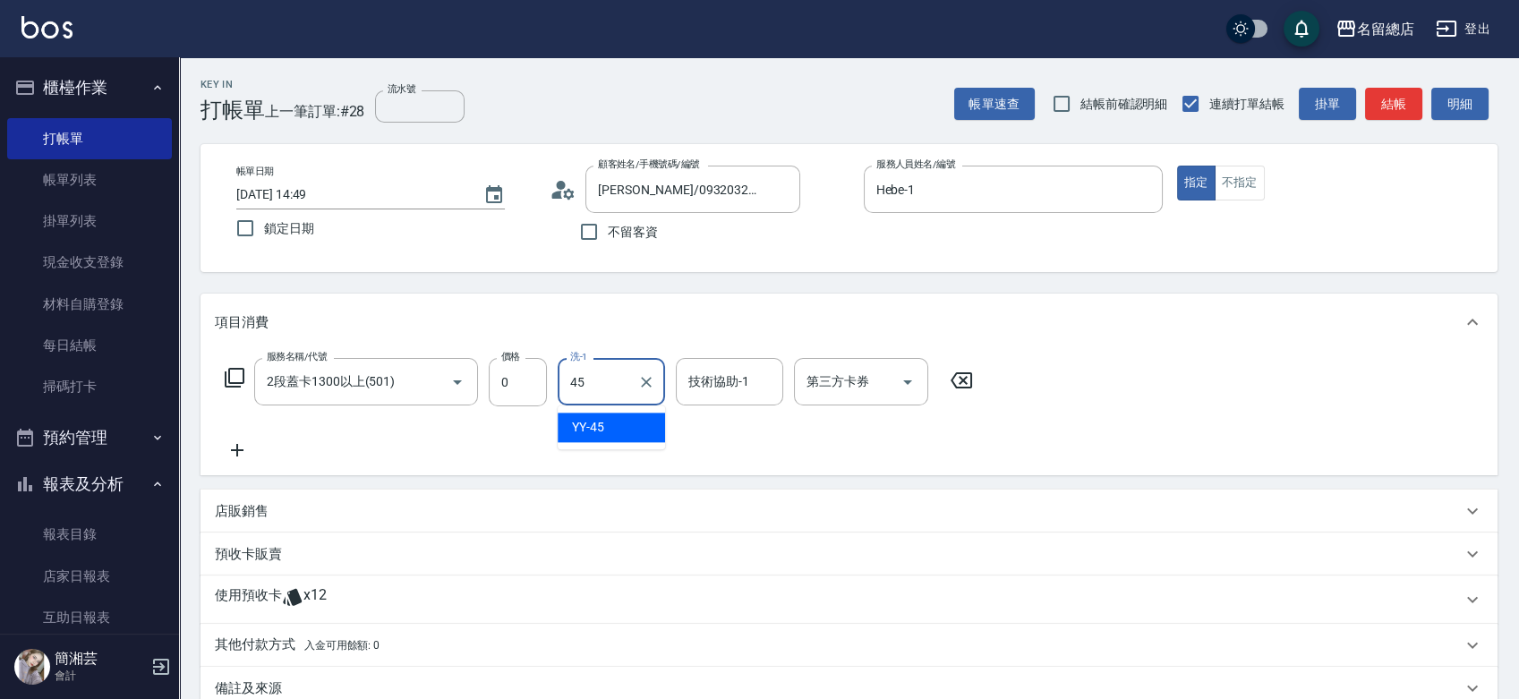
type input "YY-45"
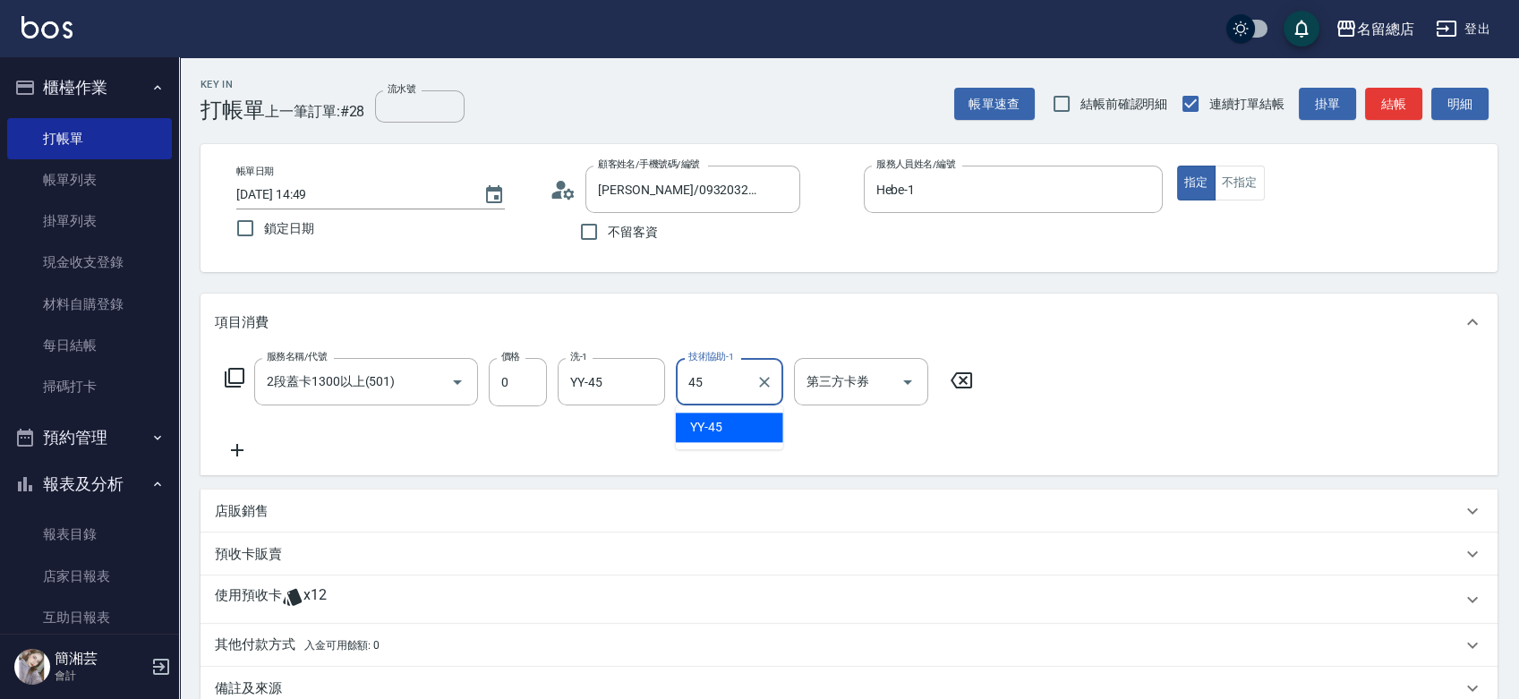
type input "YY-45"
drag, startPoint x: 308, startPoint y: 575, endPoint x: 306, endPoint y: 600, distance: 25.1
click at [307, 585] on div "使用預收卡 x12" at bounding box center [849, 600] width 1297 height 48
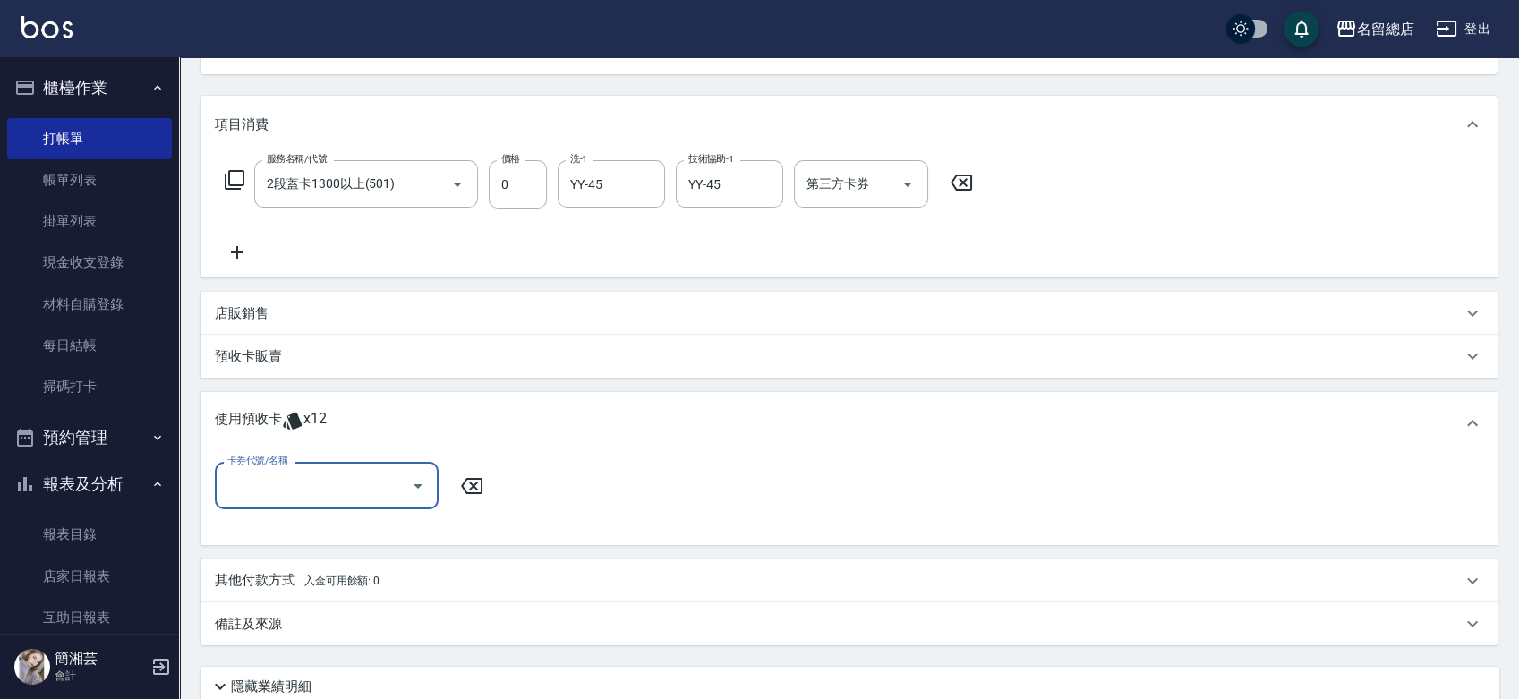
scroll to position [199, 0]
click at [302, 466] on div "卡券代號/名稱" at bounding box center [327, 484] width 224 height 47
click at [351, 530] on div "二段自備卡 剩餘3張 9224" at bounding box center [327, 531] width 224 height 30
type input "二段自備卡 9224"
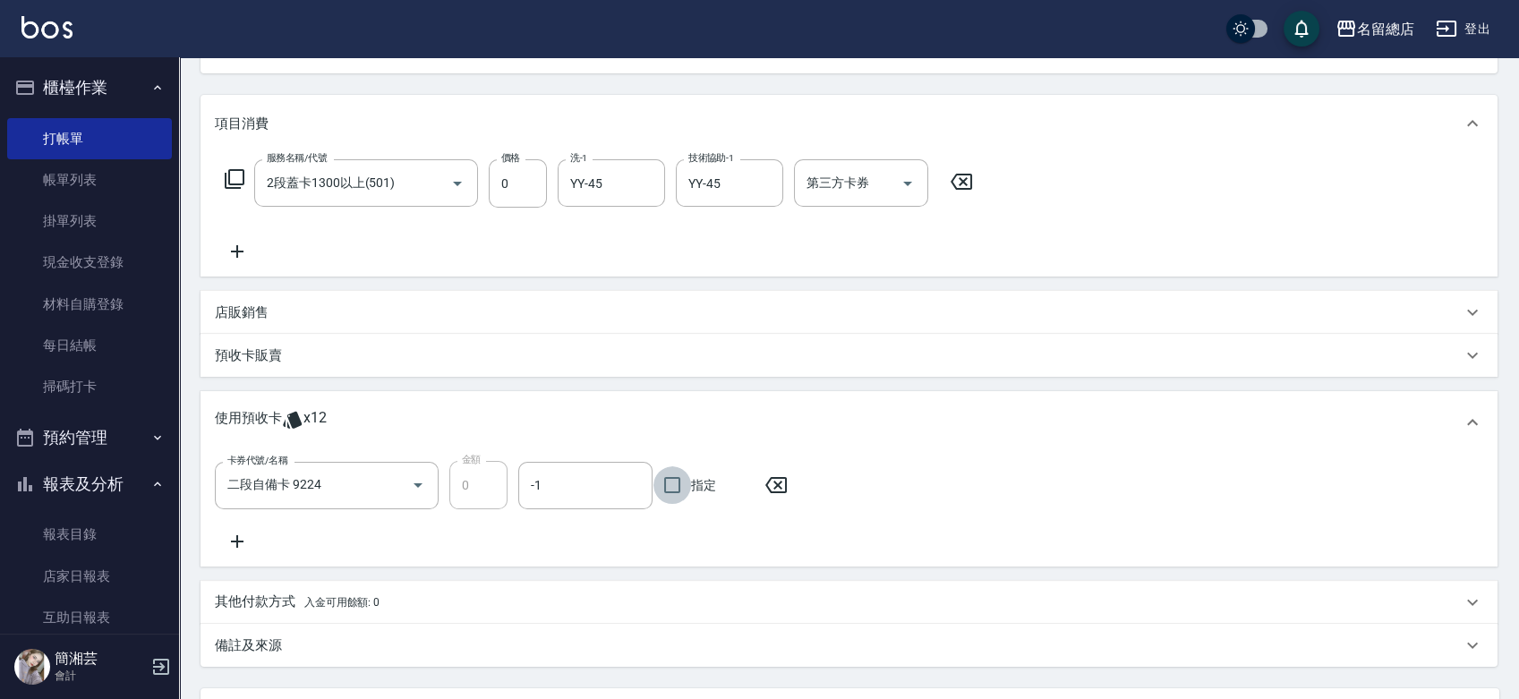
click at [683, 478] on input "指定" at bounding box center [673, 485] width 38 height 38
checkbox input "true"
type input "[DATE] 14:50"
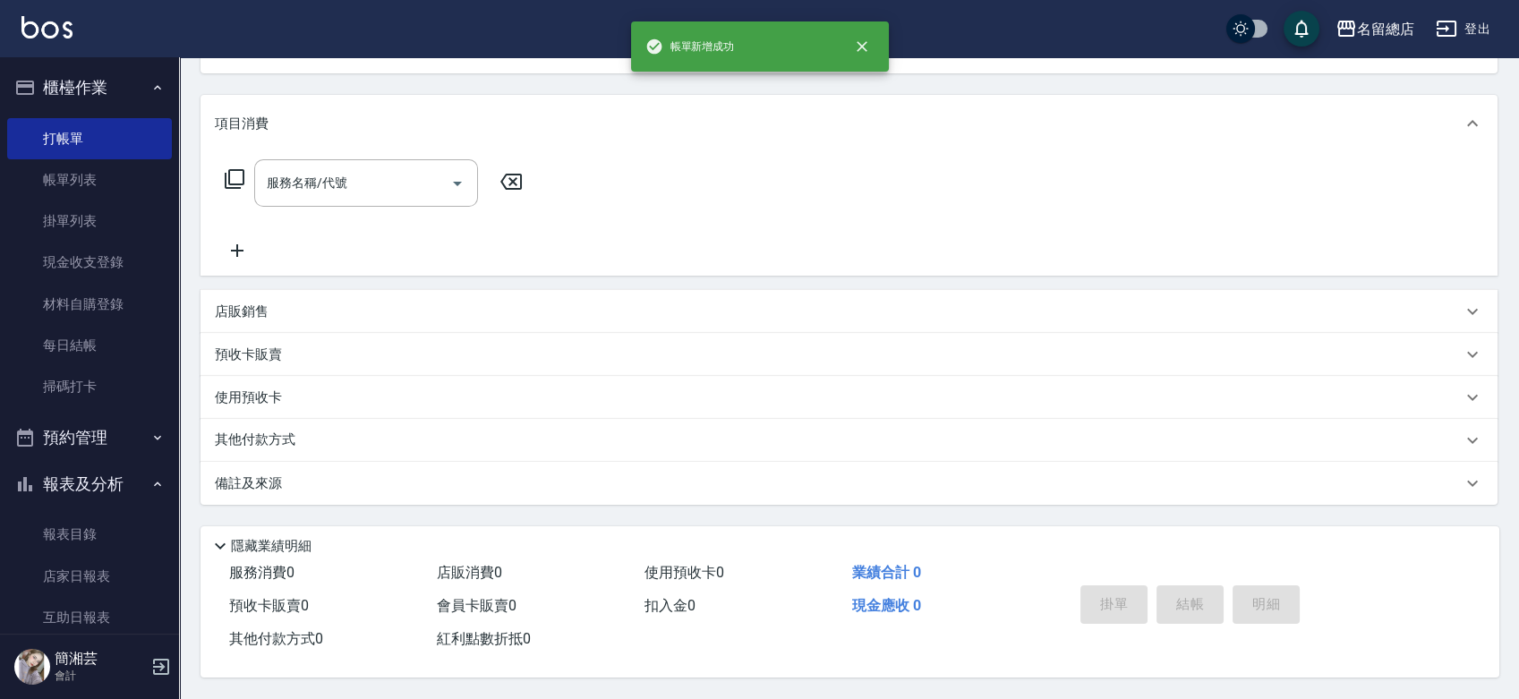
scroll to position [173, 0]
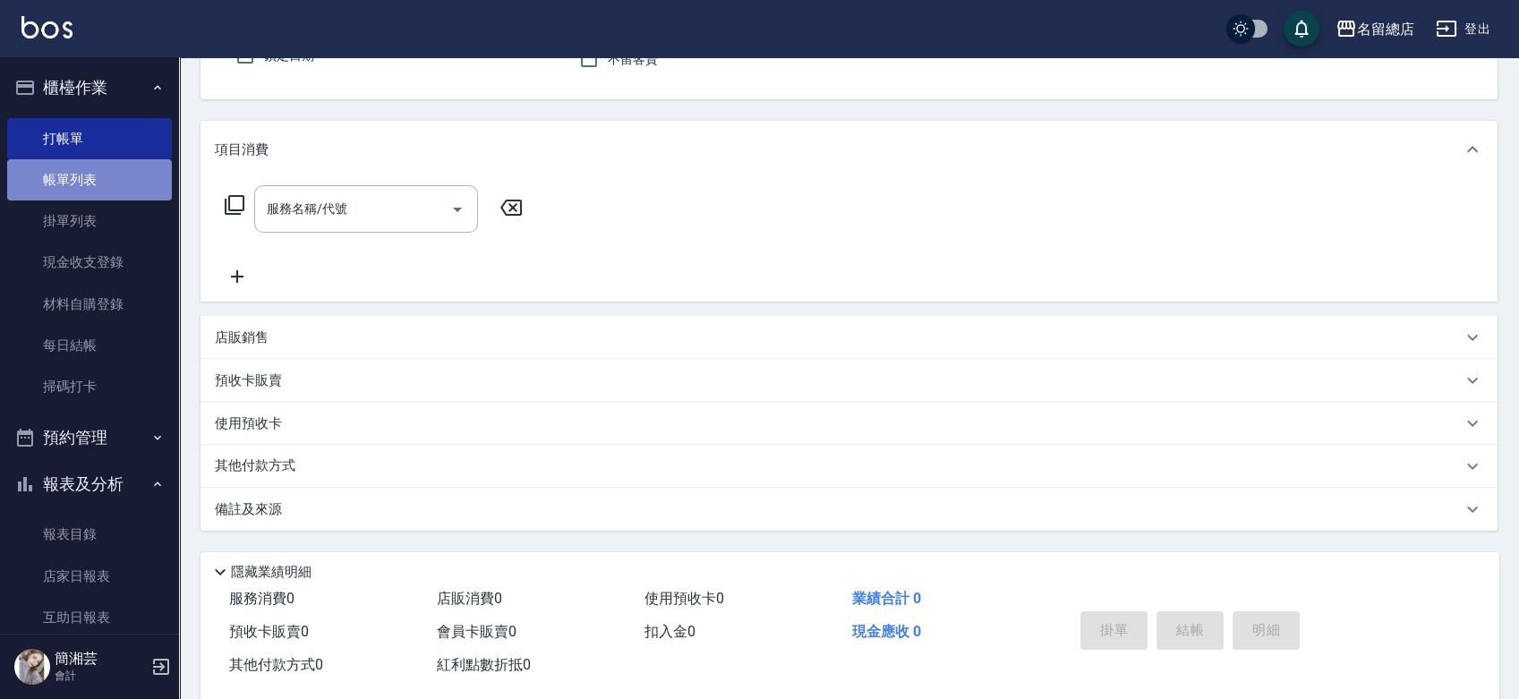
click at [106, 193] on link "帳單列表" at bounding box center [89, 179] width 165 height 41
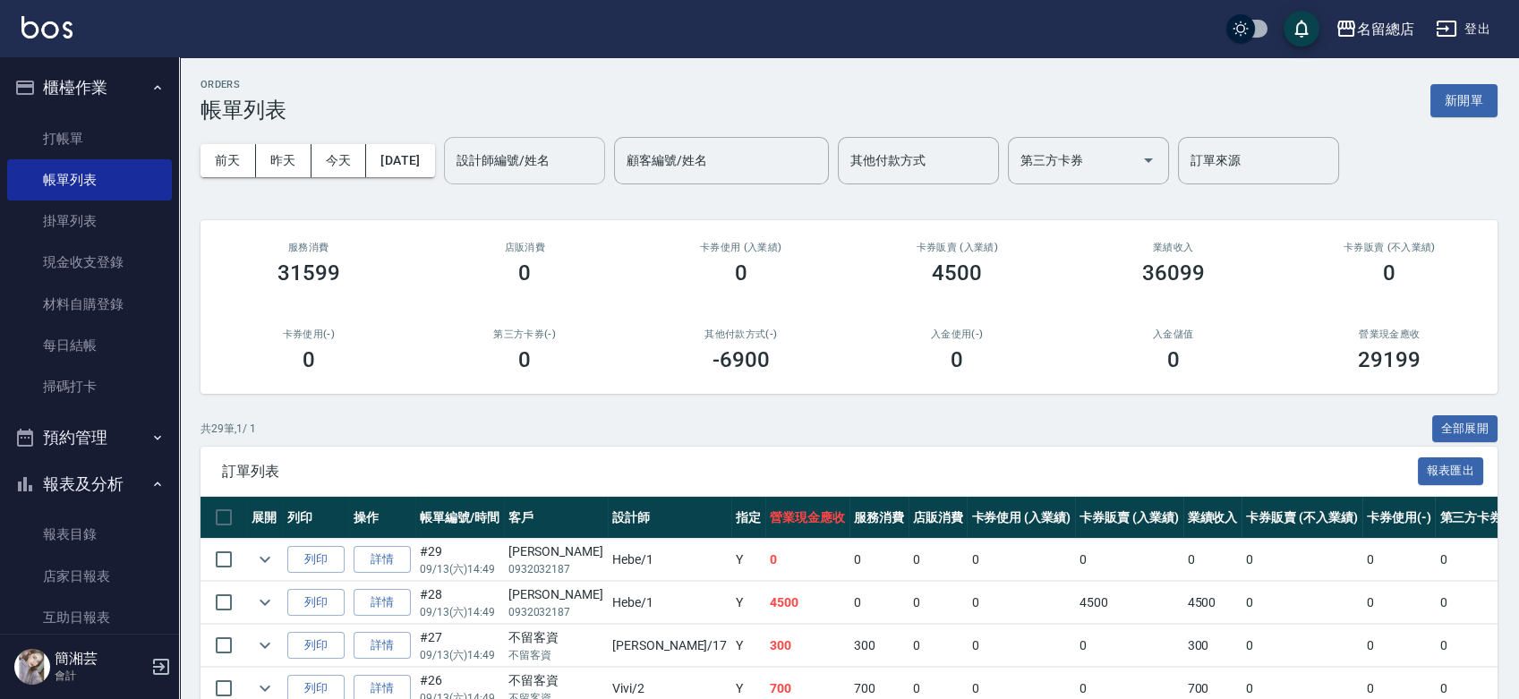
click at [570, 173] on input "設計師編號/姓名" at bounding box center [524, 160] width 145 height 31
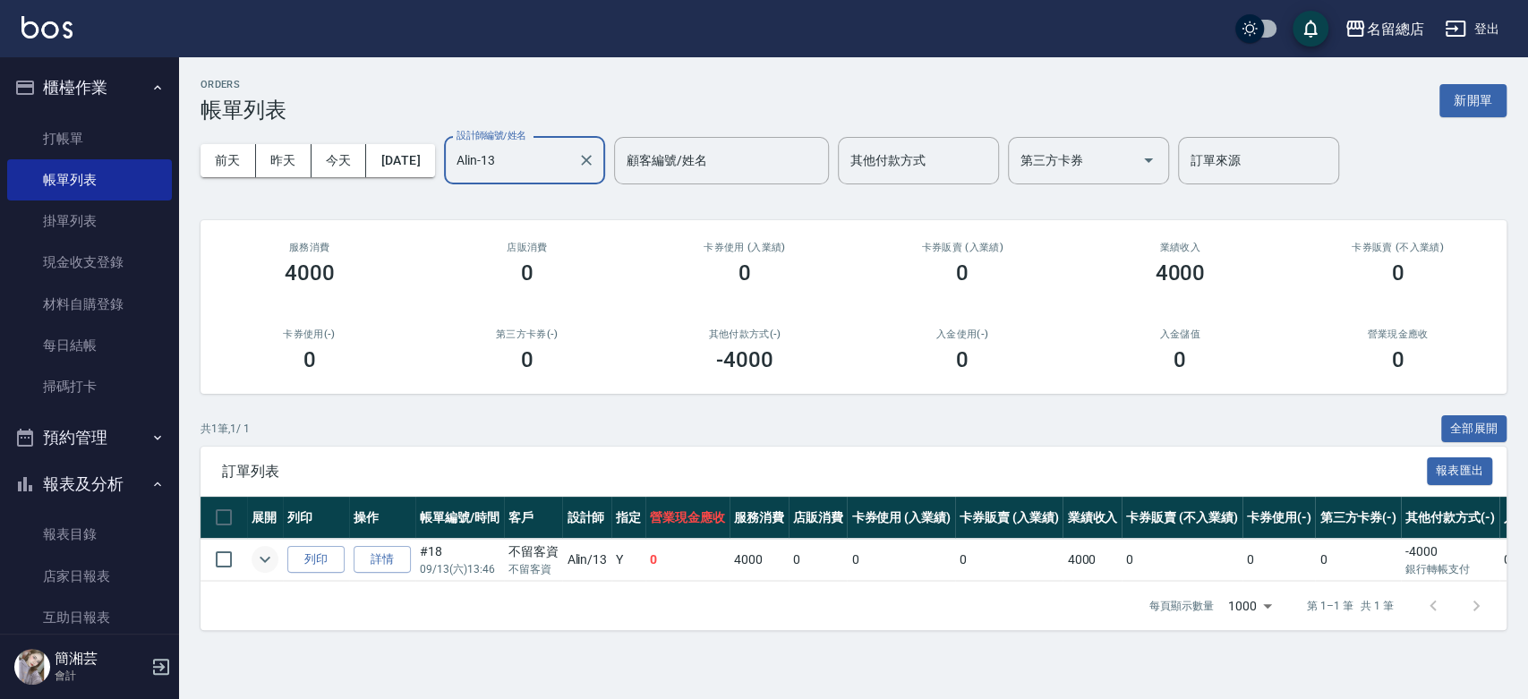
type input "Alin-13"
click at [268, 562] on icon "expand row" at bounding box center [264, 559] width 21 height 21
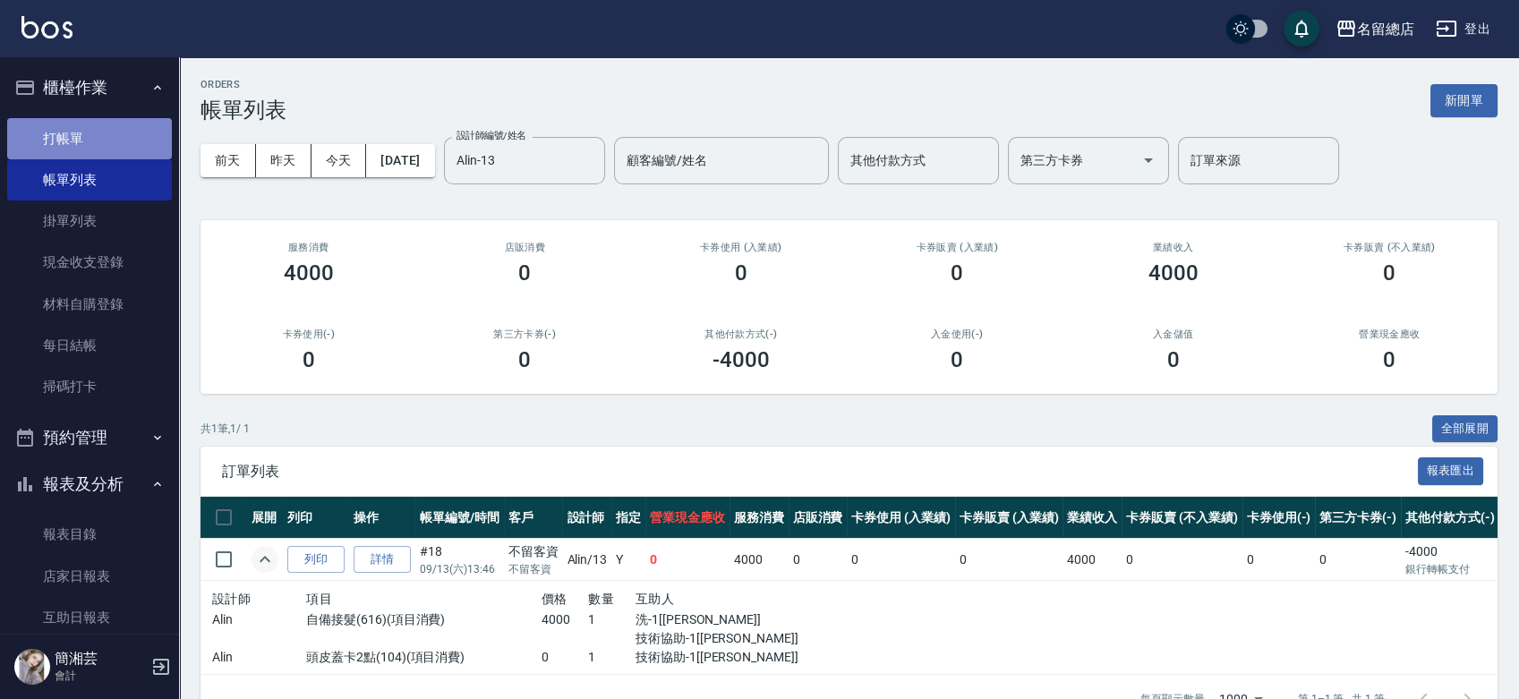
click at [116, 122] on link "打帳單" at bounding box center [89, 138] width 165 height 41
